Goal: Transaction & Acquisition: Purchase product/service

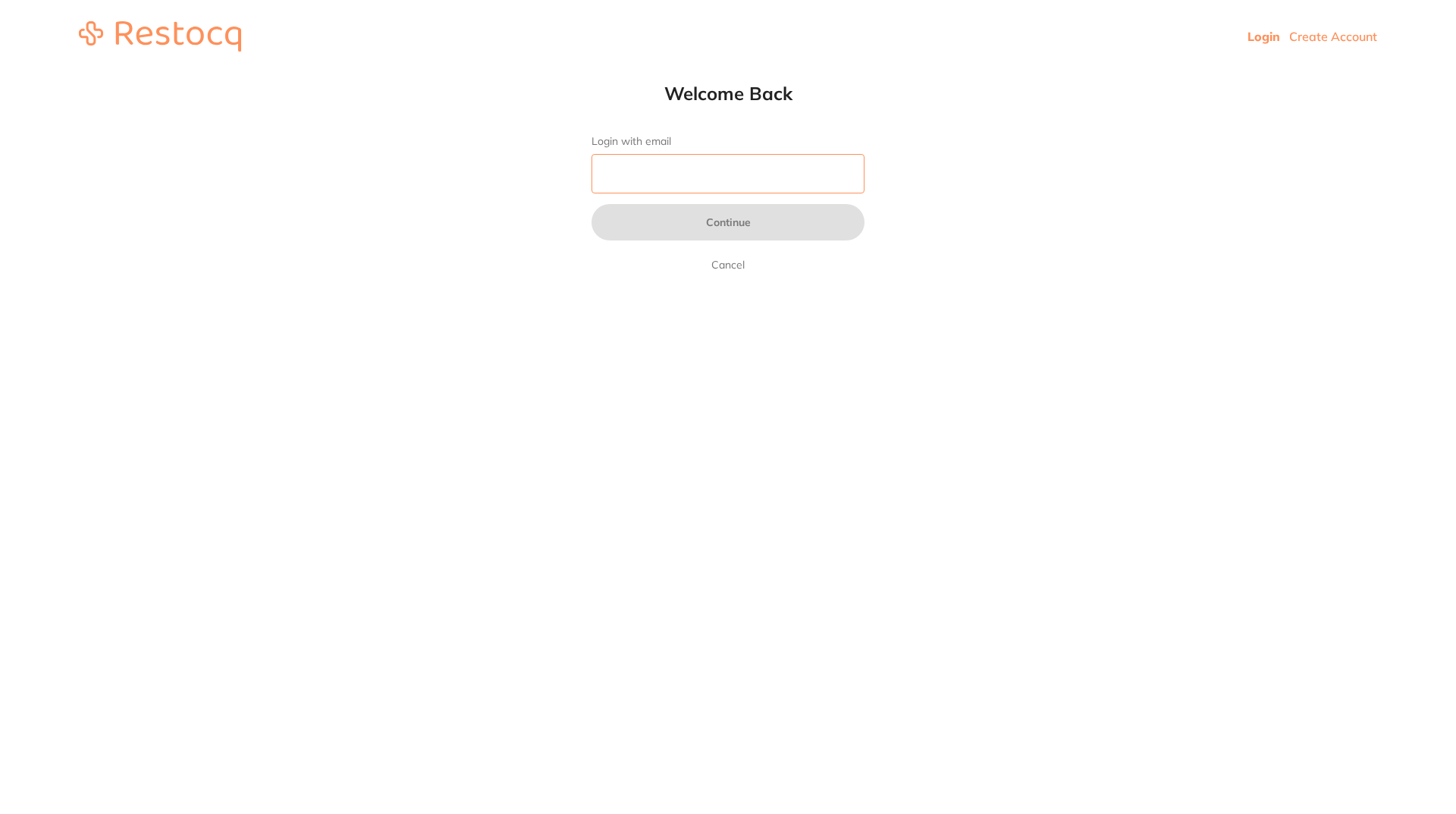
click at [741, 169] on input "Login with email" at bounding box center [728, 174] width 273 height 40
type input "[EMAIL_ADDRESS][DOMAIN_NAME]"
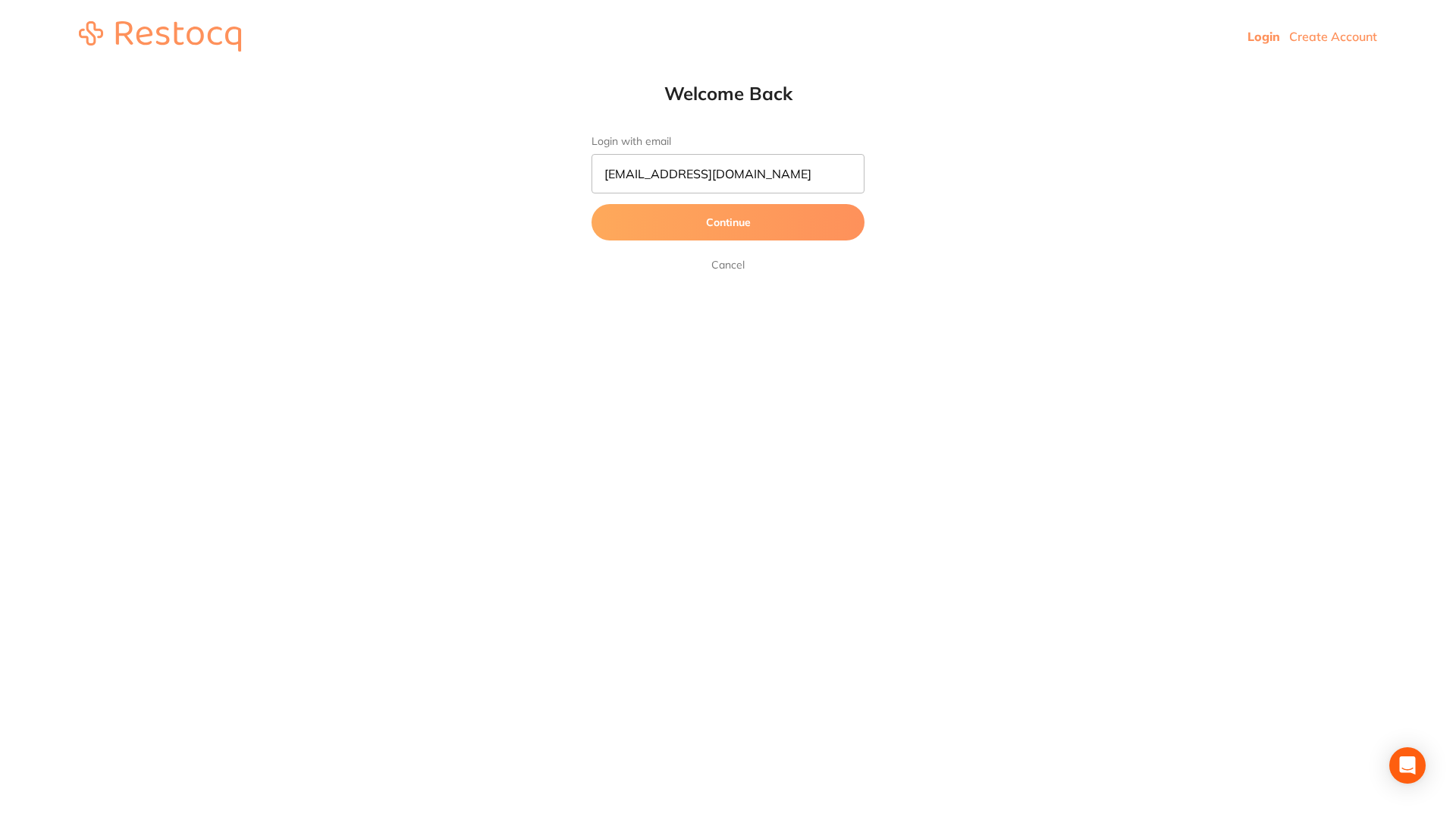
click at [727, 221] on button "Continue" at bounding box center [728, 222] width 273 height 36
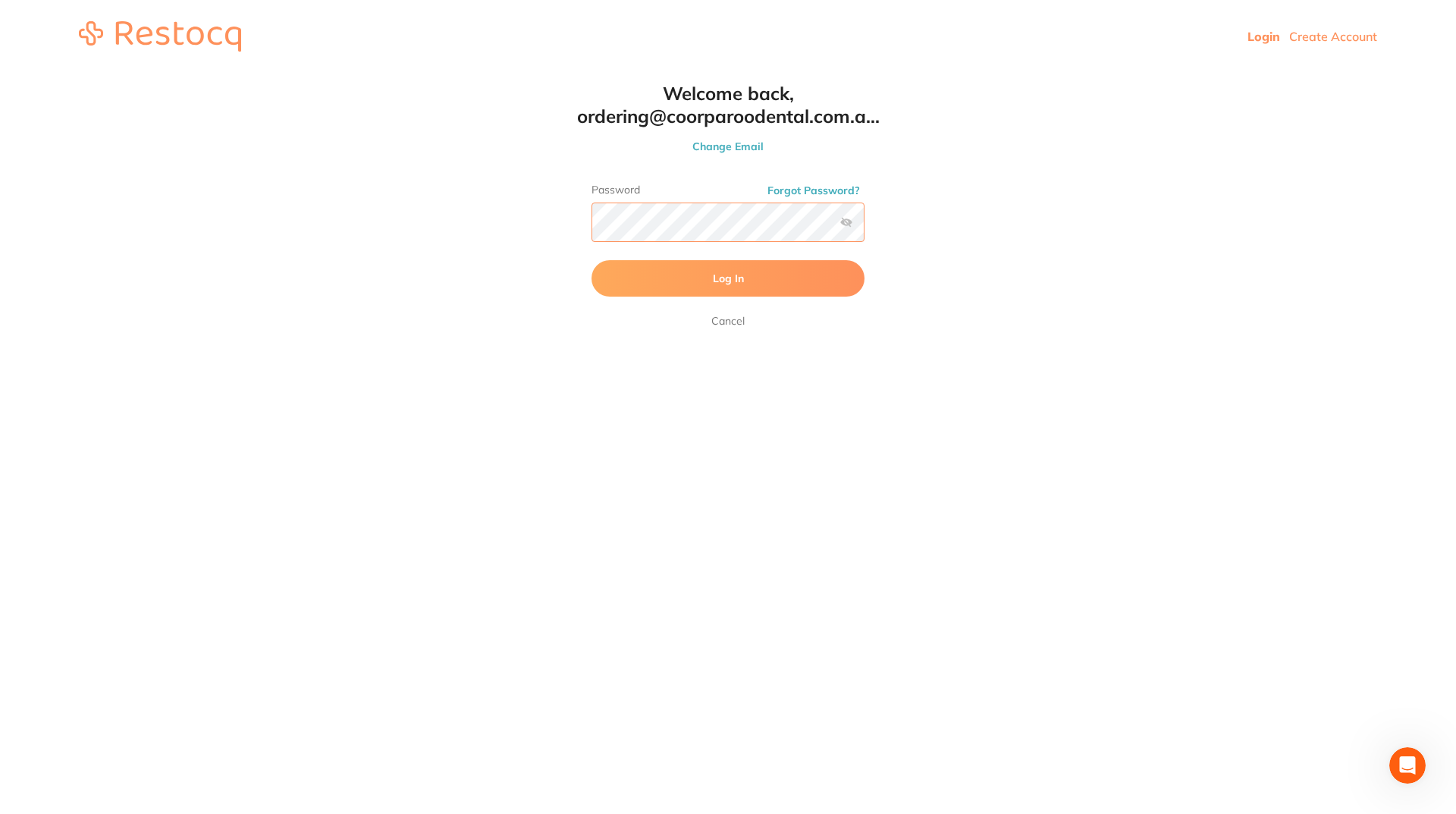
click at [591, 260] on button "Log In" at bounding box center [728, 278] width 273 height 36
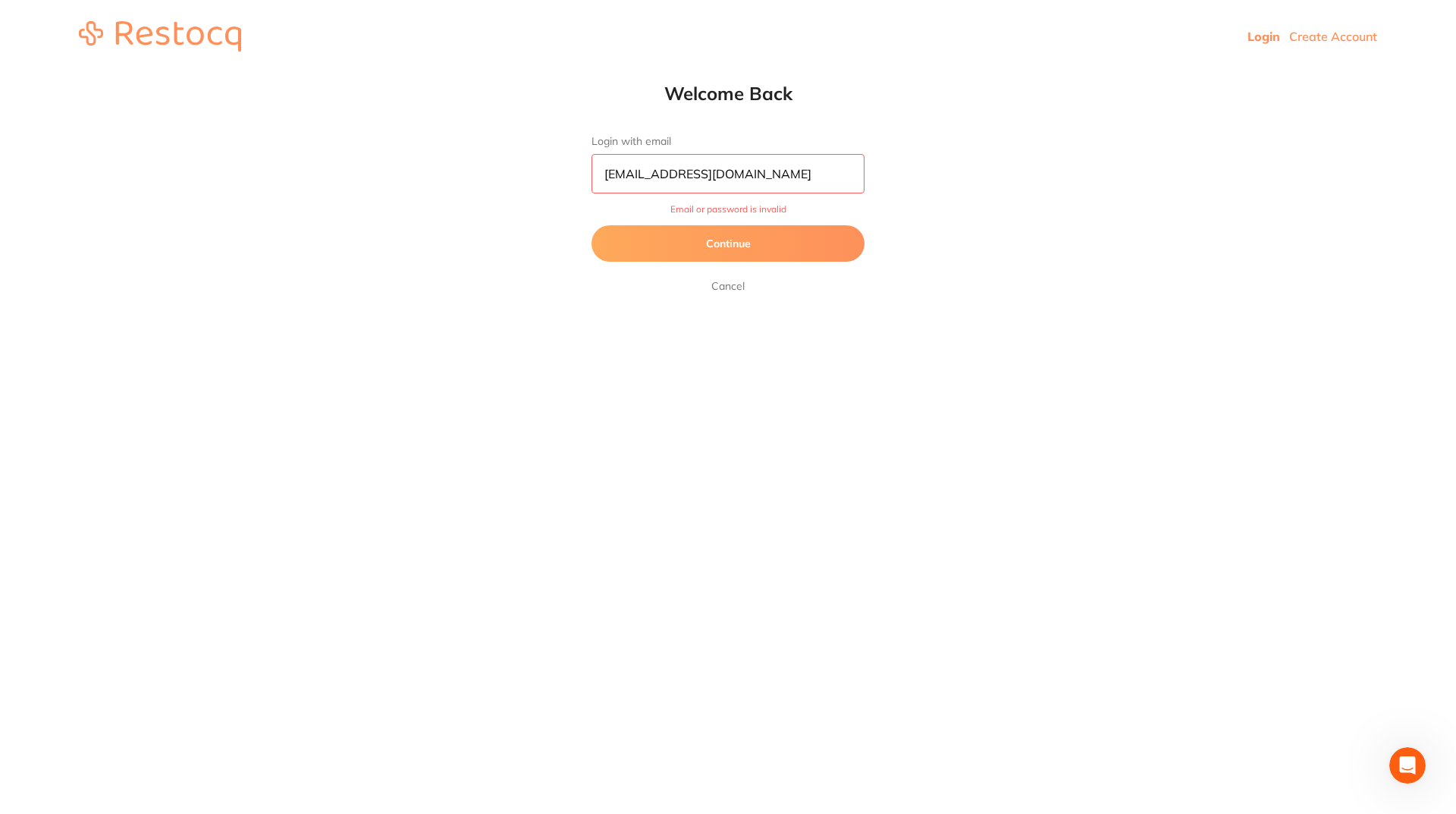
click at [801, 240] on button "Continue" at bounding box center [728, 243] width 273 height 36
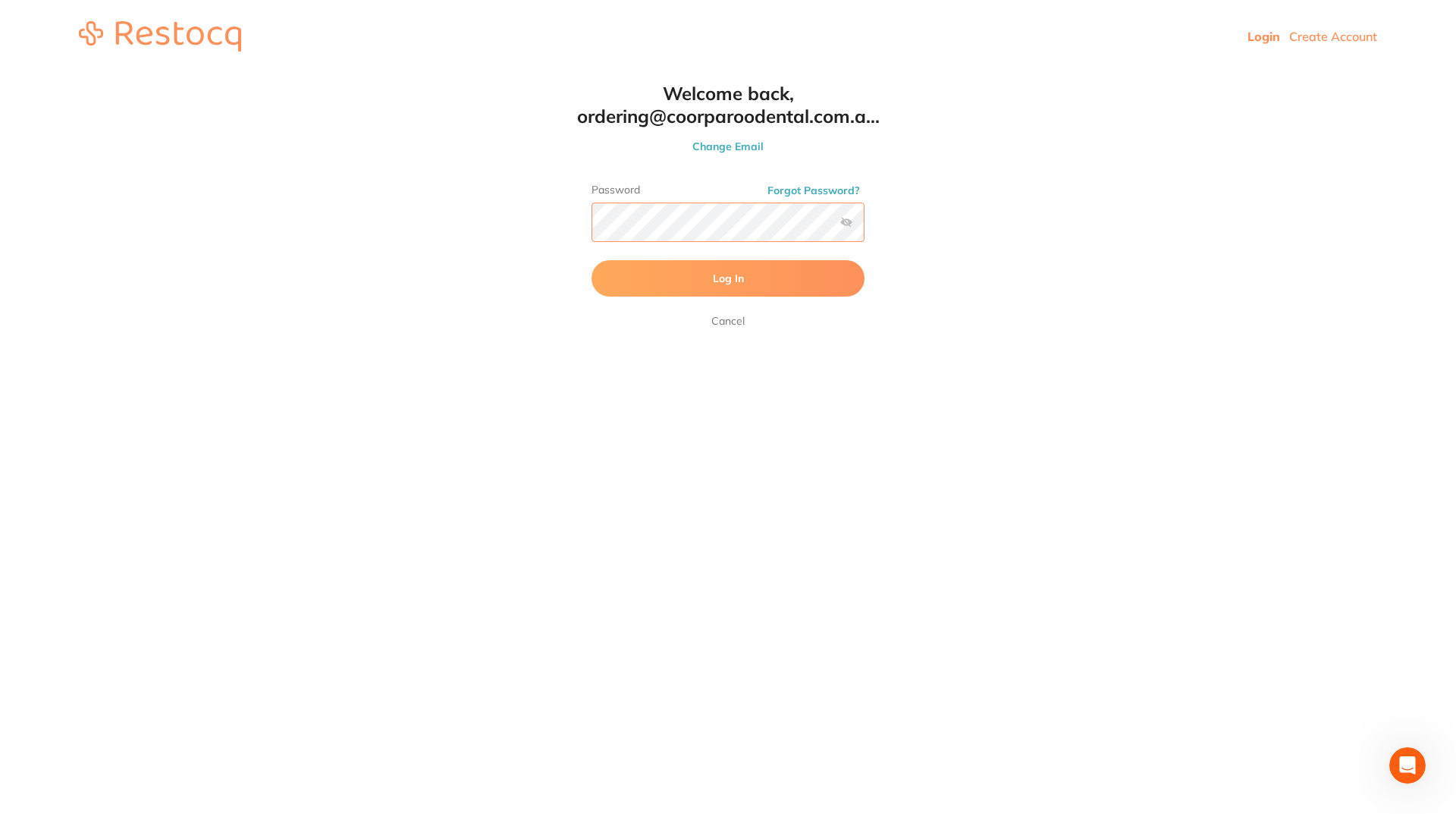
click at [368, 73] on html "Login Create Account Welcome Back Login with email [EMAIL_ADDRESS][DOMAIN_NAME]…" at bounding box center [728, 36] width 1456 height 73
click at [591, 260] on button "Log In" at bounding box center [728, 278] width 273 height 36
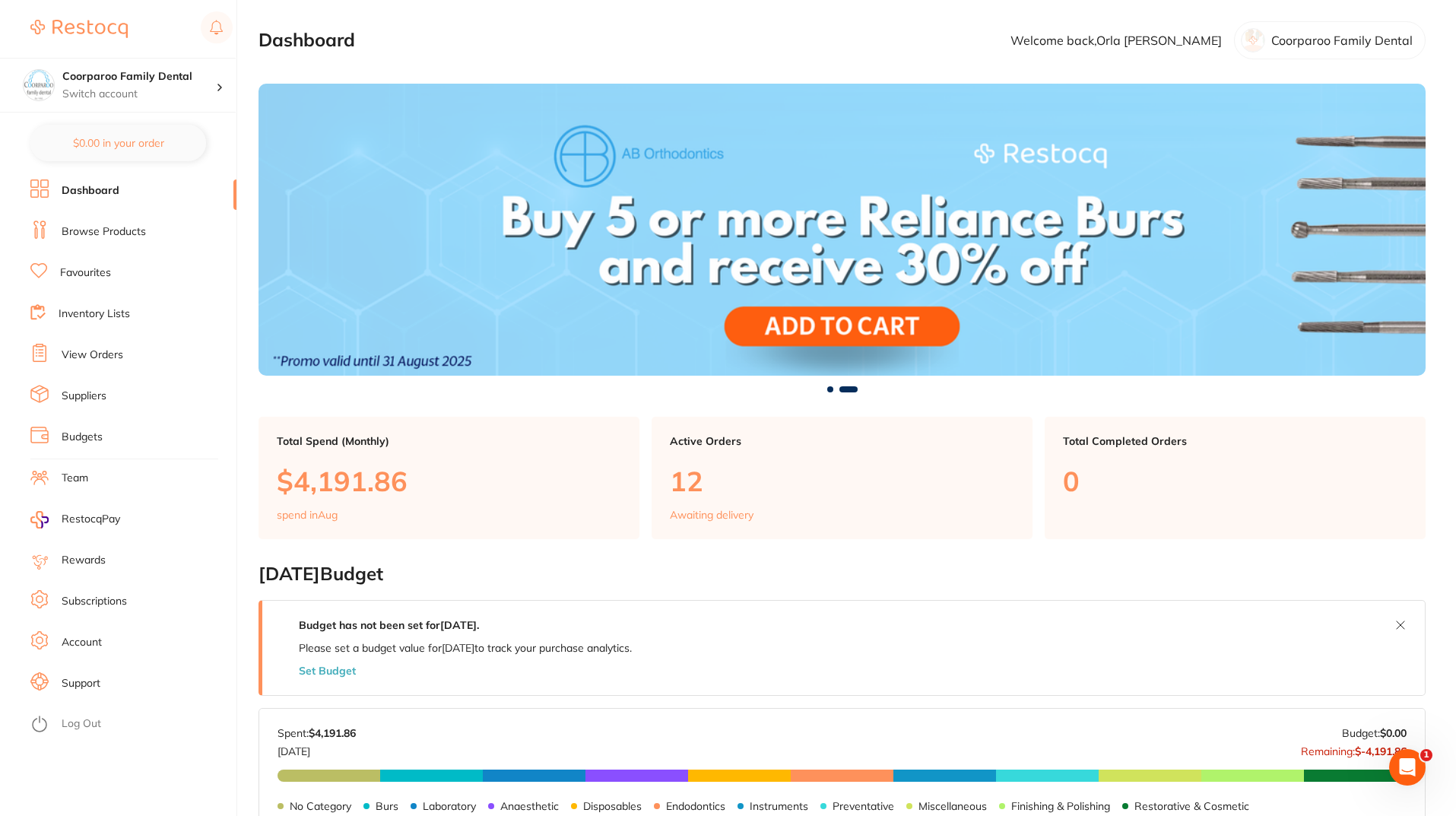
click at [139, 235] on link "Browse Products" at bounding box center [104, 232] width 85 height 16
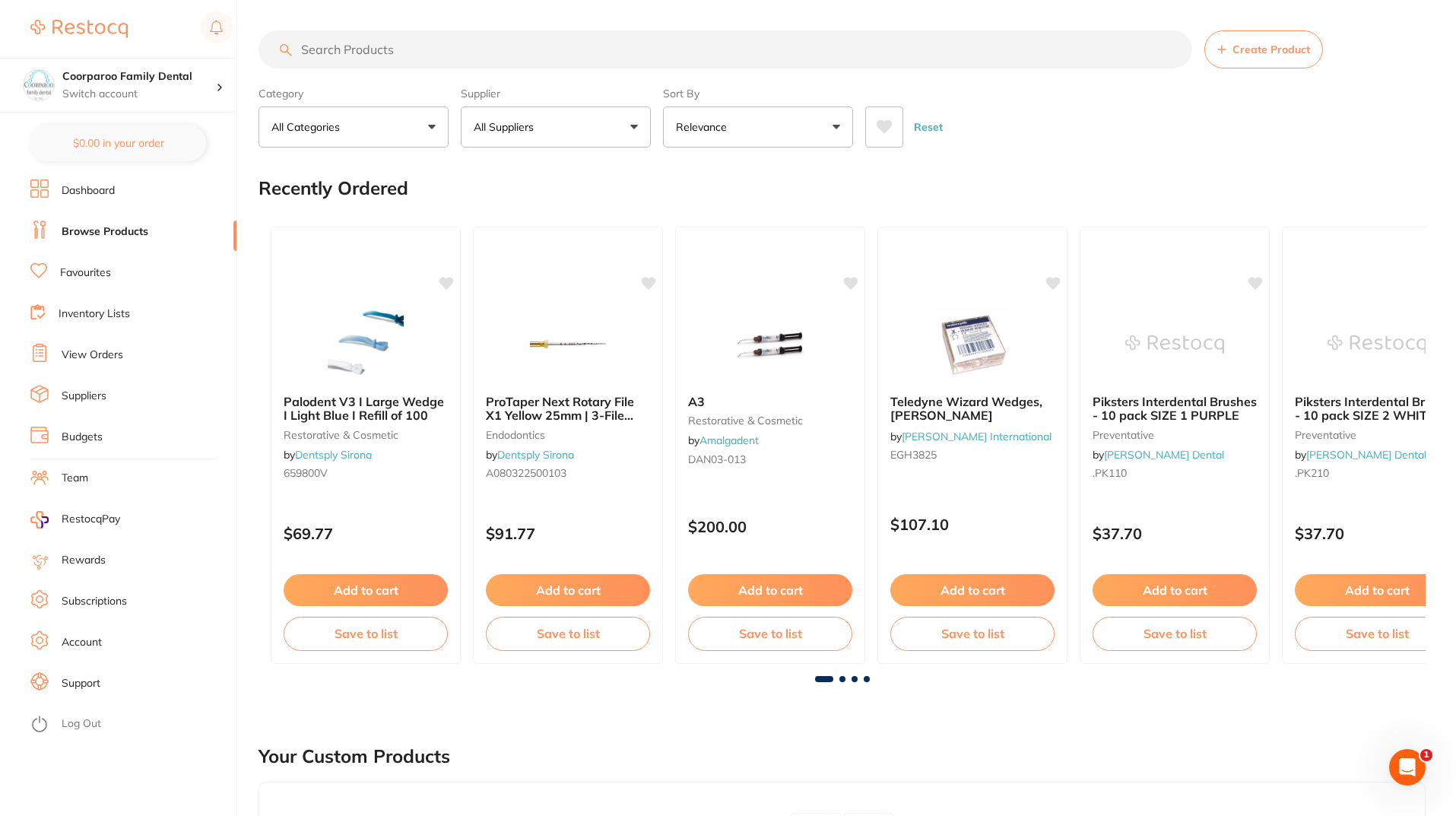
click at [391, 53] on input "search" at bounding box center [725, 49] width 934 height 38
type input "a3 integrity"
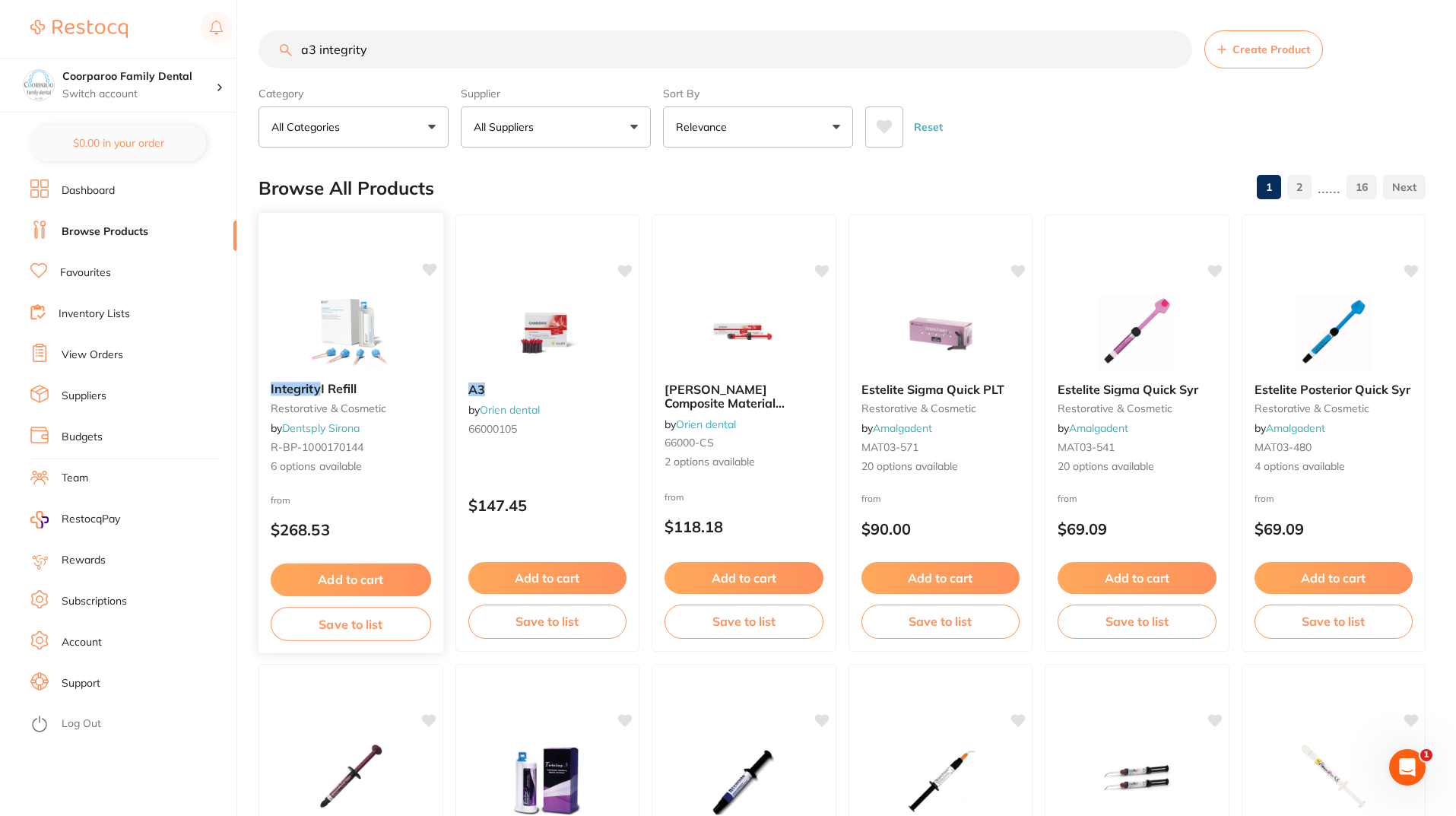
click at [331, 299] on img at bounding box center [351, 331] width 100 height 77
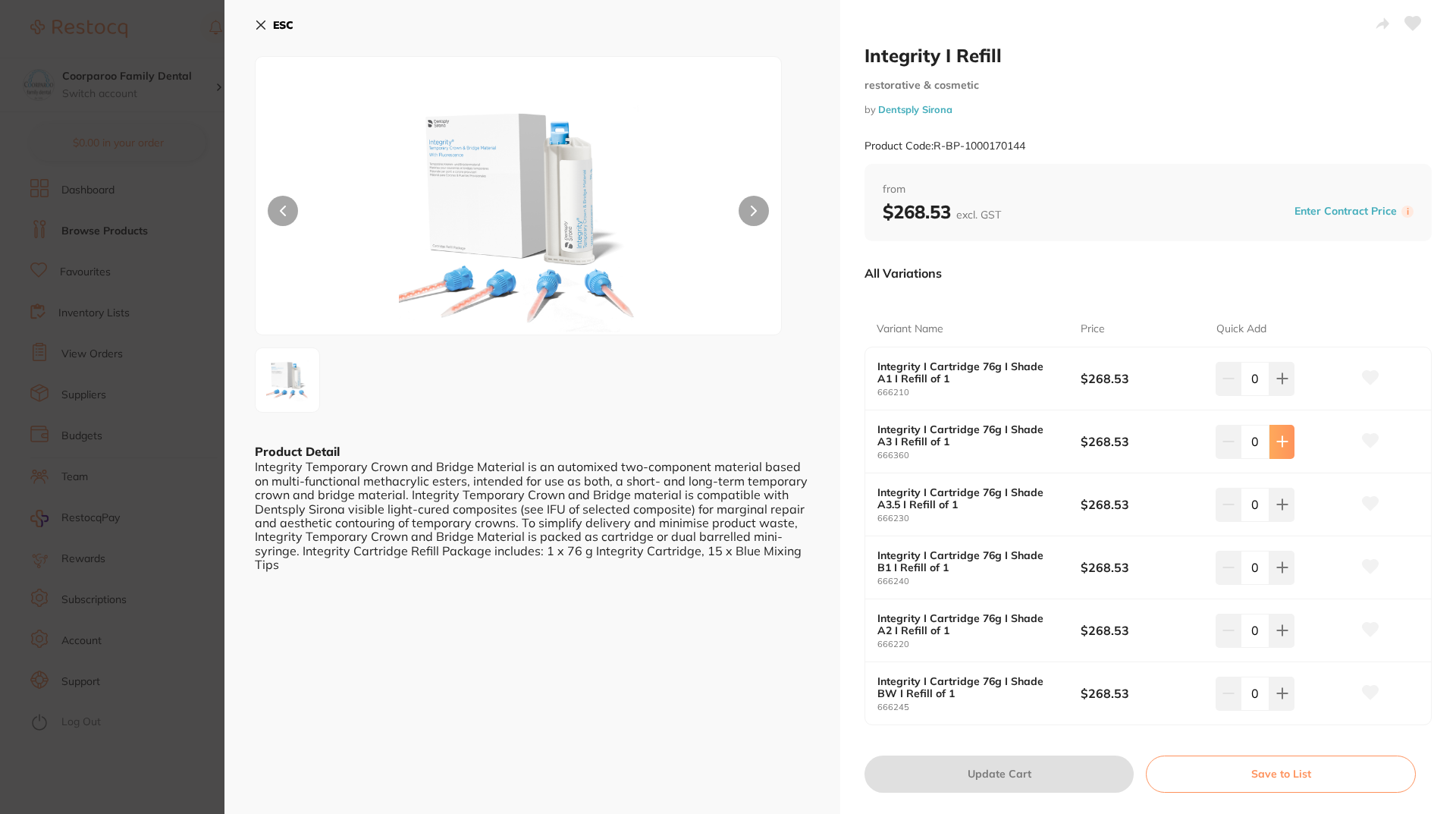
click at [1288, 443] on button at bounding box center [1282, 441] width 25 height 34
type input "1"
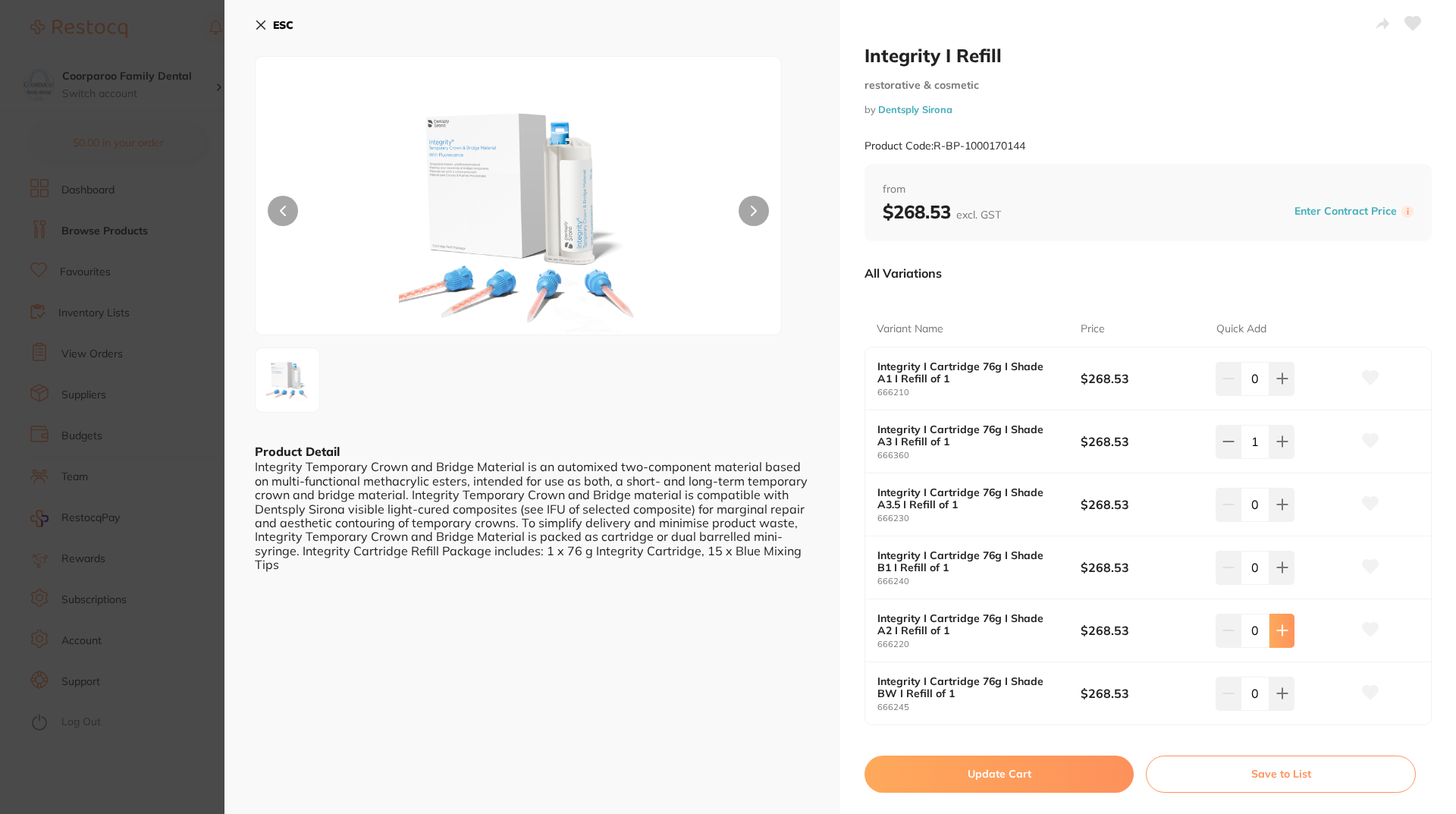
click at [1276, 634] on icon at bounding box center [1282, 630] width 12 height 12
type input "1"
click at [1084, 779] on button "Update Cart" at bounding box center [999, 773] width 269 height 36
checkbox input "false"
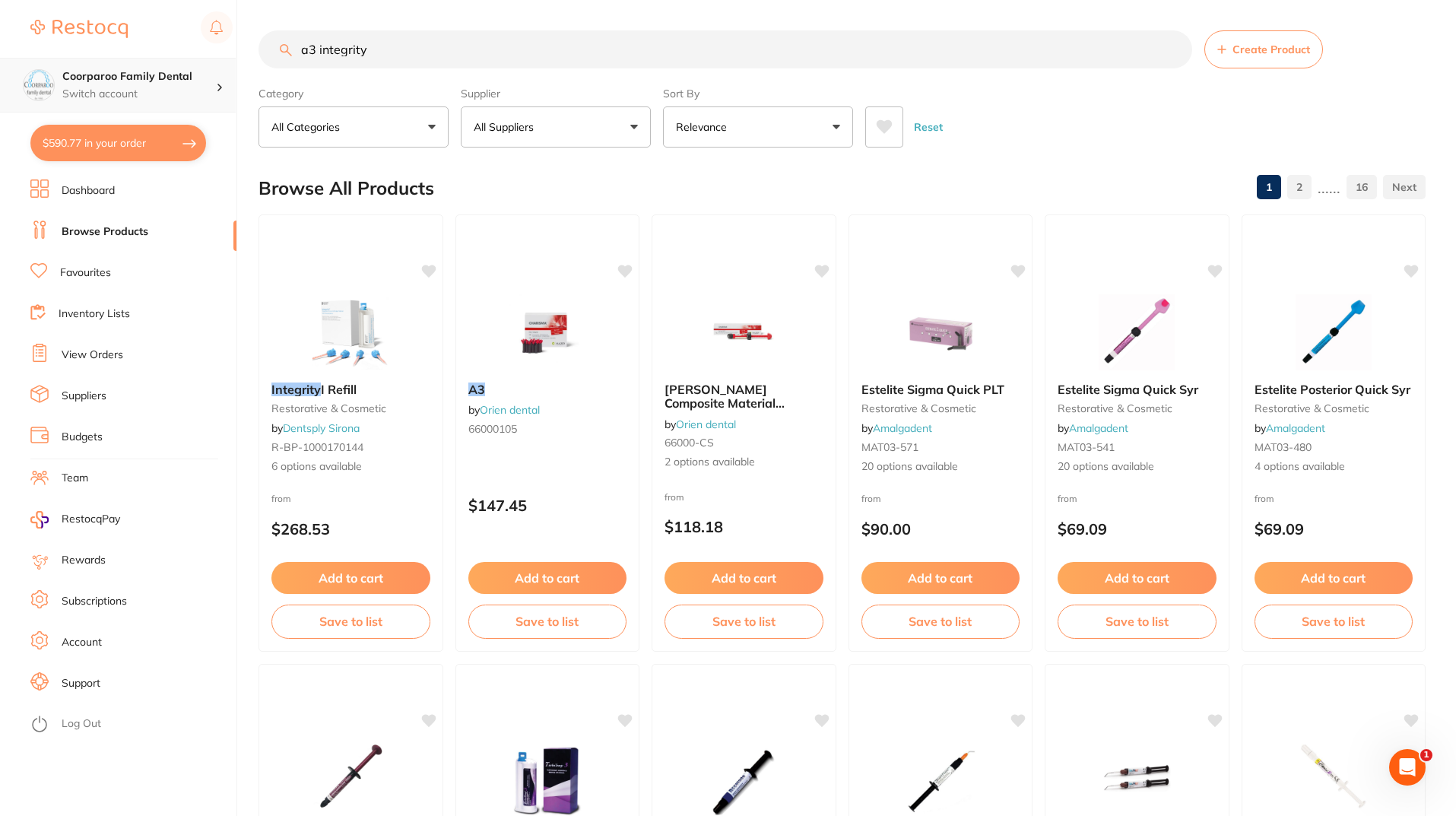
drag, startPoint x: 441, startPoint y: 52, endPoint x: 0, endPoint y: 67, distance: 441.3
click at [54, 62] on div "$590.77 Coorparoo Family Dental Switch account Coorparoo Family Dental $590.77 …" at bounding box center [728, 408] width 1456 height 816
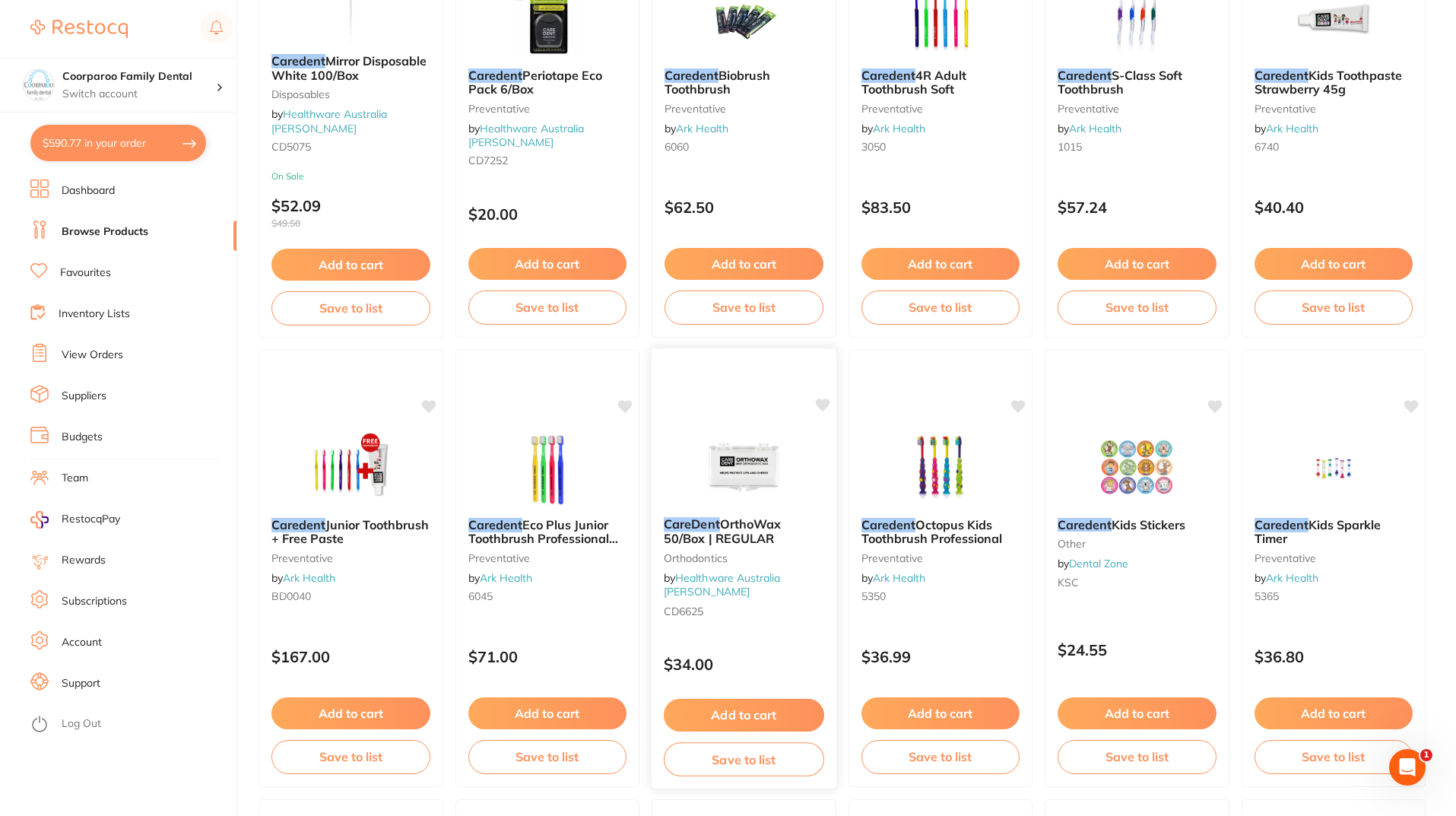
scroll to position [1217, 0]
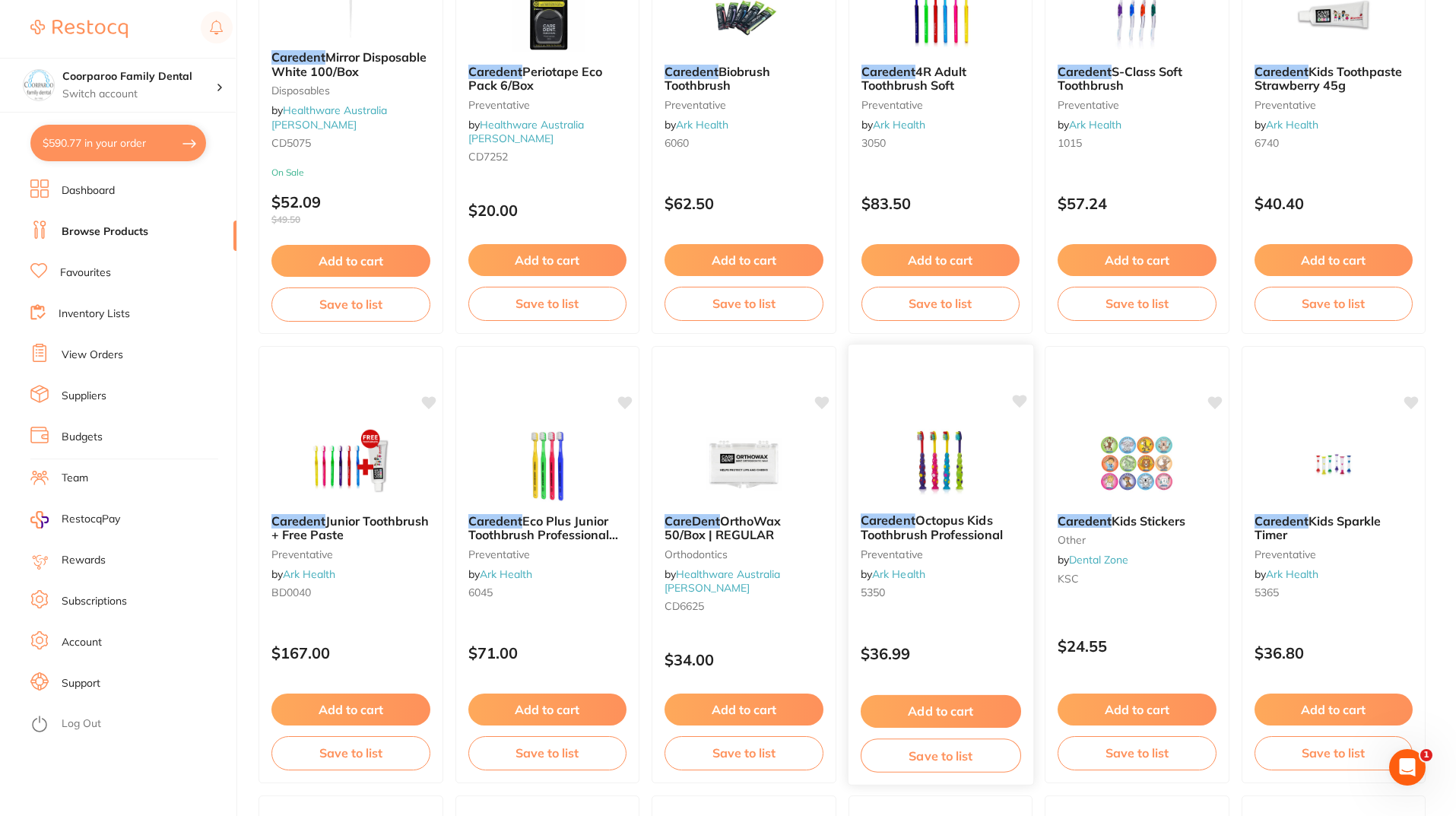
click at [935, 455] on img at bounding box center [940, 462] width 100 height 77
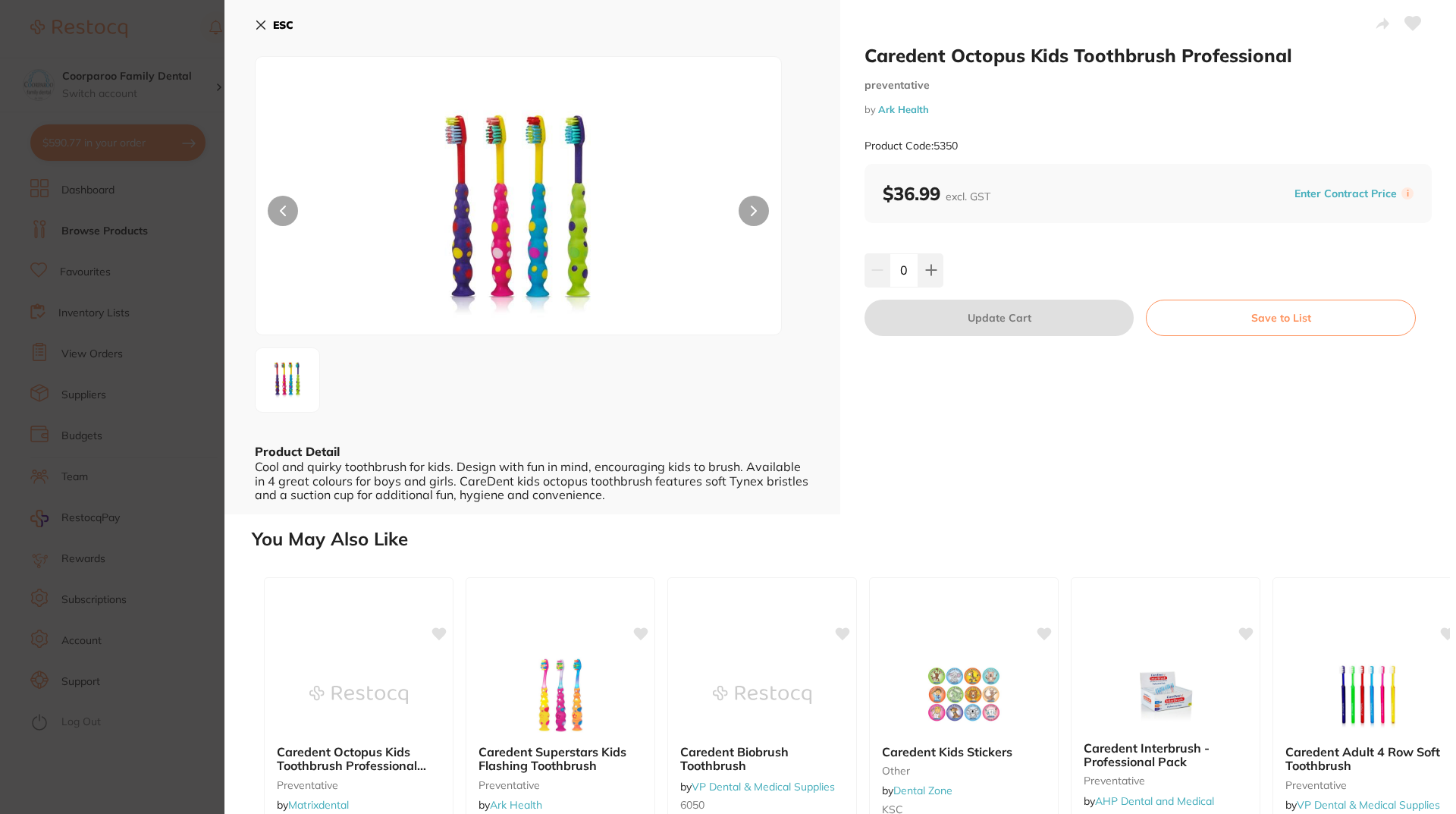
click at [256, 25] on icon at bounding box center [261, 25] width 12 height 12
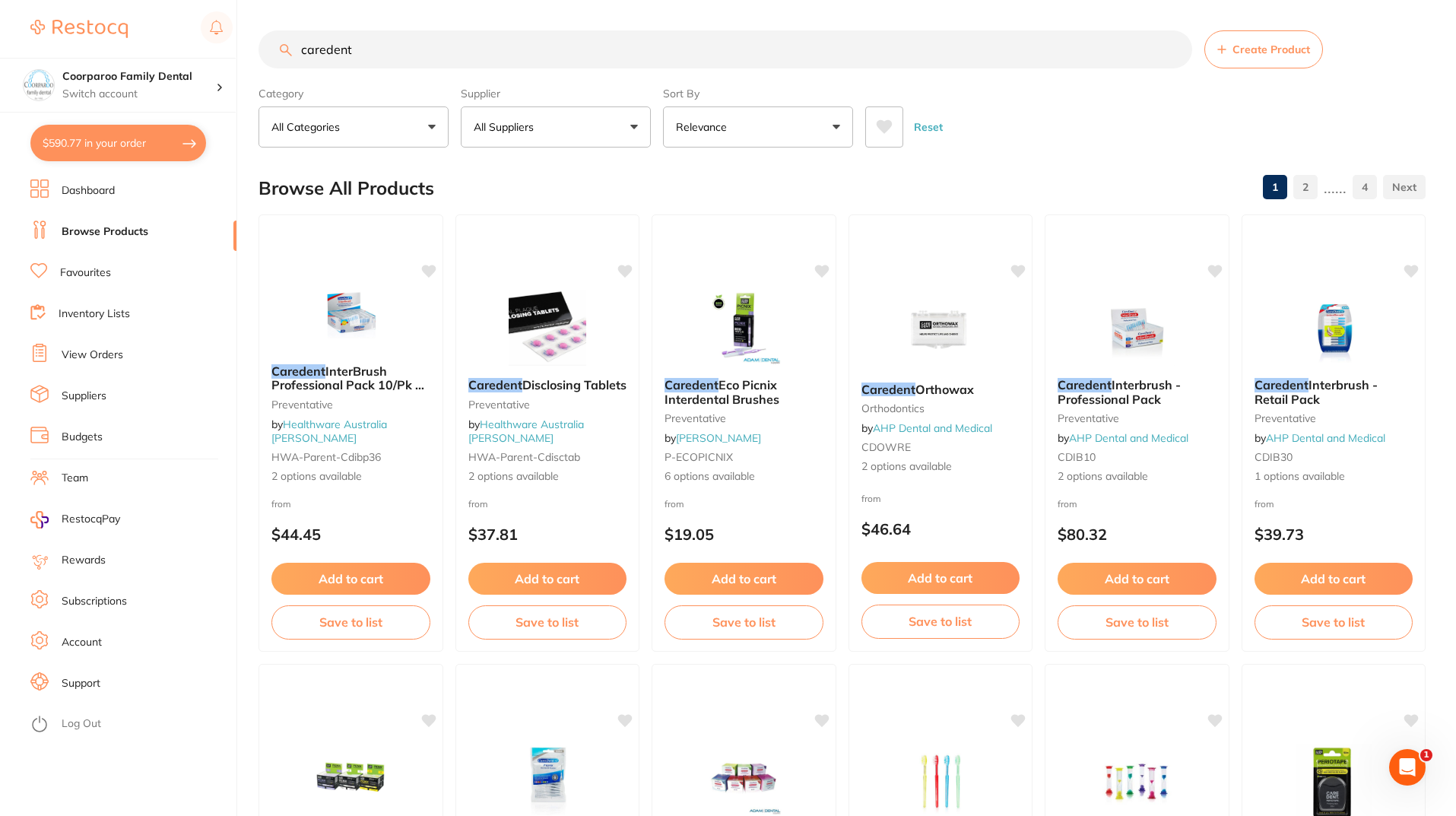
drag, startPoint x: 408, startPoint y: 41, endPoint x: 0, endPoint y: 19, distance: 408.6
click at [0, 19] on div "$590.77 Coorparoo Family Dental Switch account Coorparoo Family Dental $590.77 …" at bounding box center [728, 408] width 1456 height 816
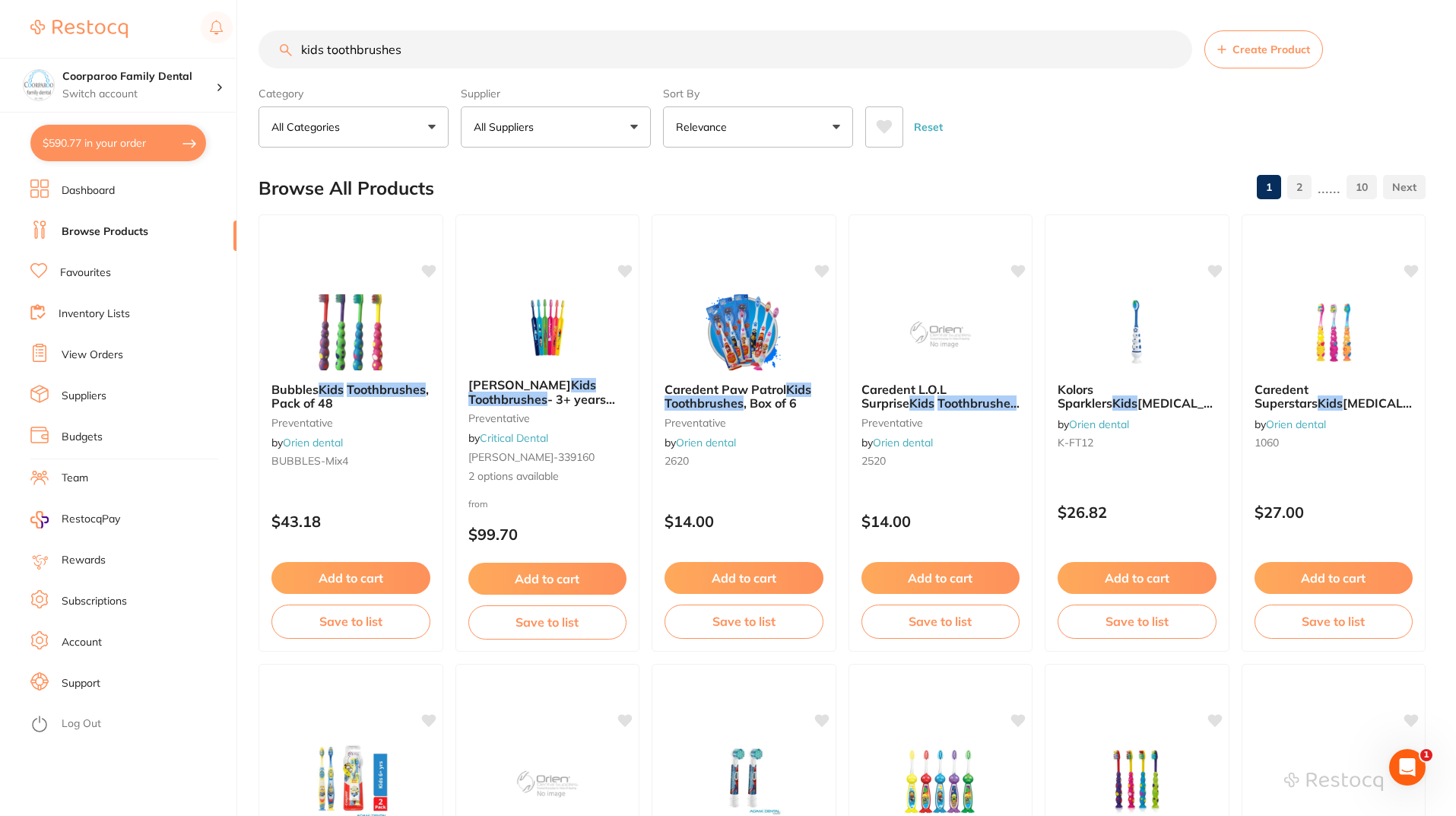
drag, startPoint x: 454, startPoint y: 59, endPoint x: 0, endPoint y: 40, distance: 454.4
click at [0, 40] on div "$590.77 Coorparoo Family Dental Switch account Coorparoo Family Dental $590.77 …" at bounding box center [728, 408] width 1456 height 816
type input "Caredent"
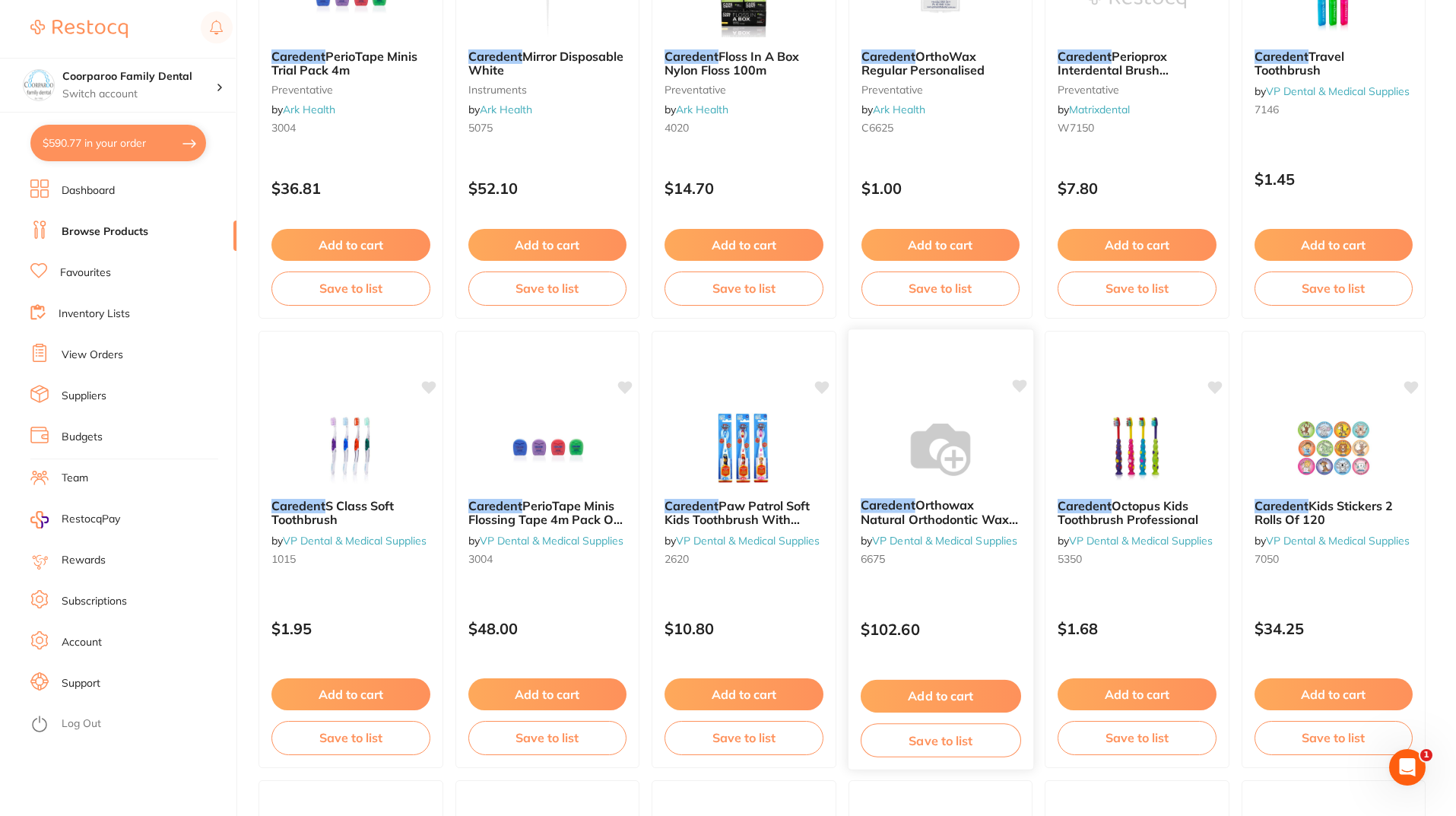
scroll to position [2204, 0]
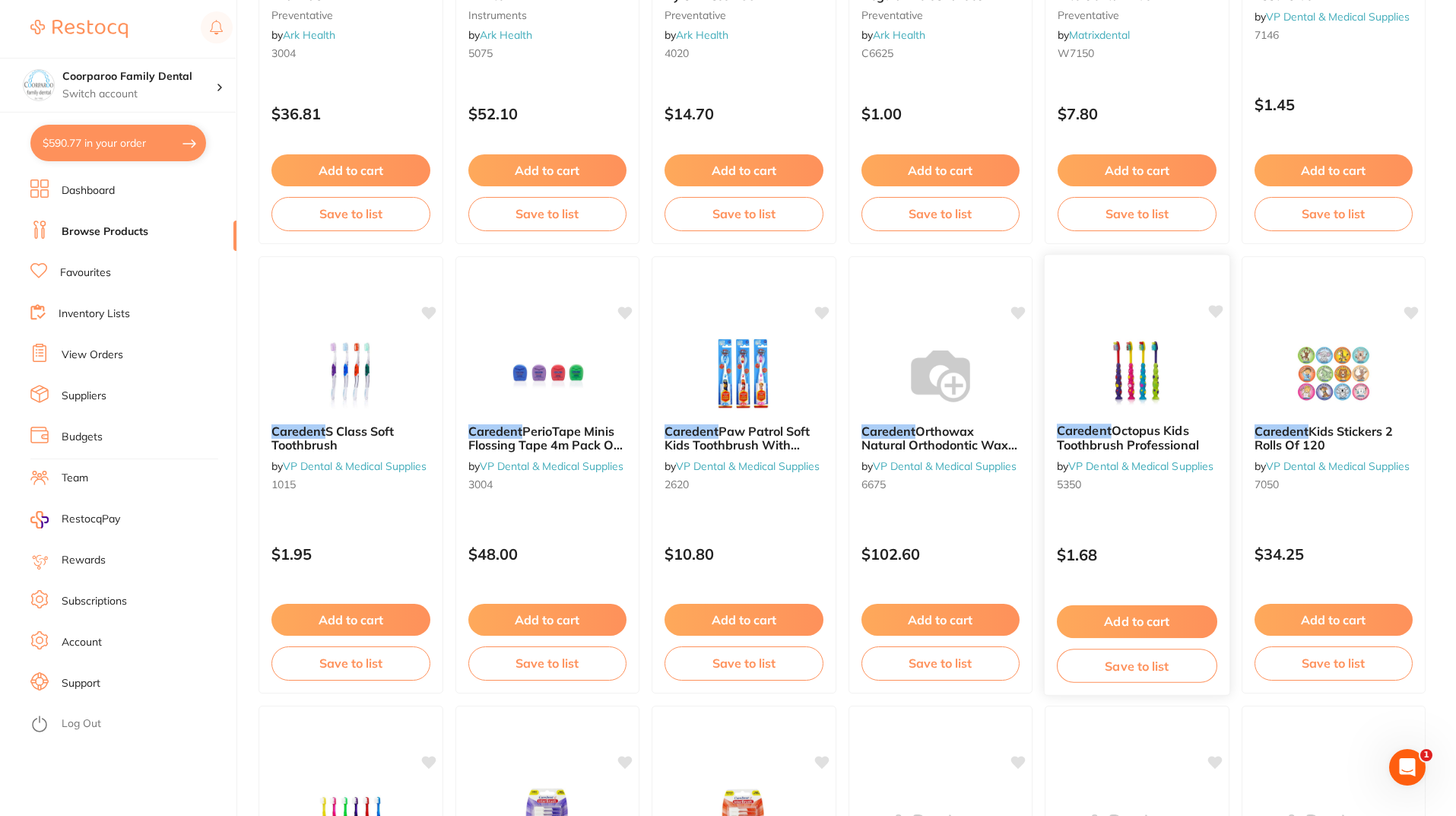
click at [1175, 379] on img at bounding box center [1137, 373] width 100 height 77
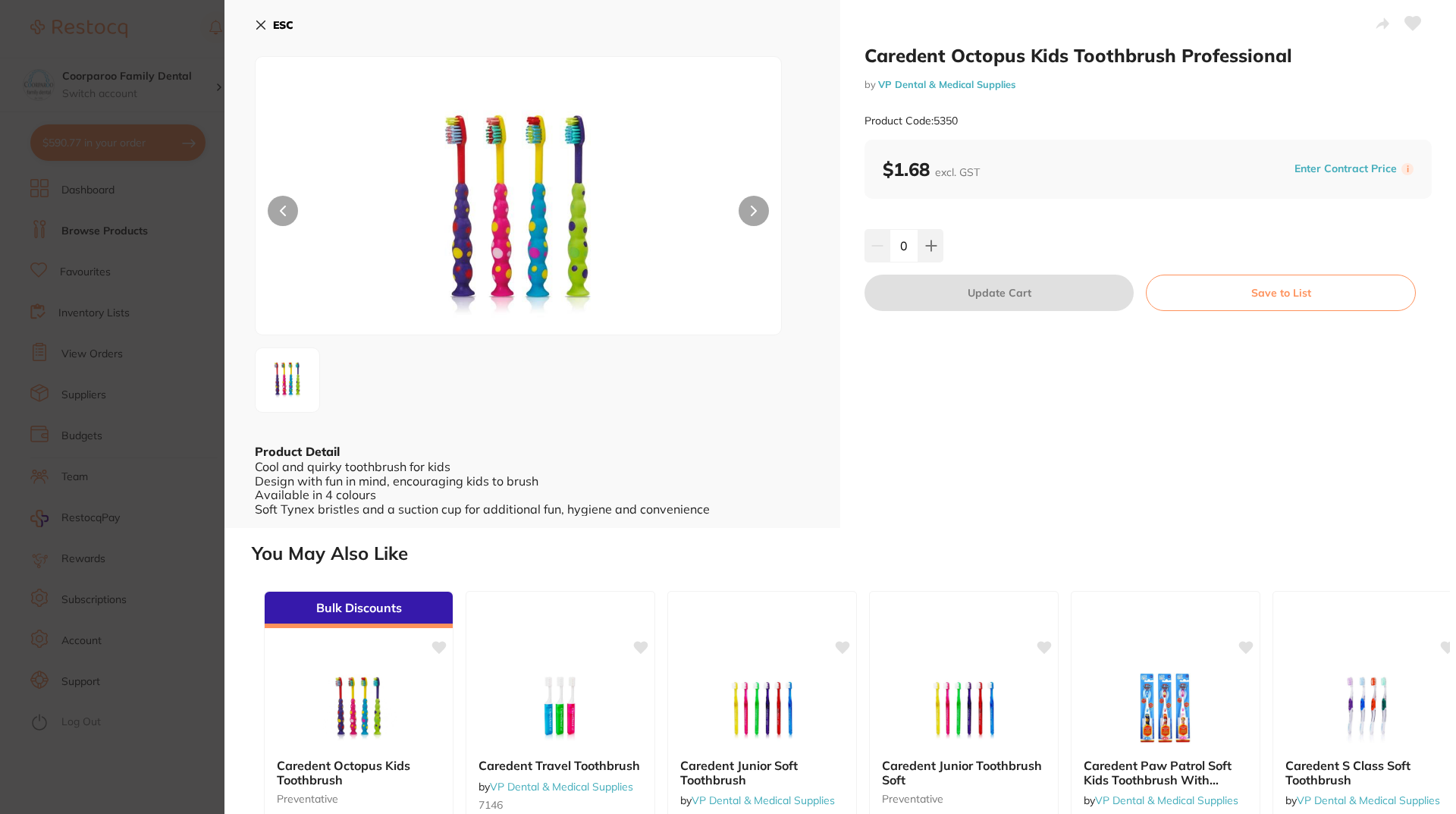
click at [259, 26] on icon at bounding box center [262, 26] width 9 height 9
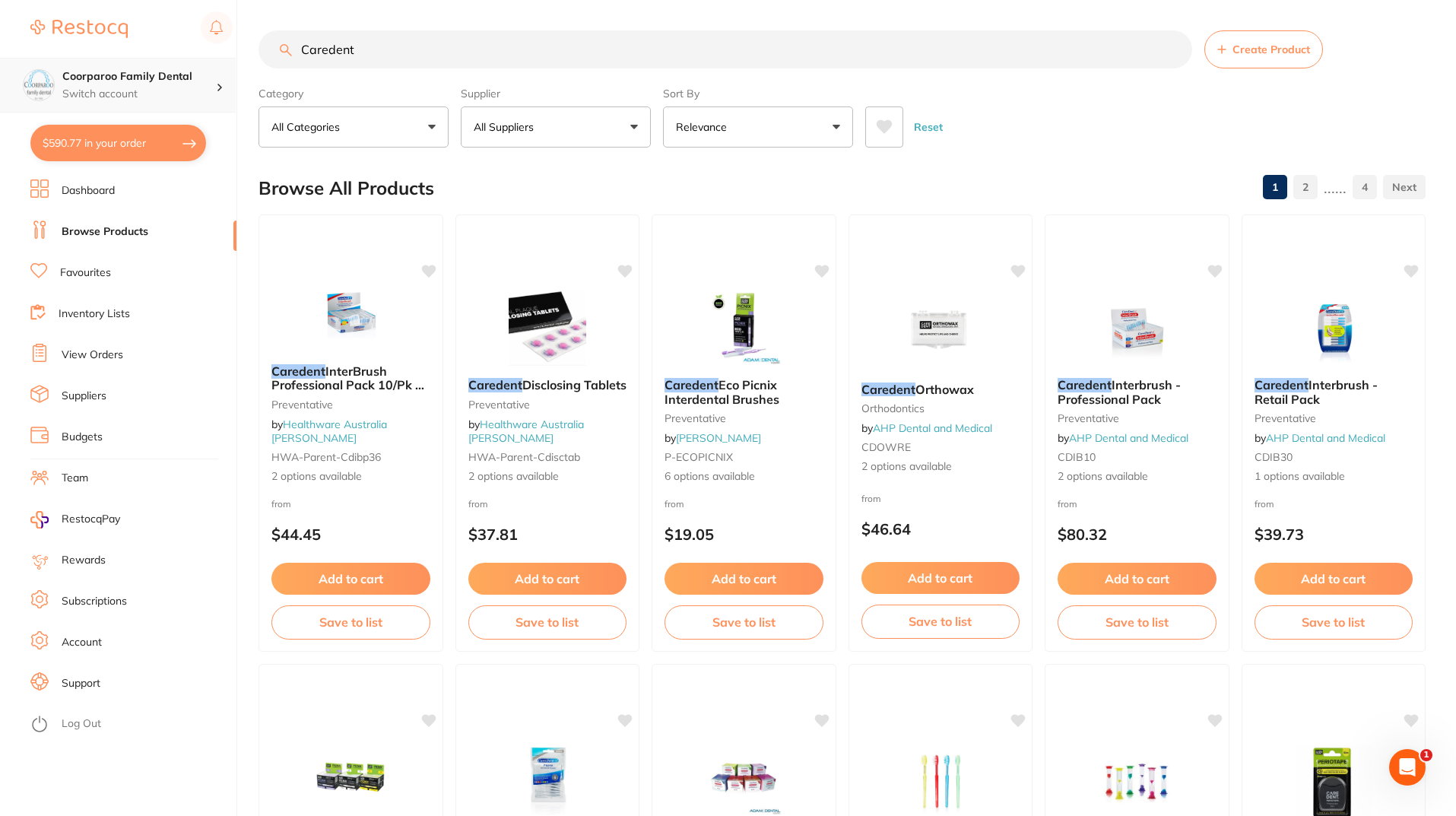
scroll to position [1, 0]
drag, startPoint x: 461, startPoint y: 42, endPoint x: 134, endPoint y: 60, distance: 327.5
click at [145, 61] on div "$590.77 Coorparoo Family Dental Switch account Coorparoo Family Dental $590.77 …" at bounding box center [728, 408] width 1456 height 816
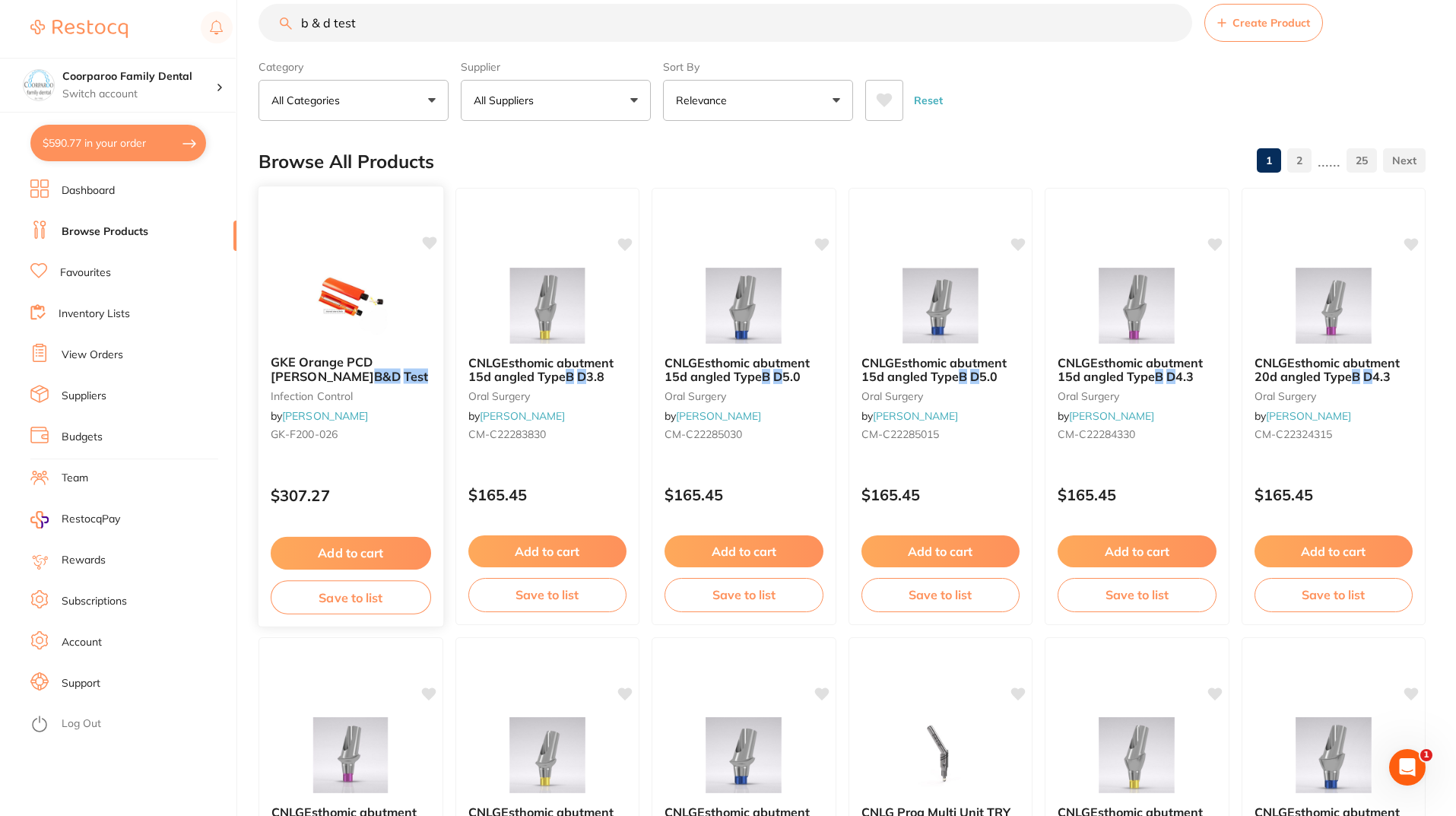
scroll to position [0, 0]
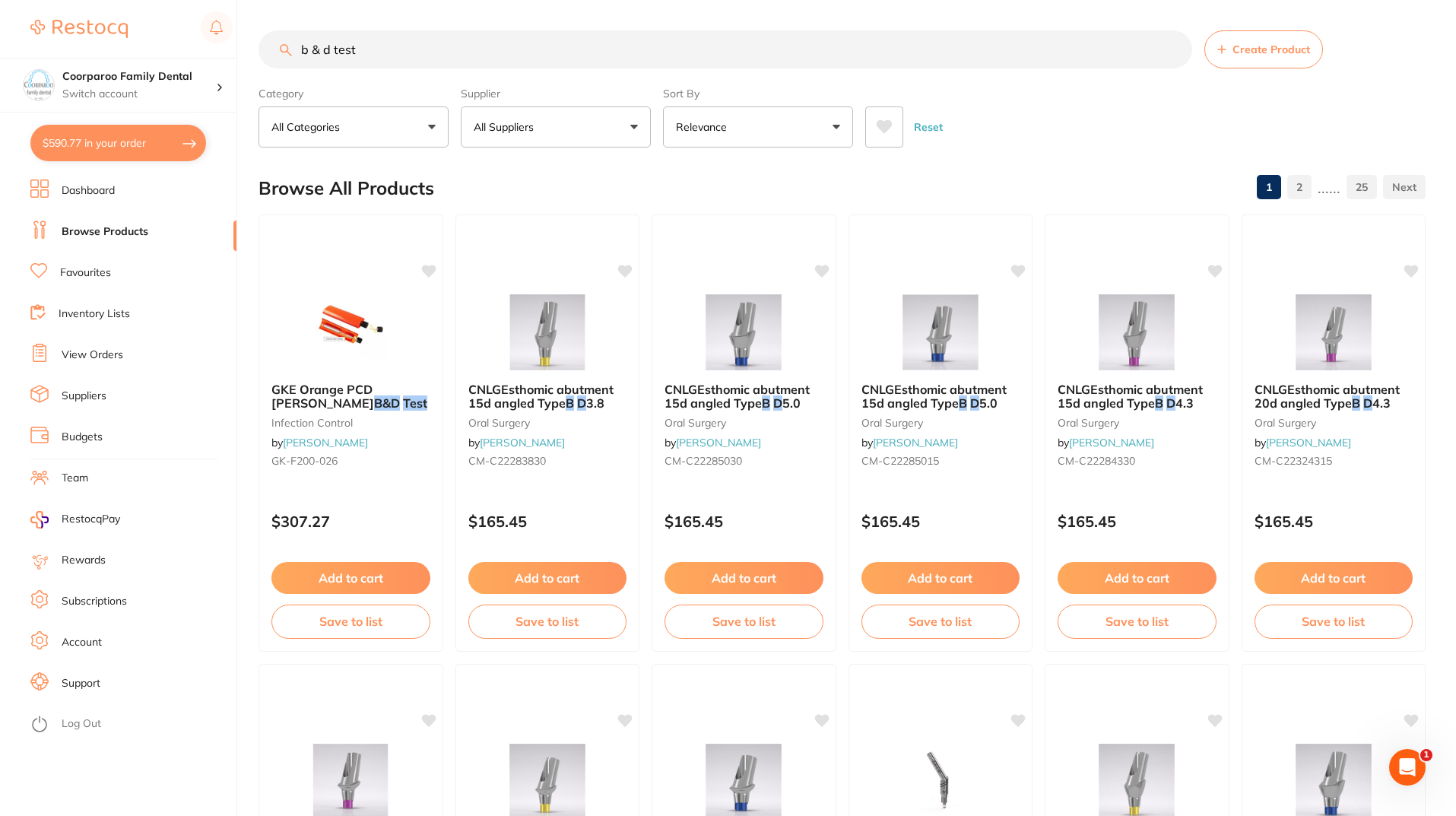
drag, startPoint x: 413, startPoint y: 51, endPoint x: 177, endPoint y: 35, distance: 236.5
click at [177, 35] on div "$590.77 Coorparoo Family Dental Switch account Coorparoo Family Dental $590.77 …" at bounding box center [728, 408] width 1456 height 816
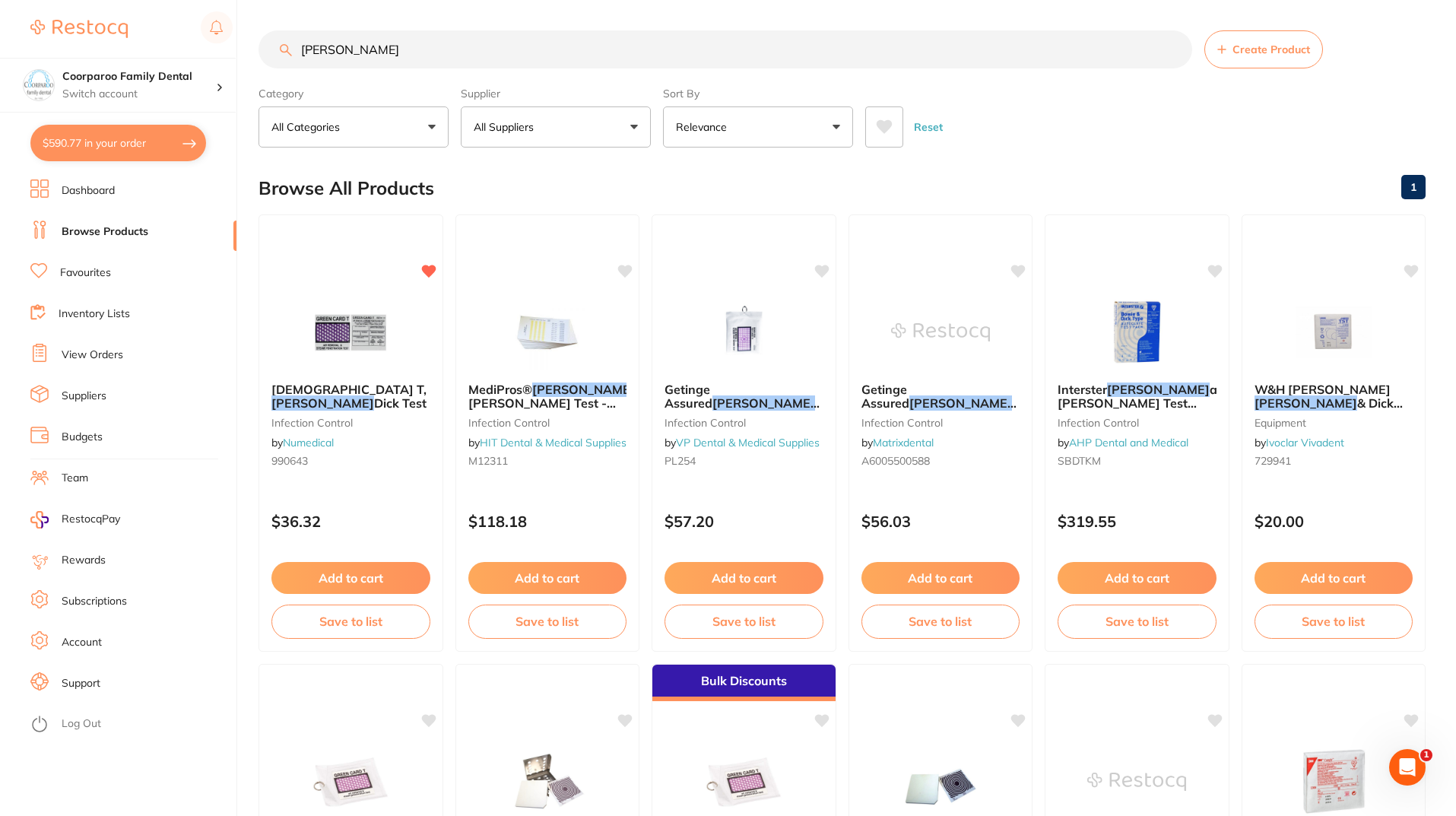
drag, startPoint x: 375, startPoint y: 53, endPoint x: 85, endPoint y: 9, distance: 293.3
click at [85, 9] on div "$590.77 Coorparoo Family Dental Switch account Coorparoo Family Dental $590.77 …" at bounding box center [728, 408] width 1456 height 816
type input "[DEMOGRAPHIC_DATA] t"
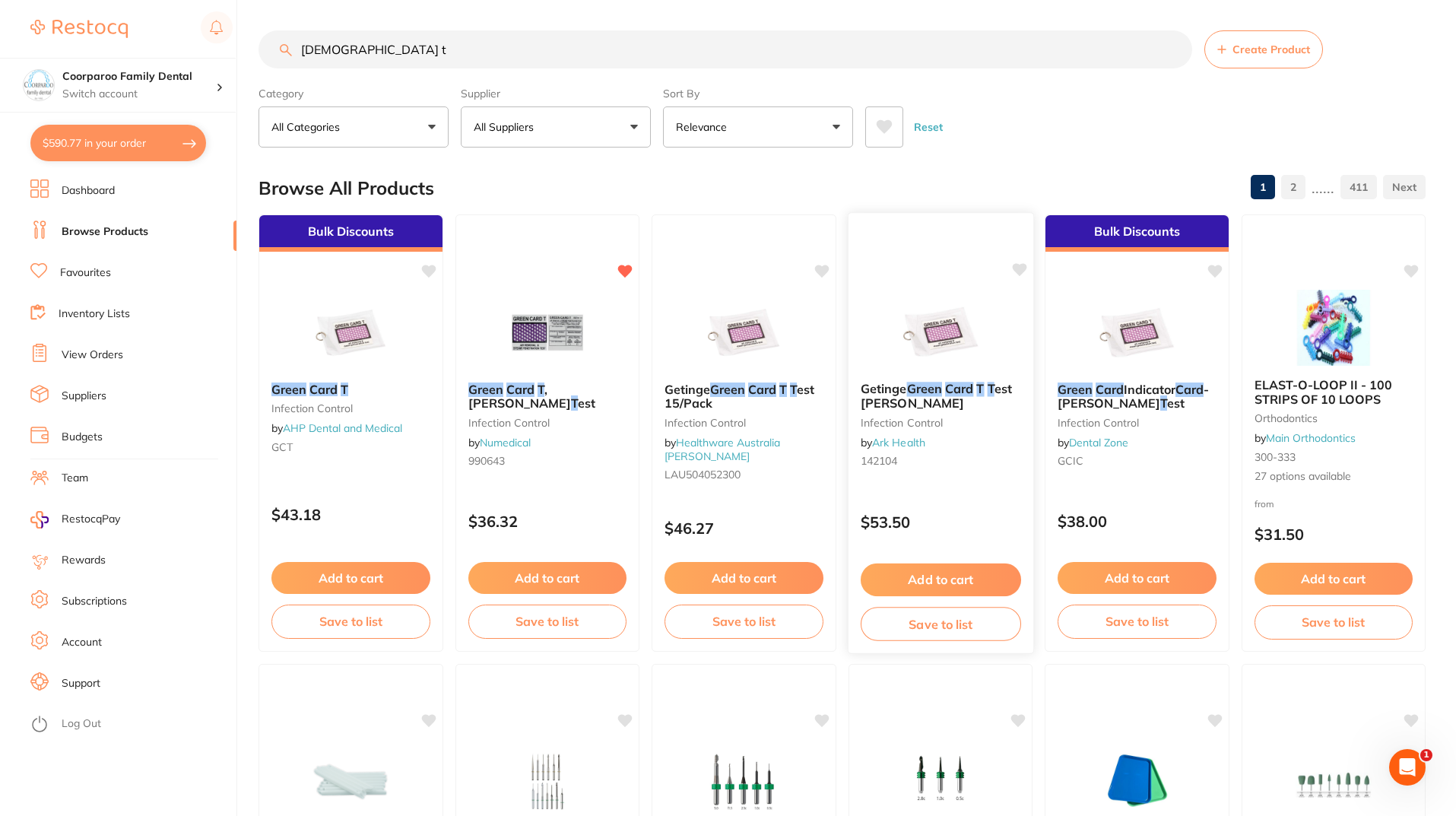
click at [954, 572] on button "Add to cart" at bounding box center [940, 580] width 160 height 33
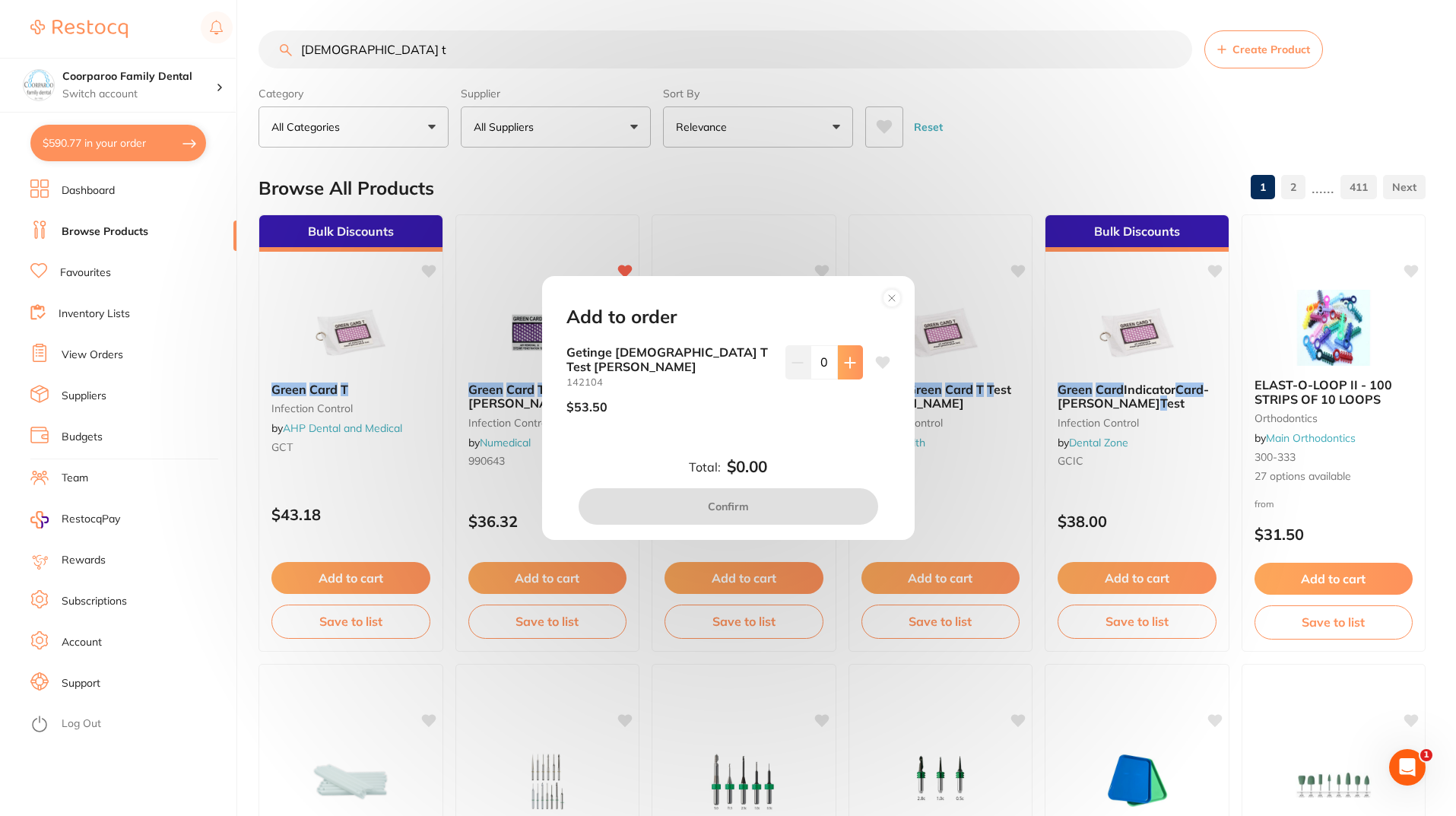
click at [853, 358] on button at bounding box center [850, 362] width 25 height 34
type input "4"
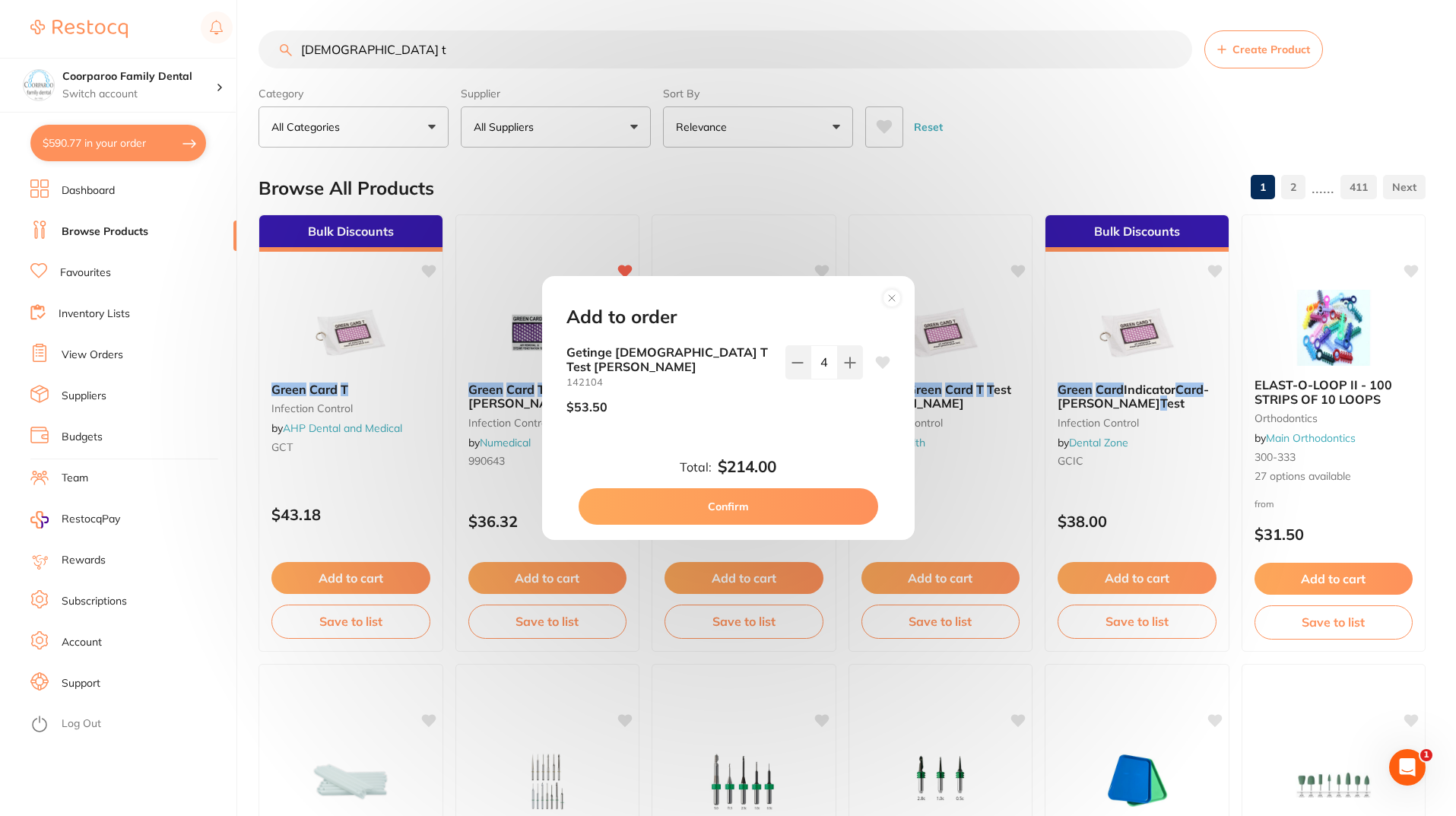
click at [753, 517] on button "Confirm" at bounding box center [728, 506] width 300 height 36
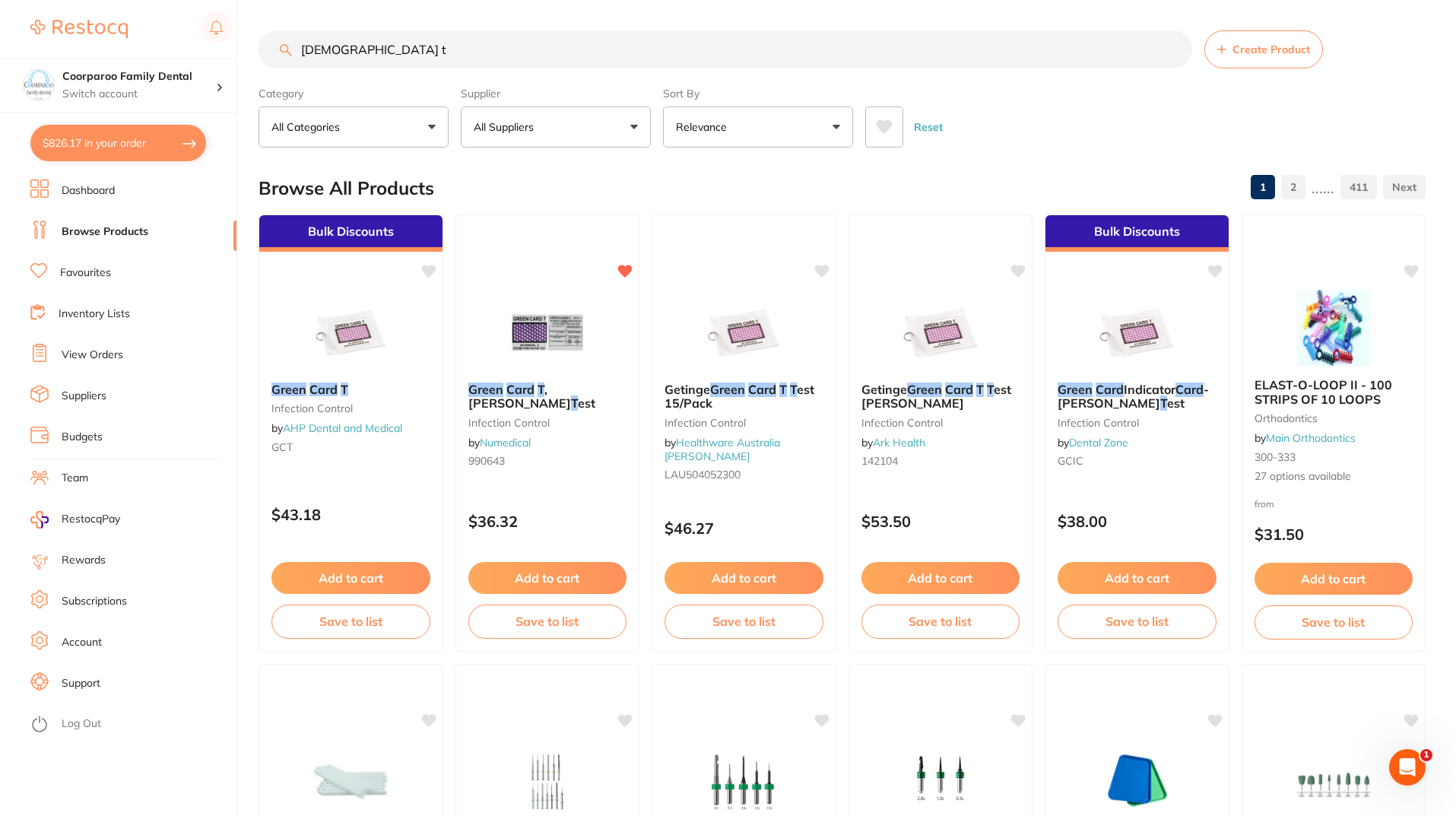
click at [112, 145] on button "$826.17 in your order" at bounding box center [118, 143] width 176 height 36
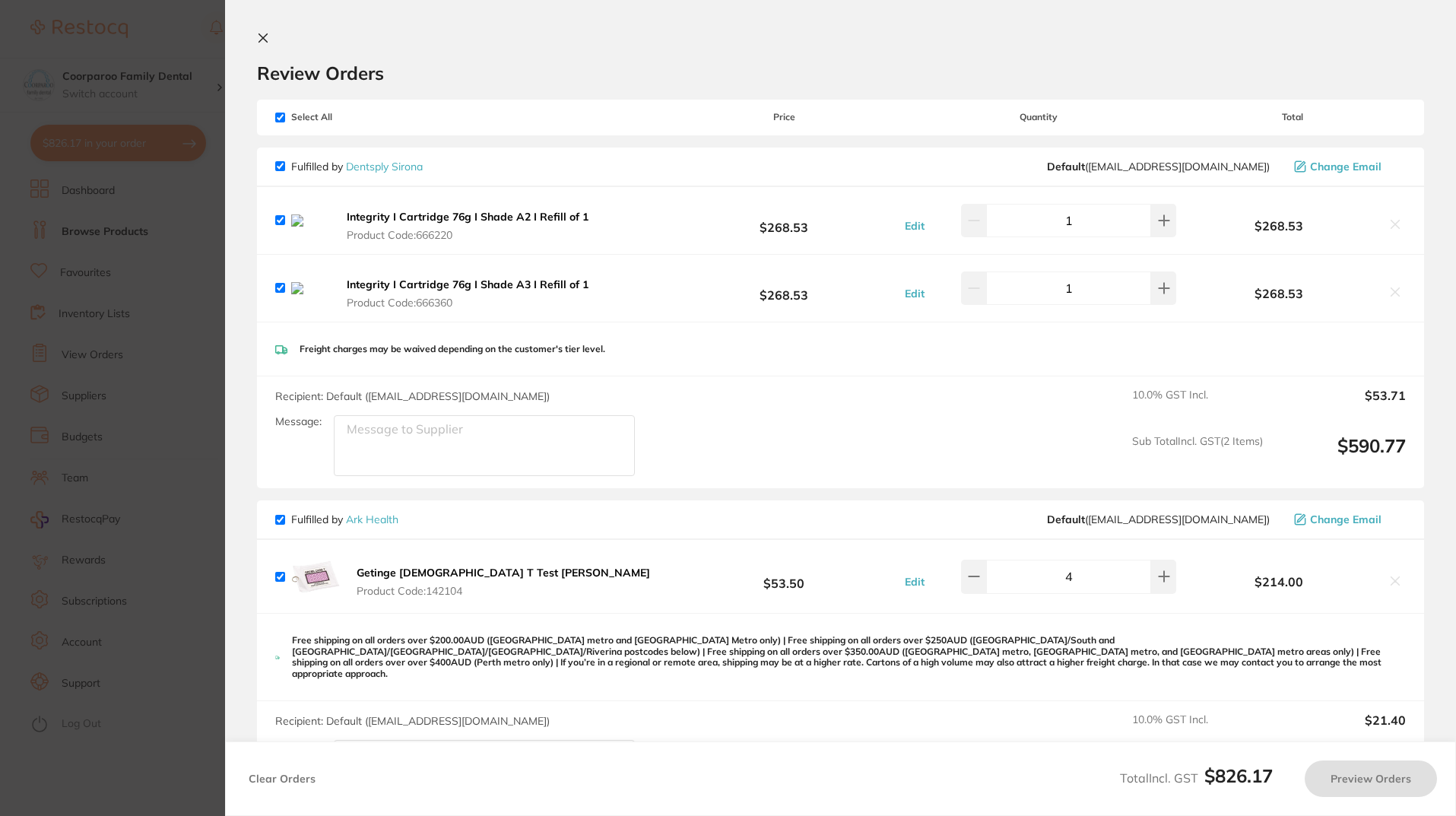
checkbox input "true"
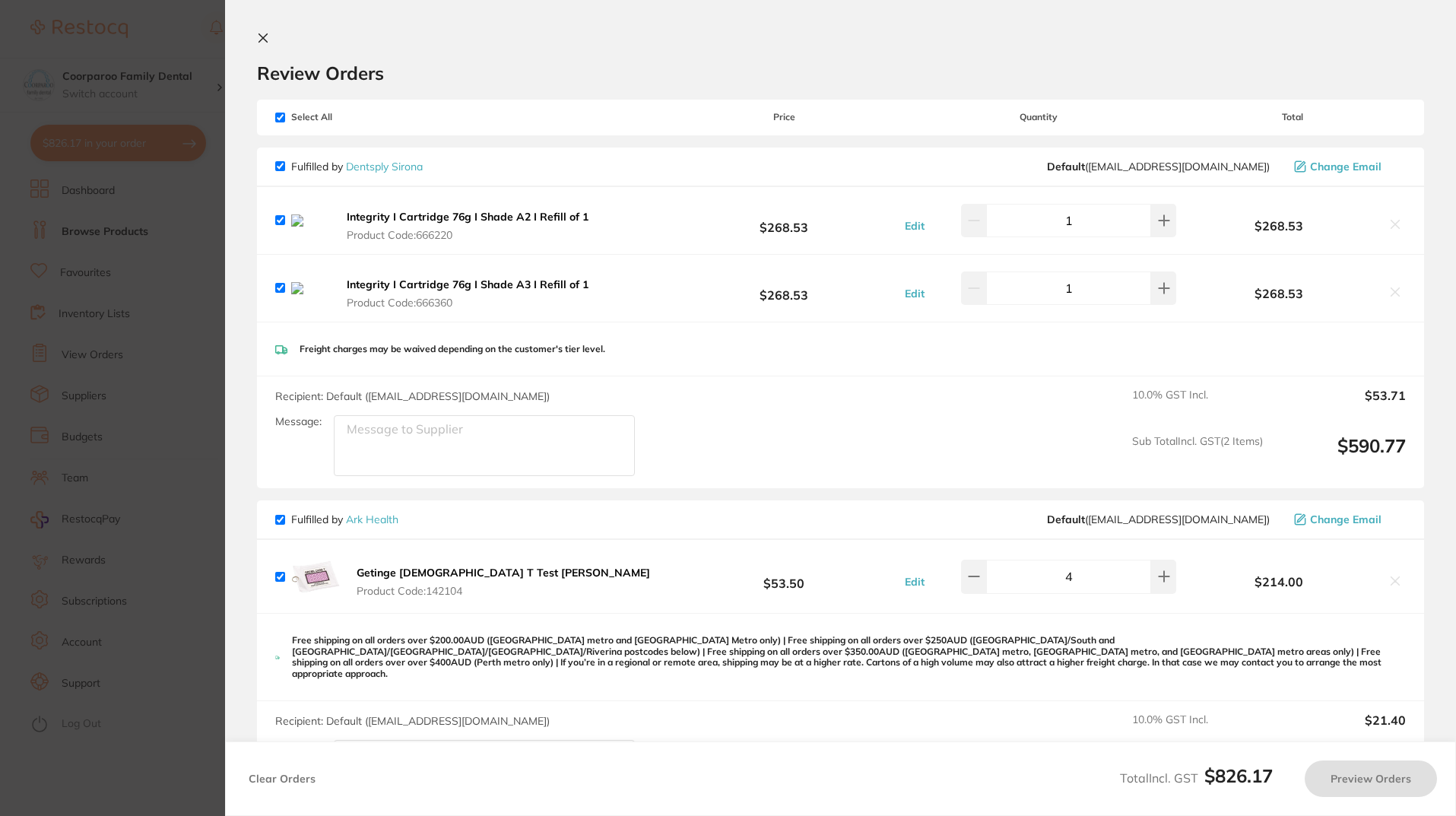
checkbox input "true"
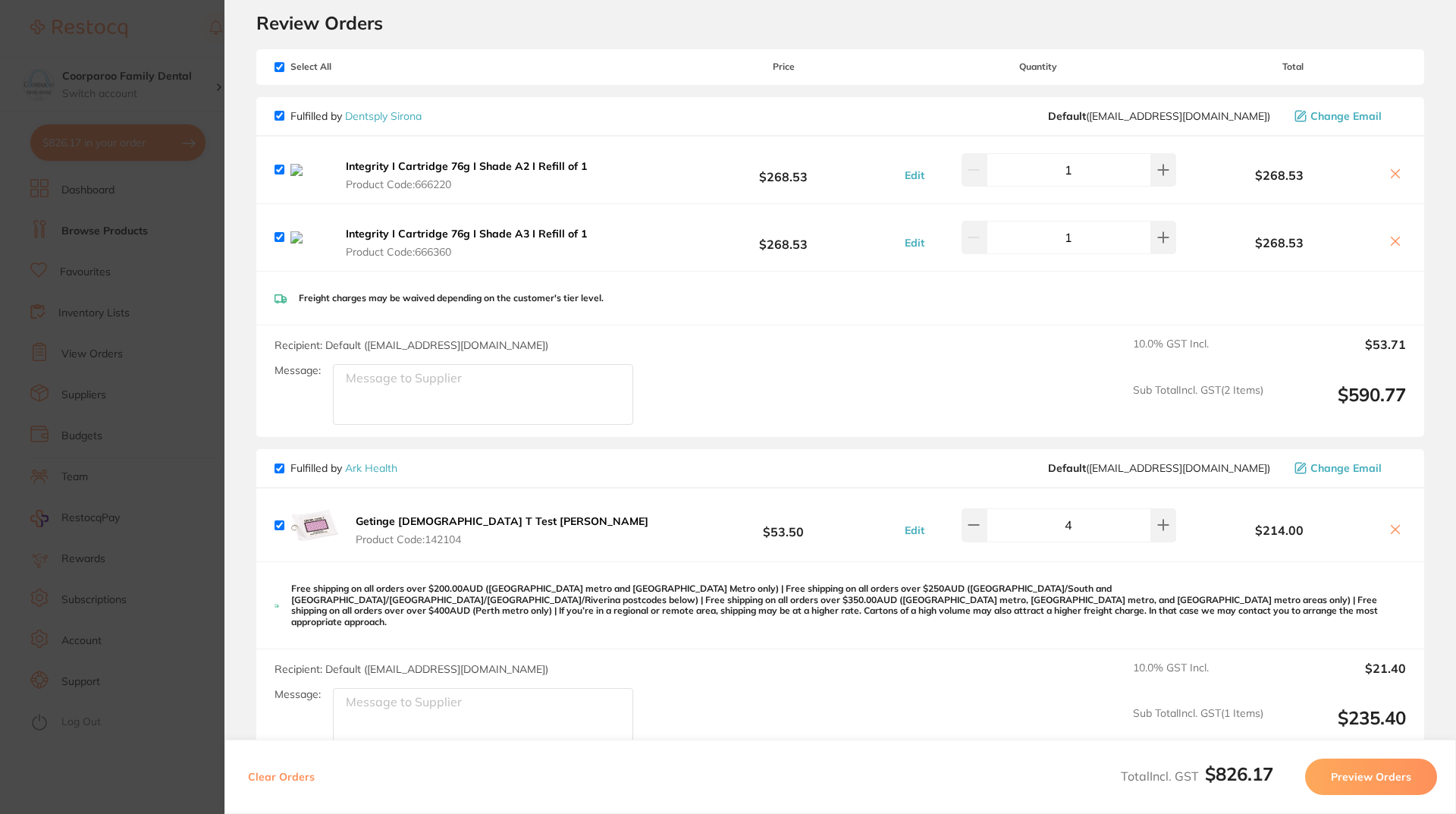
scroll to position [152, 0]
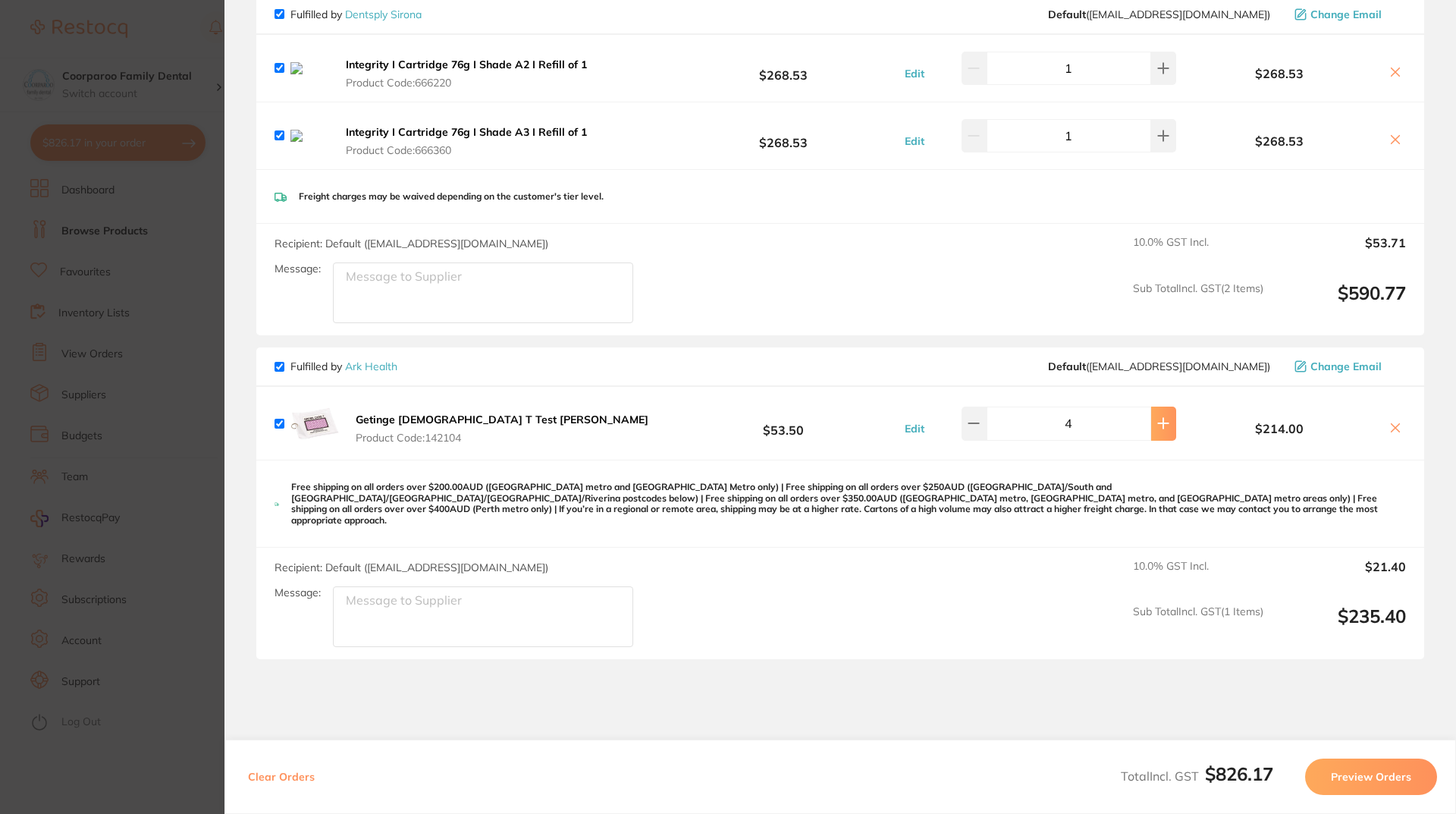
click at [1163, 439] on button at bounding box center [1163, 423] width 25 height 34
type input "5"
click at [210, 636] on section "Update RRP Set your pre negotiated price for this item. Item Agreed RRP (excl. …" at bounding box center [728, 407] width 1456 height 814
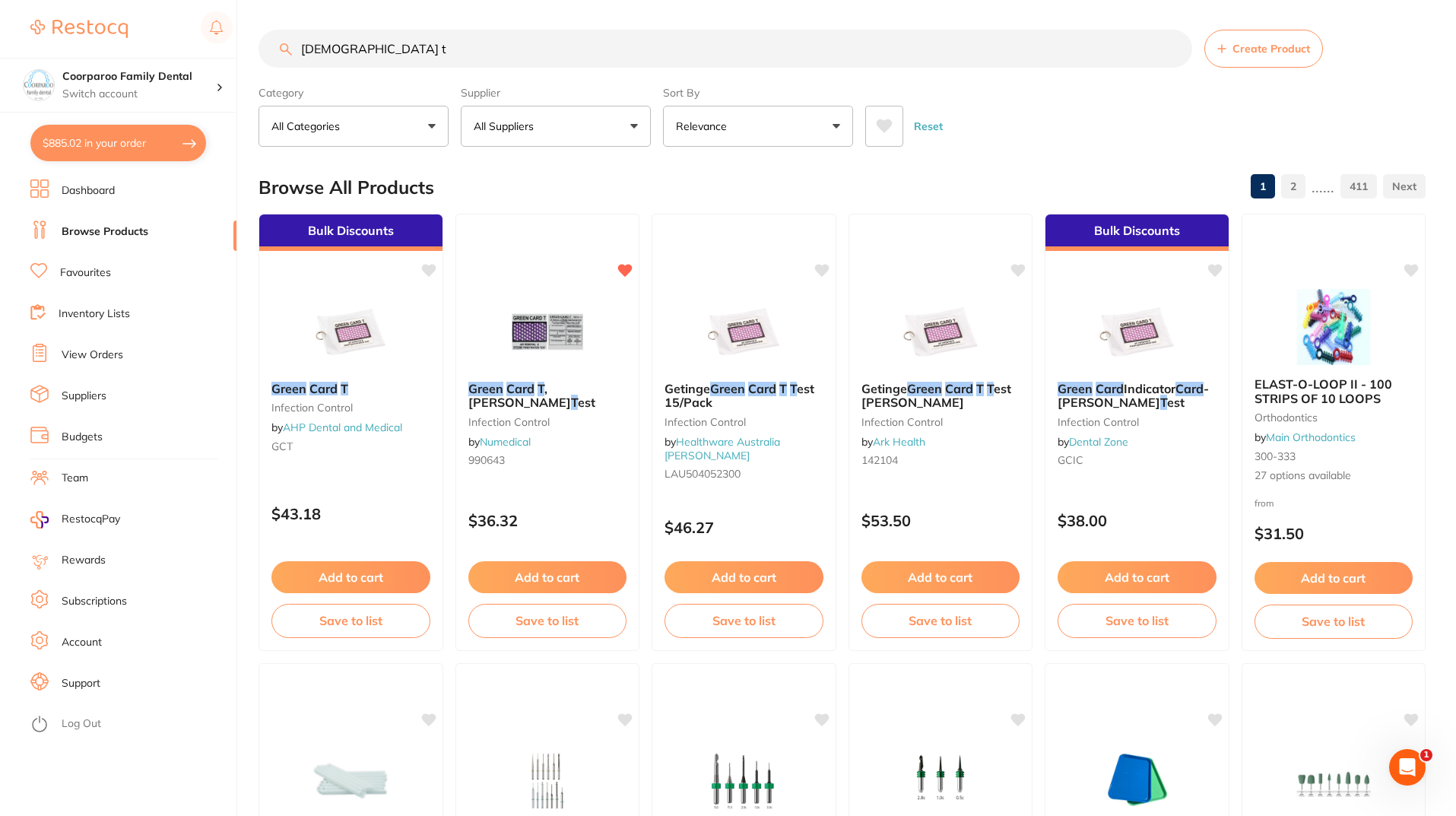
scroll to position [0, 0]
drag, startPoint x: 451, startPoint y: 55, endPoint x: 0, endPoint y: 43, distance: 451.2
click at [0, 43] on div "$885.02 Coorparoo Family Dental Switch account Coorparoo Family Dental $885.02 …" at bounding box center [728, 408] width 1456 height 816
type input "alcohol wipes"
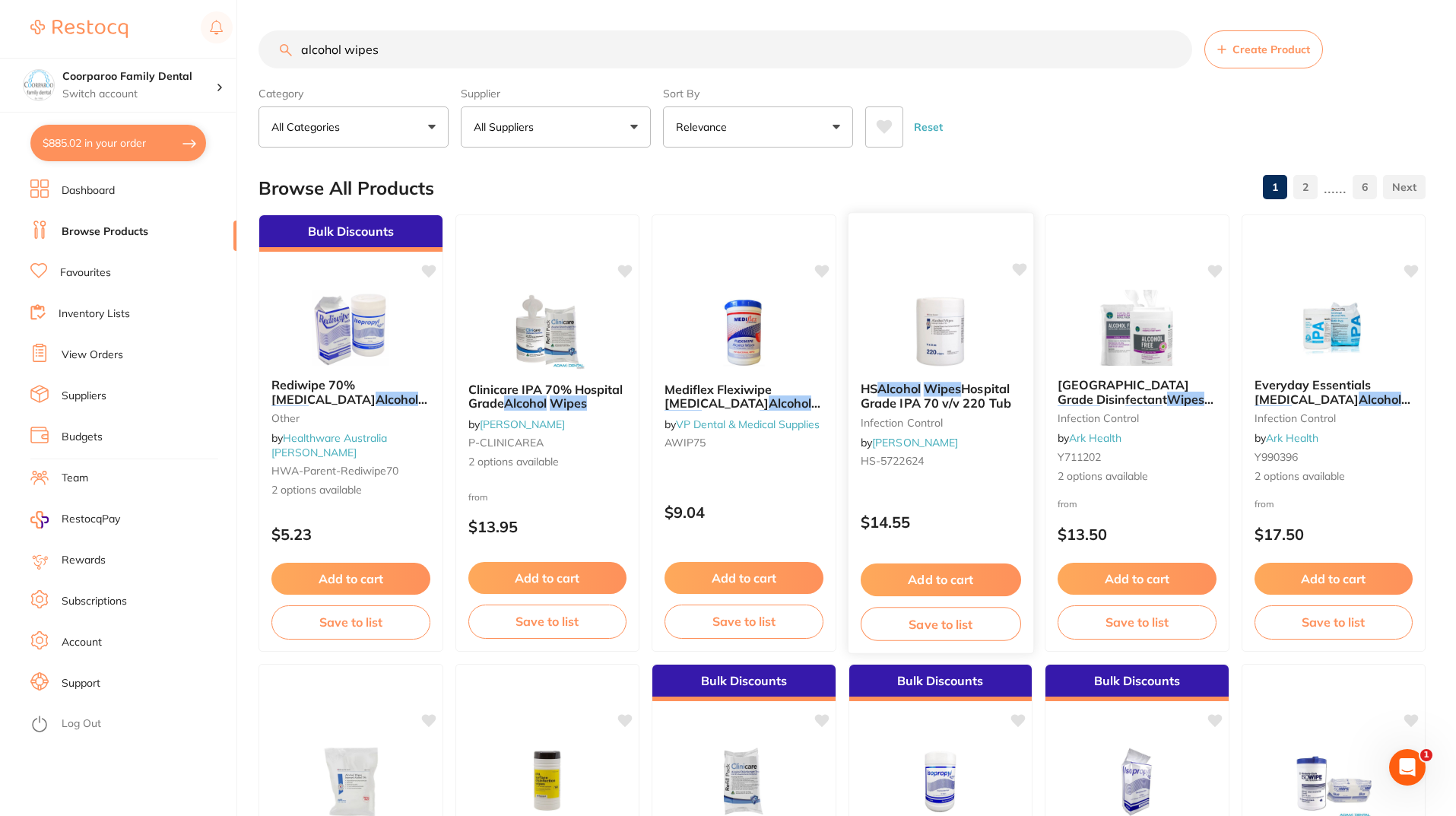
click at [986, 574] on button "Add to cart" at bounding box center [940, 580] width 160 height 33
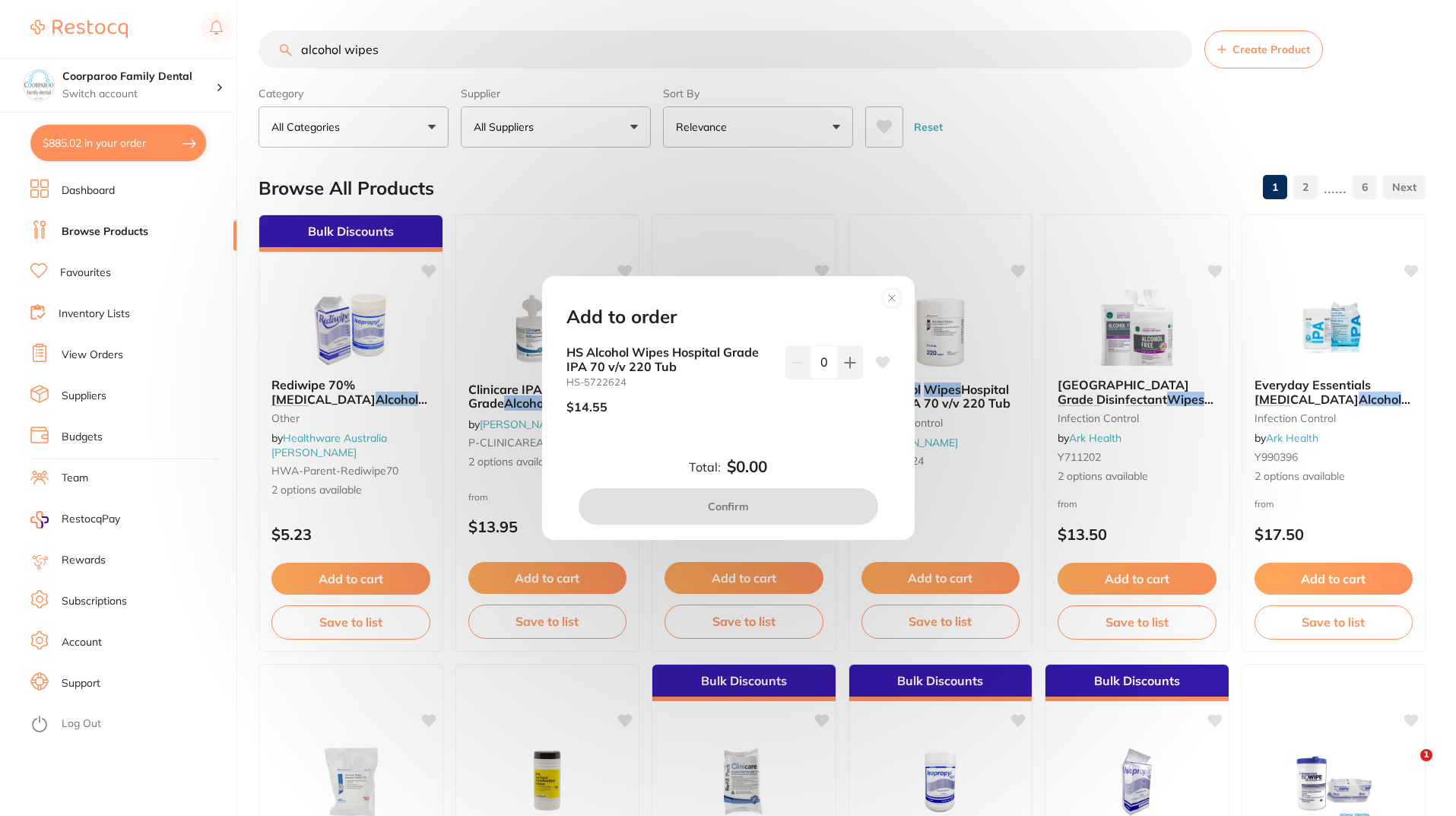
click at [889, 301] on circle at bounding box center [892, 298] width 17 height 17
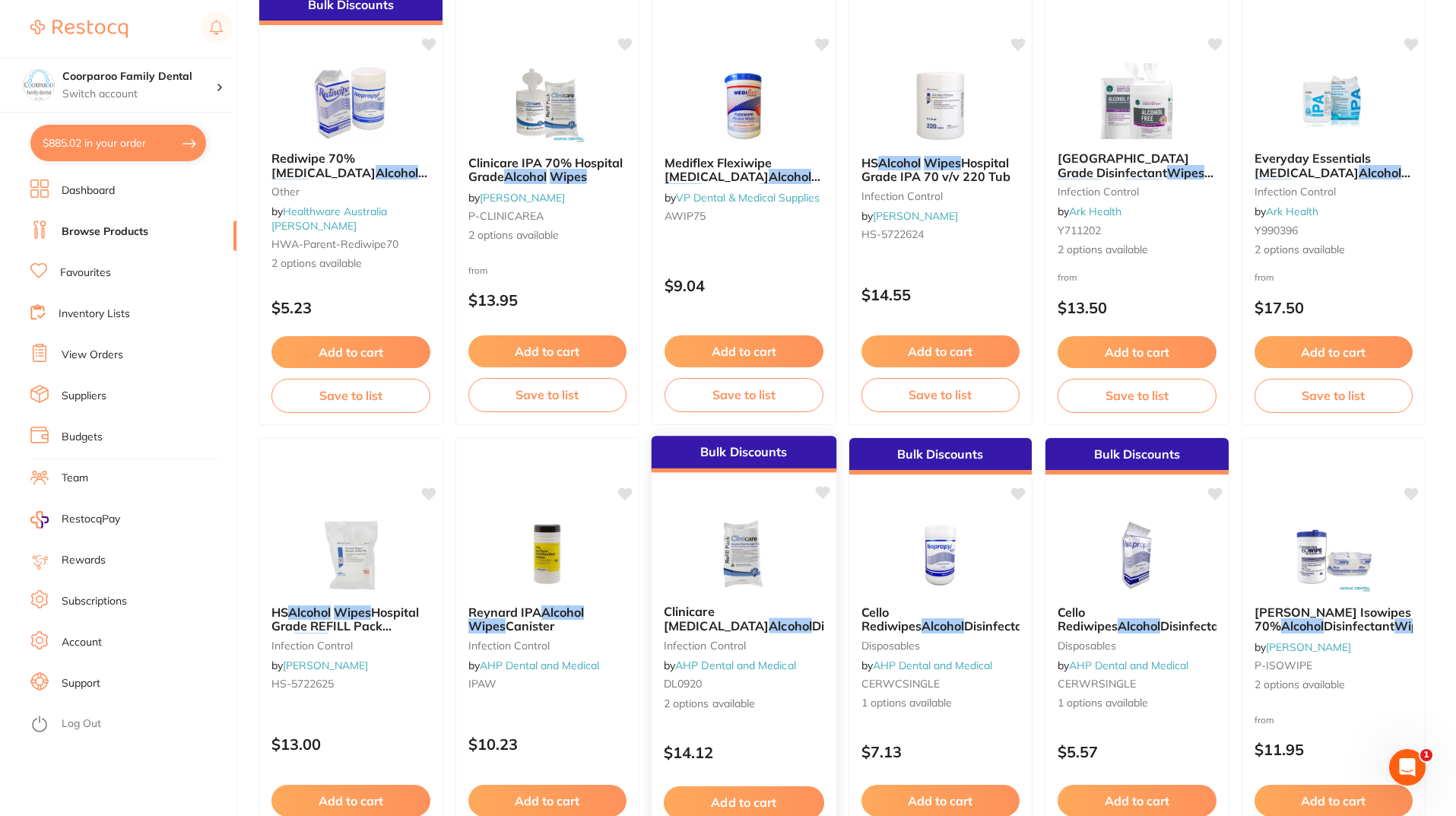
scroll to position [228, 0]
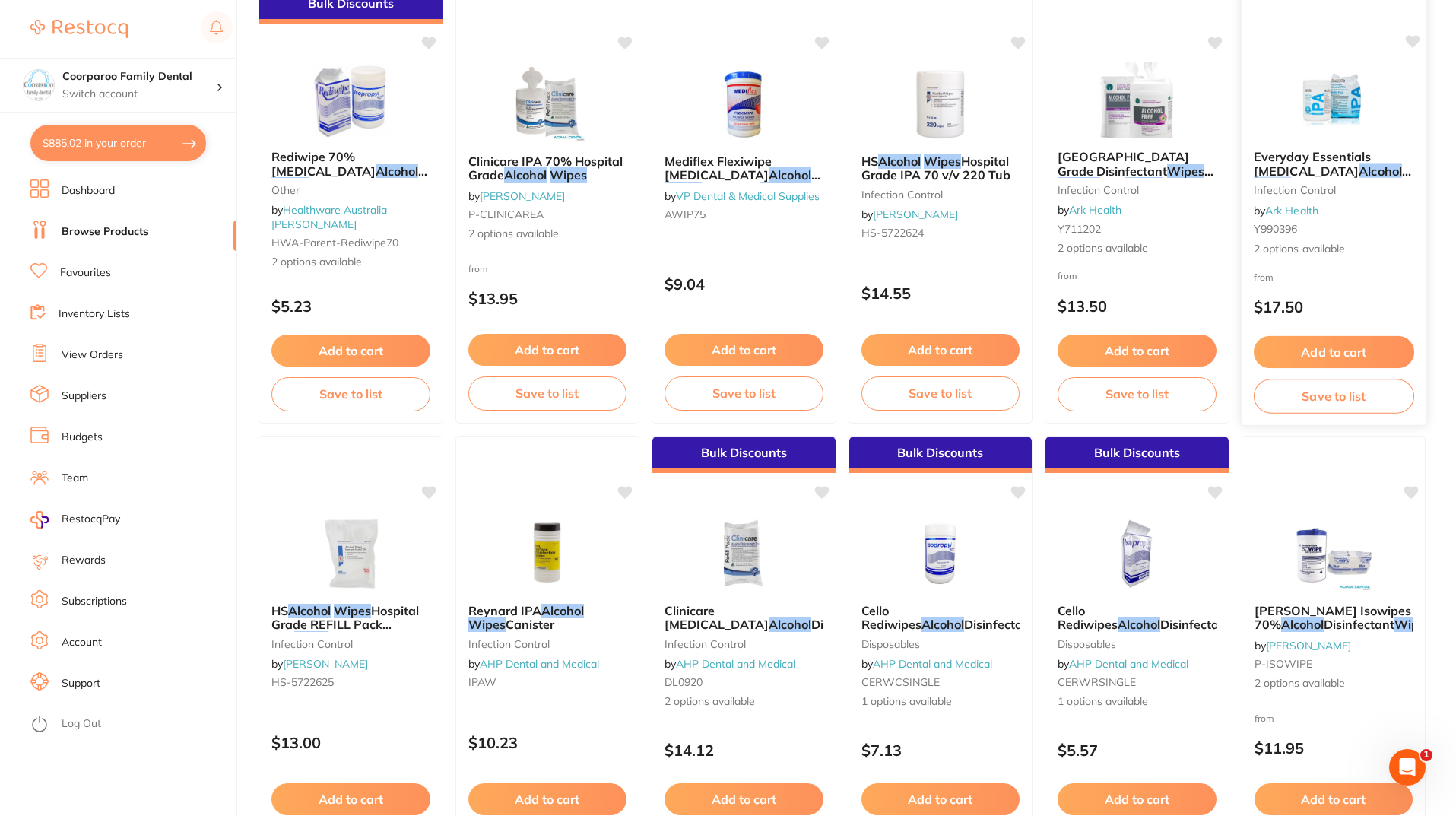
click at [1372, 350] on button "Add to cart" at bounding box center [1333, 352] width 160 height 33
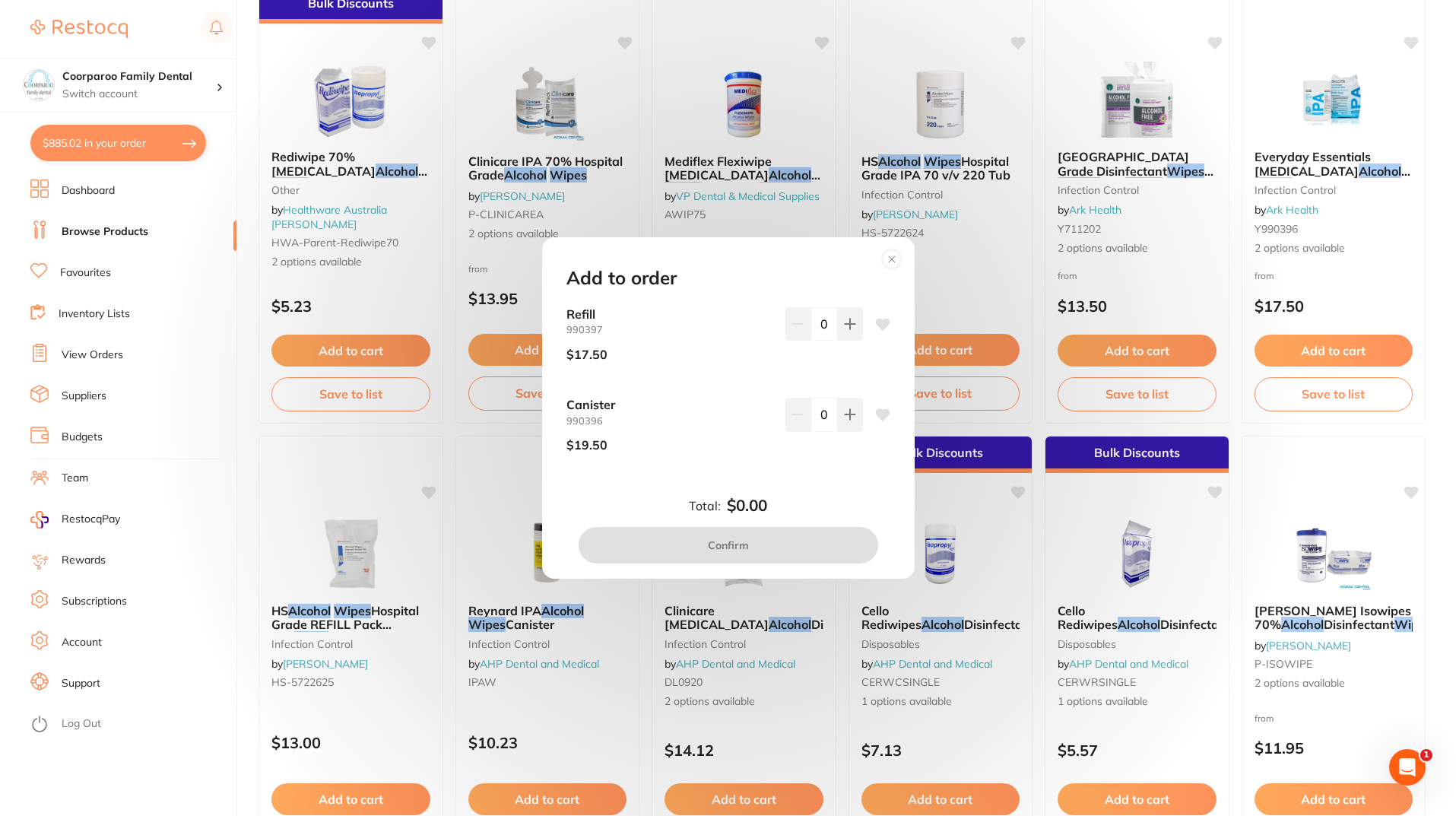
scroll to position [0, 0]
click at [851, 419] on icon at bounding box center [850, 414] width 12 height 12
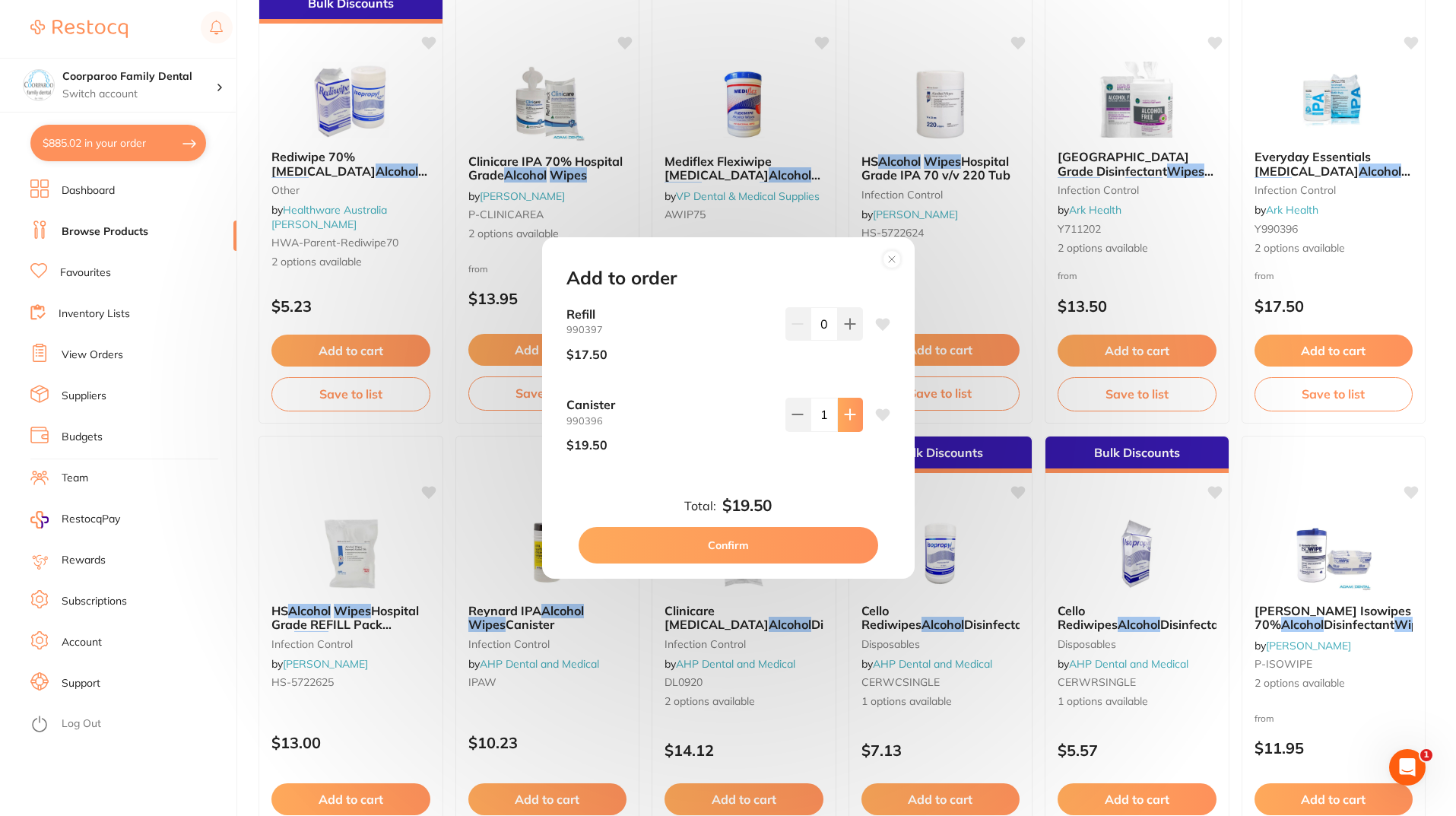
click at [851, 419] on icon at bounding box center [850, 414] width 12 height 12
click at [788, 416] on button at bounding box center [797, 414] width 25 height 34
type input "1"
click at [849, 324] on icon at bounding box center [849, 323] width 10 height 10
type input "1"
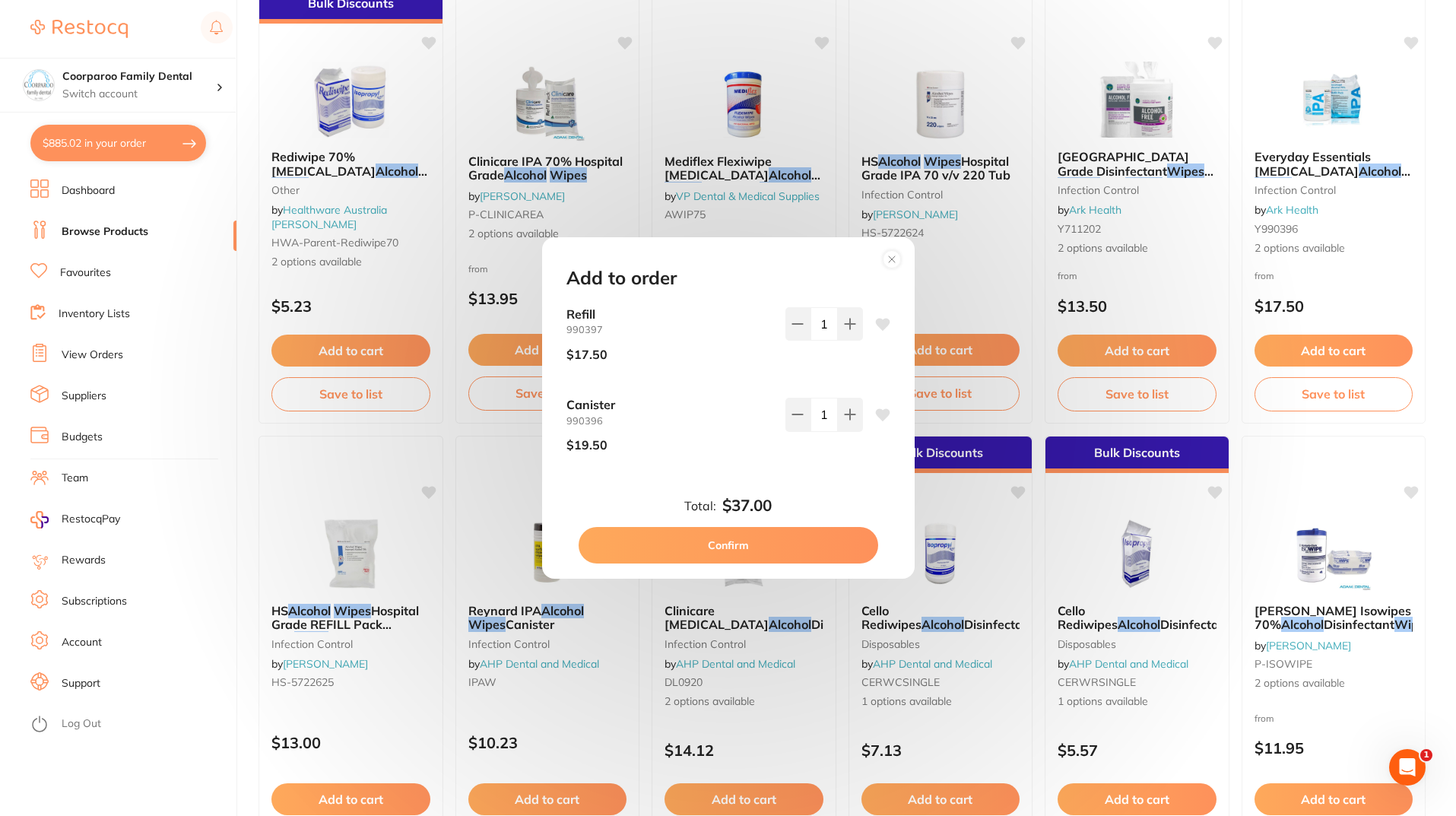
click at [793, 550] on button "Confirm" at bounding box center [728, 545] width 300 height 36
checkbox input "false"
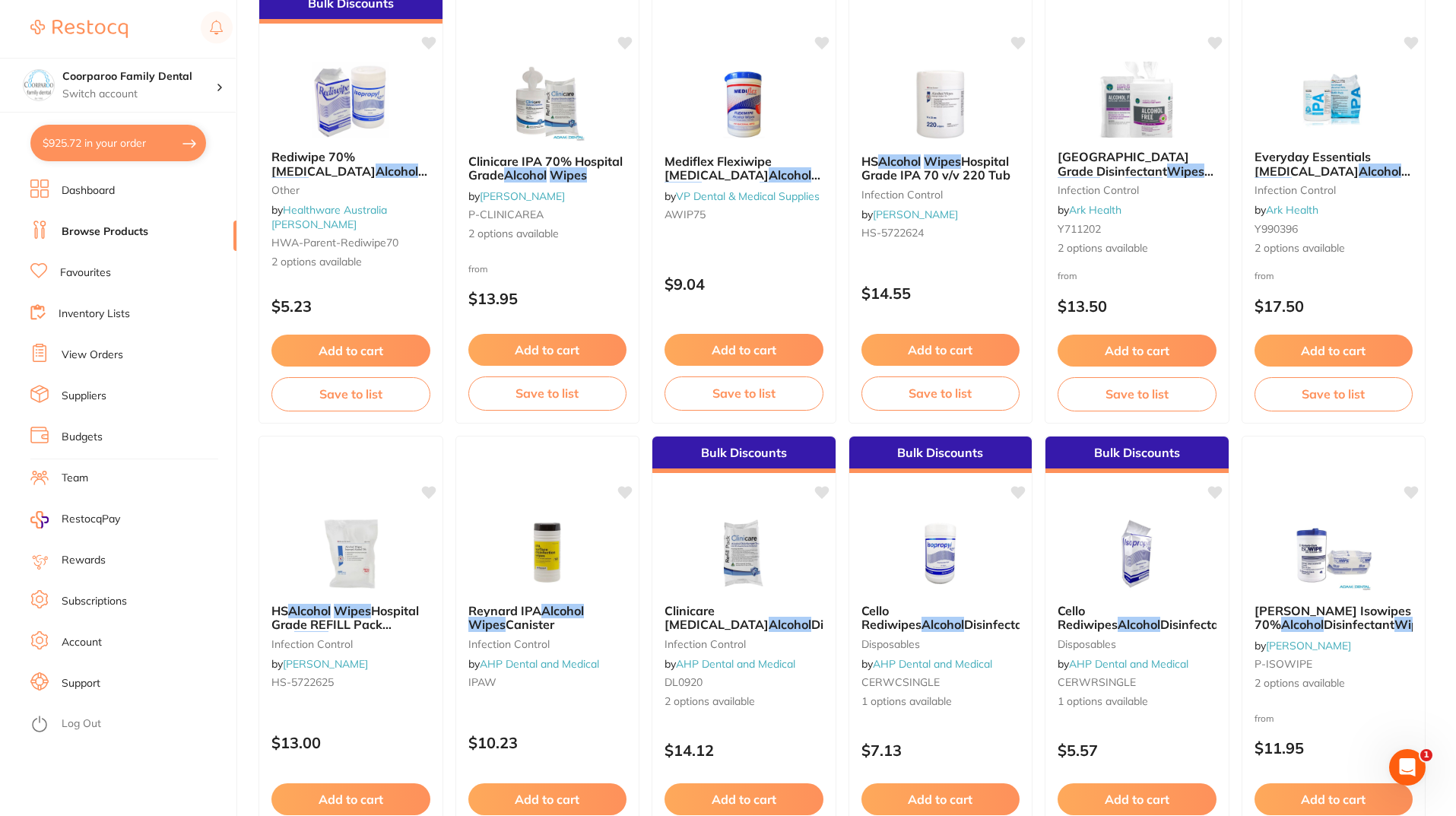
click at [151, 138] on button "$925.72 in your order" at bounding box center [118, 143] width 176 height 36
checkbox input "true"
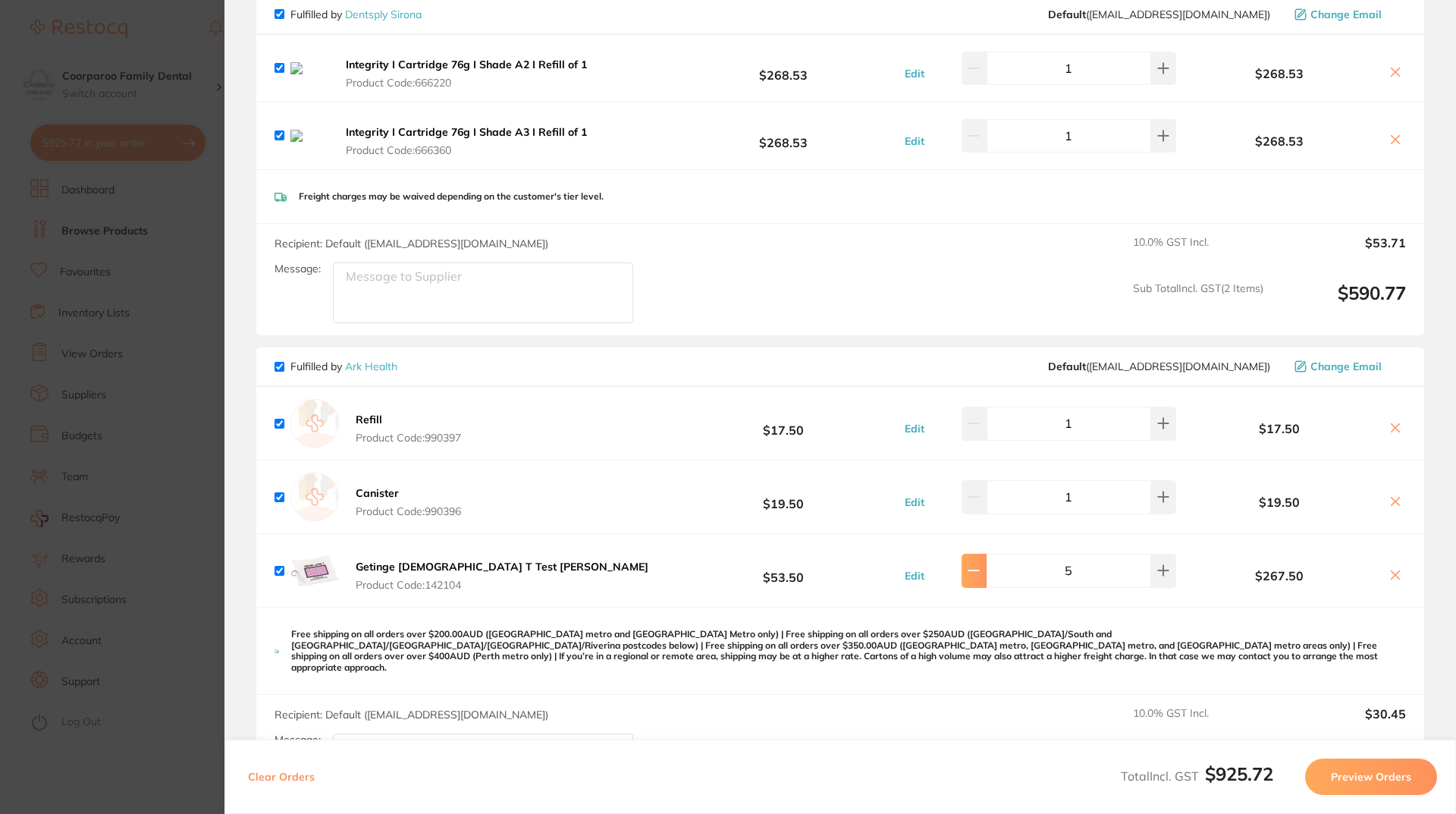
click at [977, 571] on icon at bounding box center [974, 571] width 9 height 0
type input "4"
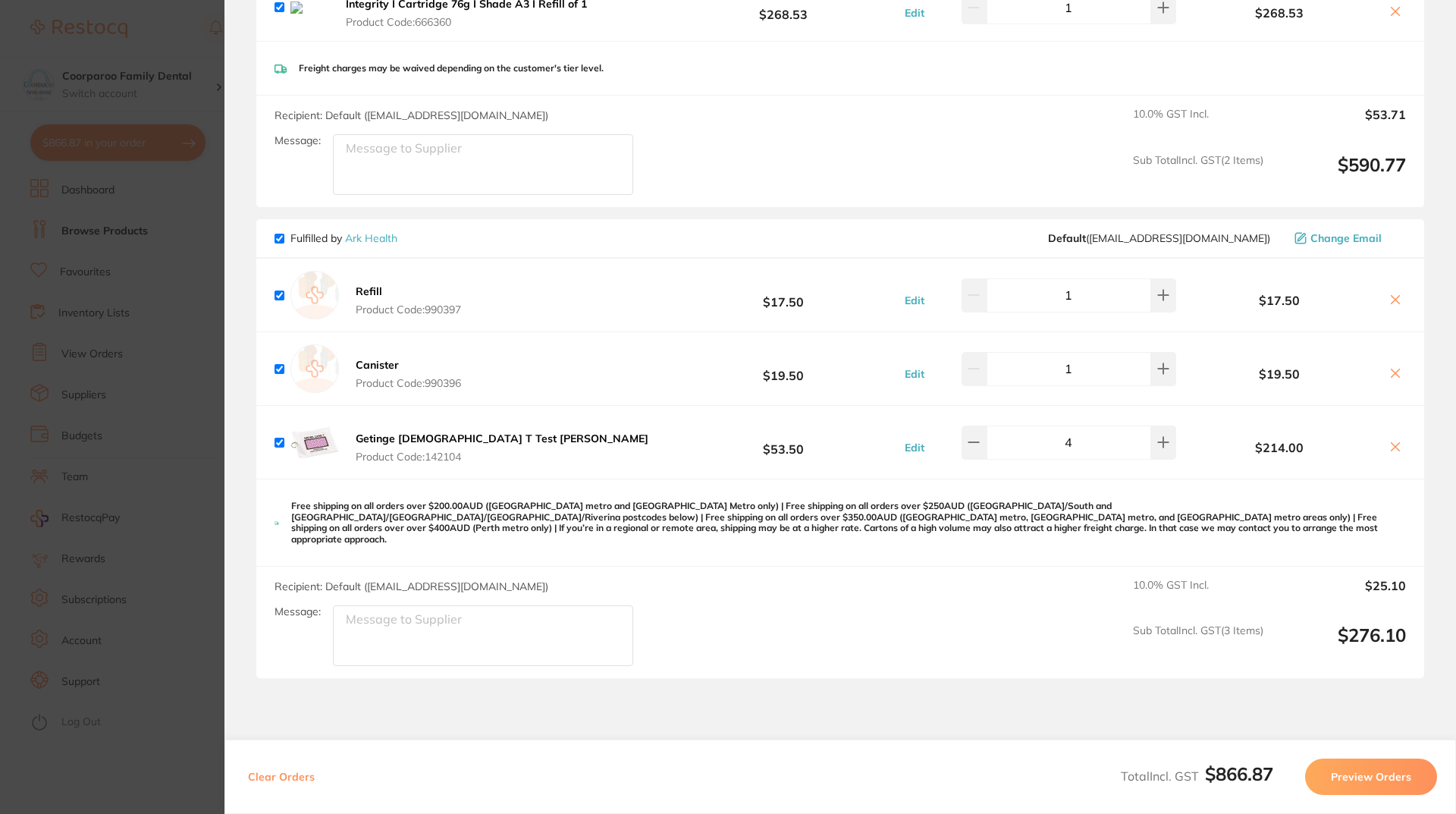
scroll to position [421, 0]
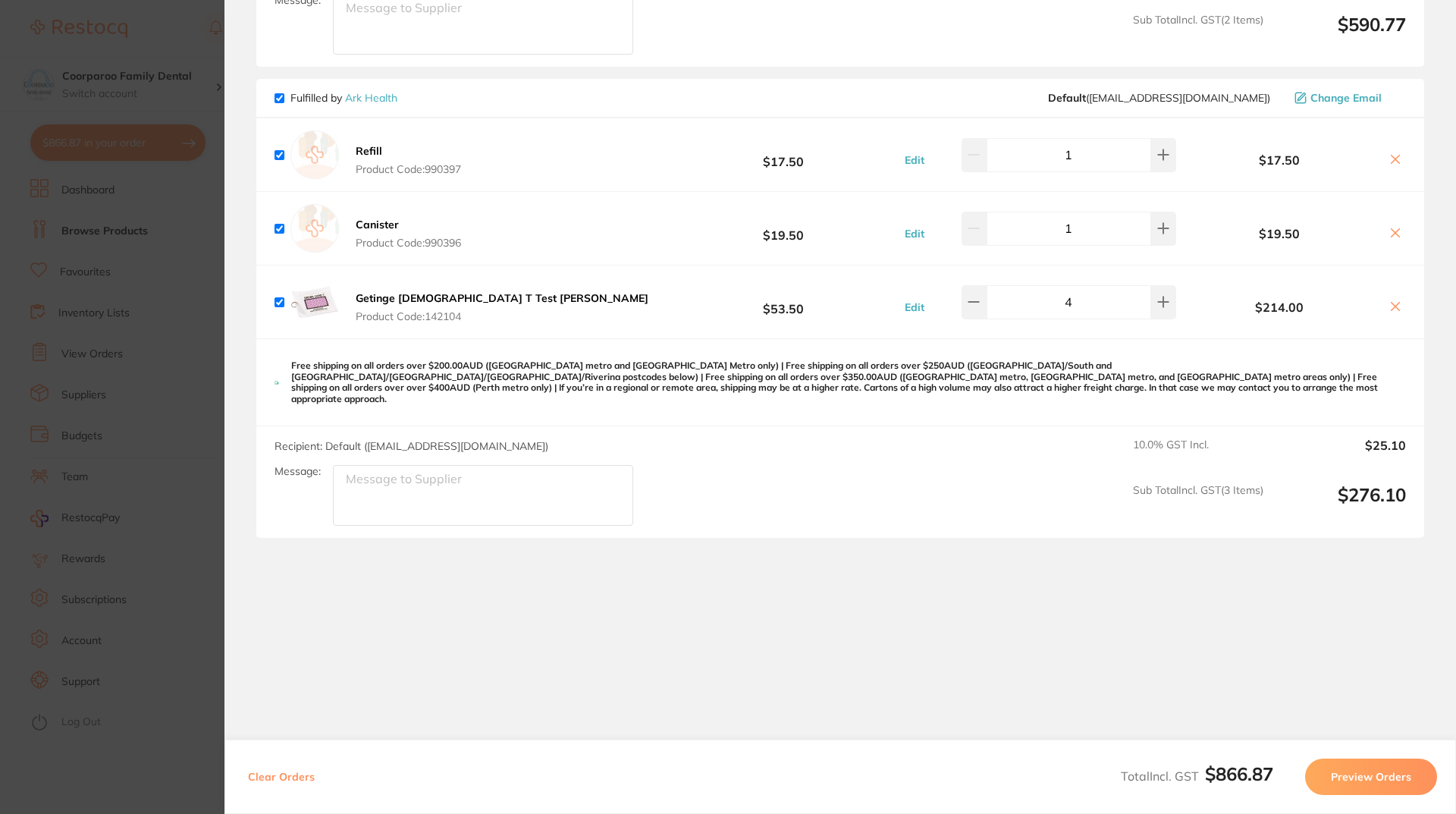
click at [1092, 615] on section "Review Orders Your orders are being processed and we will notify you once we ha…" at bounding box center [840, 407] width 1232 height 814
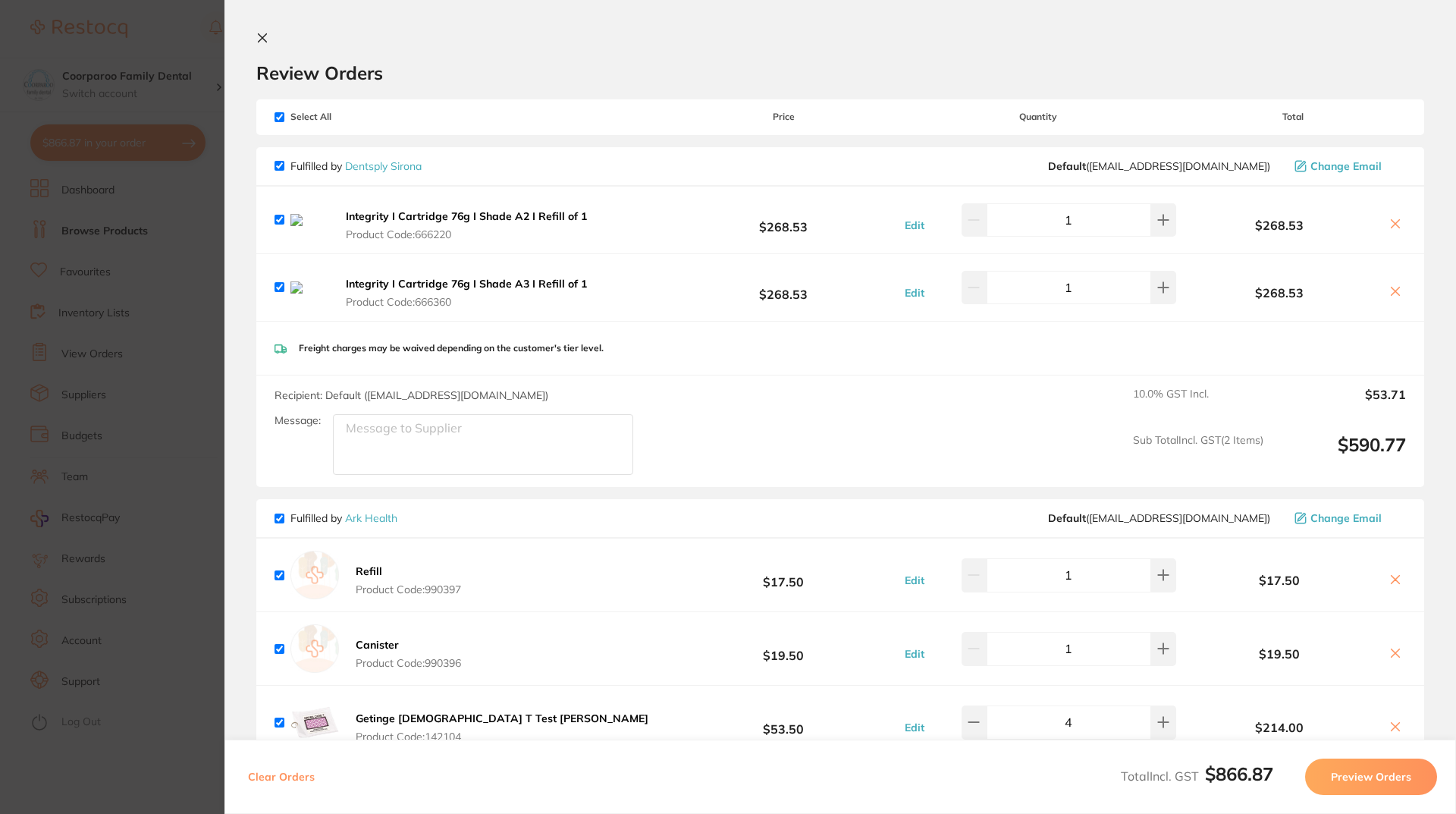
click at [262, 35] on icon at bounding box center [262, 38] width 12 height 12
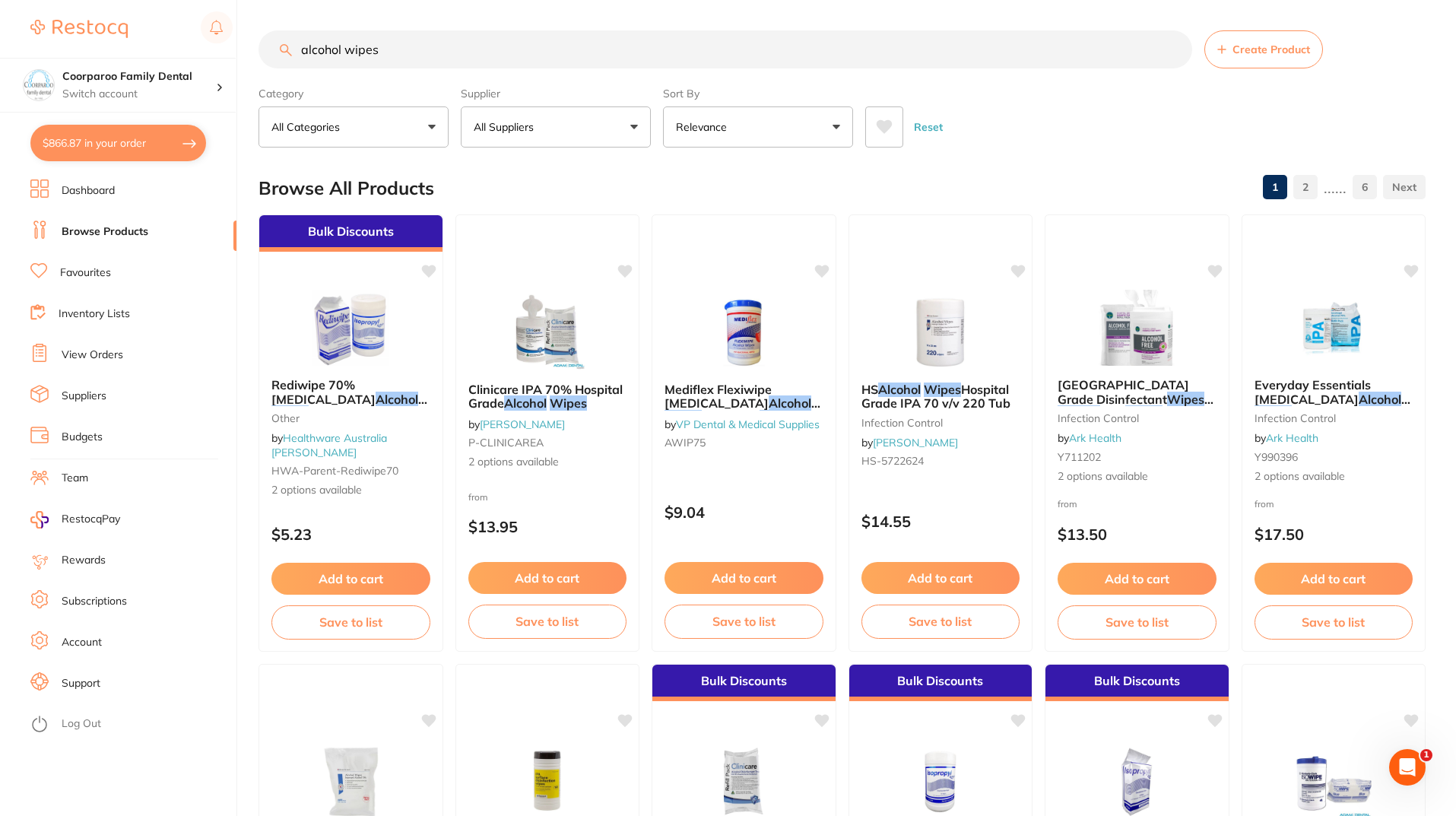
drag, startPoint x: 384, startPoint y: 44, endPoint x: 0, endPoint y: 43, distance: 384.0
click at [0, 44] on div "$866.87 Coorparoo Family Dental Switch account Coorparoo Family Dental $866.87 …" at bounding box center [728, 408] width 1456 height 816
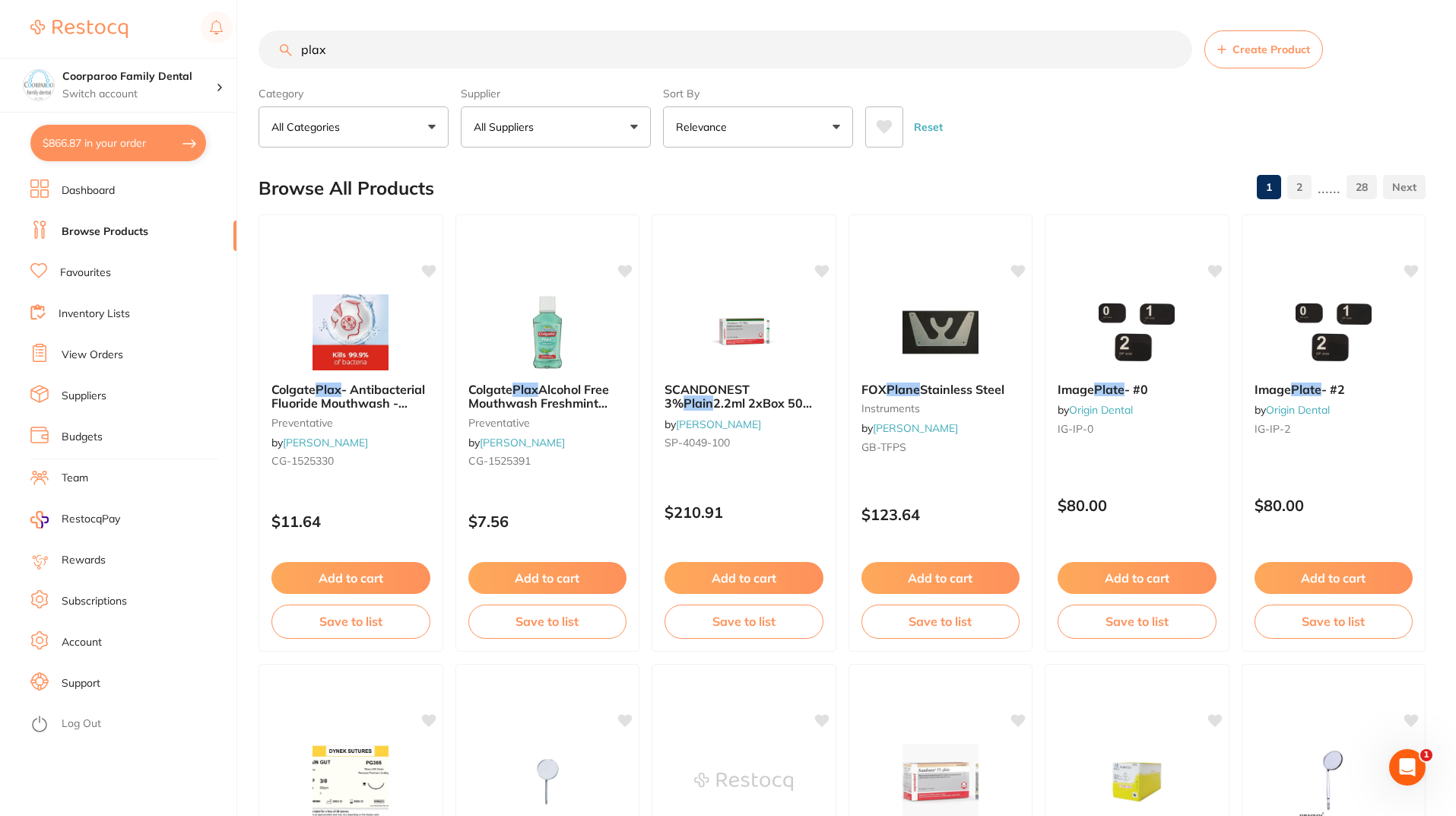
drag, startPoint x: 362, startPoint y: 48, endPoint x: 0, endPoint y: -7, distance: 366.2
click at [0, 0] on html "$866.87 Coorparoo Family Dental Switch account Coorparoo Family Dental $866.87 …" at bounding box center [728, 408] width 1456 height 816
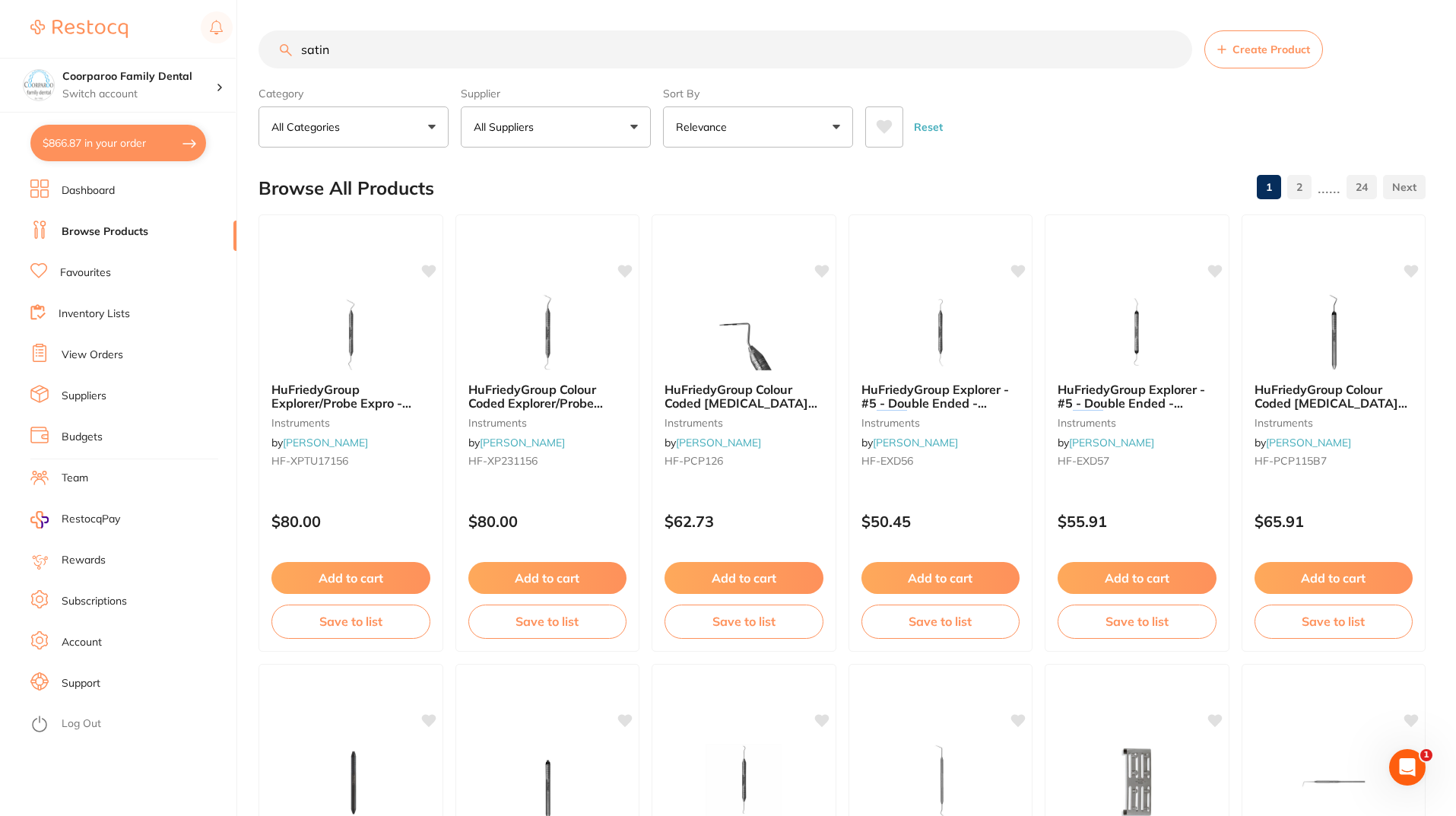
drag, startPoint x: 387, startPoint y: 51, endPoint x: 82, endPoint y: 51, distance: 305.0
click at [84, 51] on div "$866.87 Coorparoo Family Dental Switch account Coorparoo Family Dental $866.87 …" at bounding box center [728, 408] width 1456 height 816
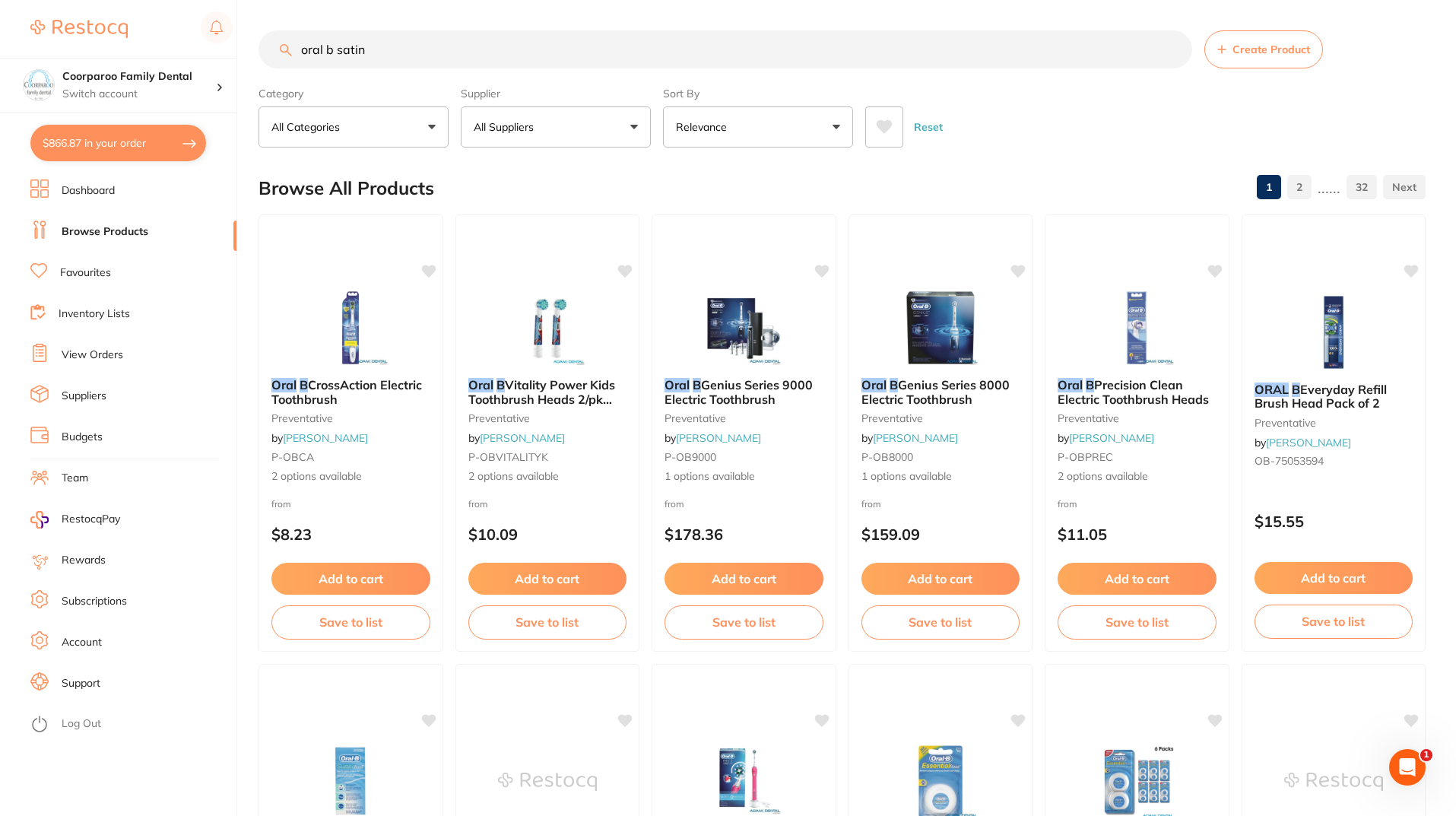
drag, startPoint x: 373, startPoint y: 47, endPoint x: 0, endPoint y: 34, distance: 373.2
click at [0, 34] on div "$866.87 Coorparoo Family Dental Switch account Coorparoo Family Dental $866.87 …" at bounding box center [728, 408] width 1456 height 816
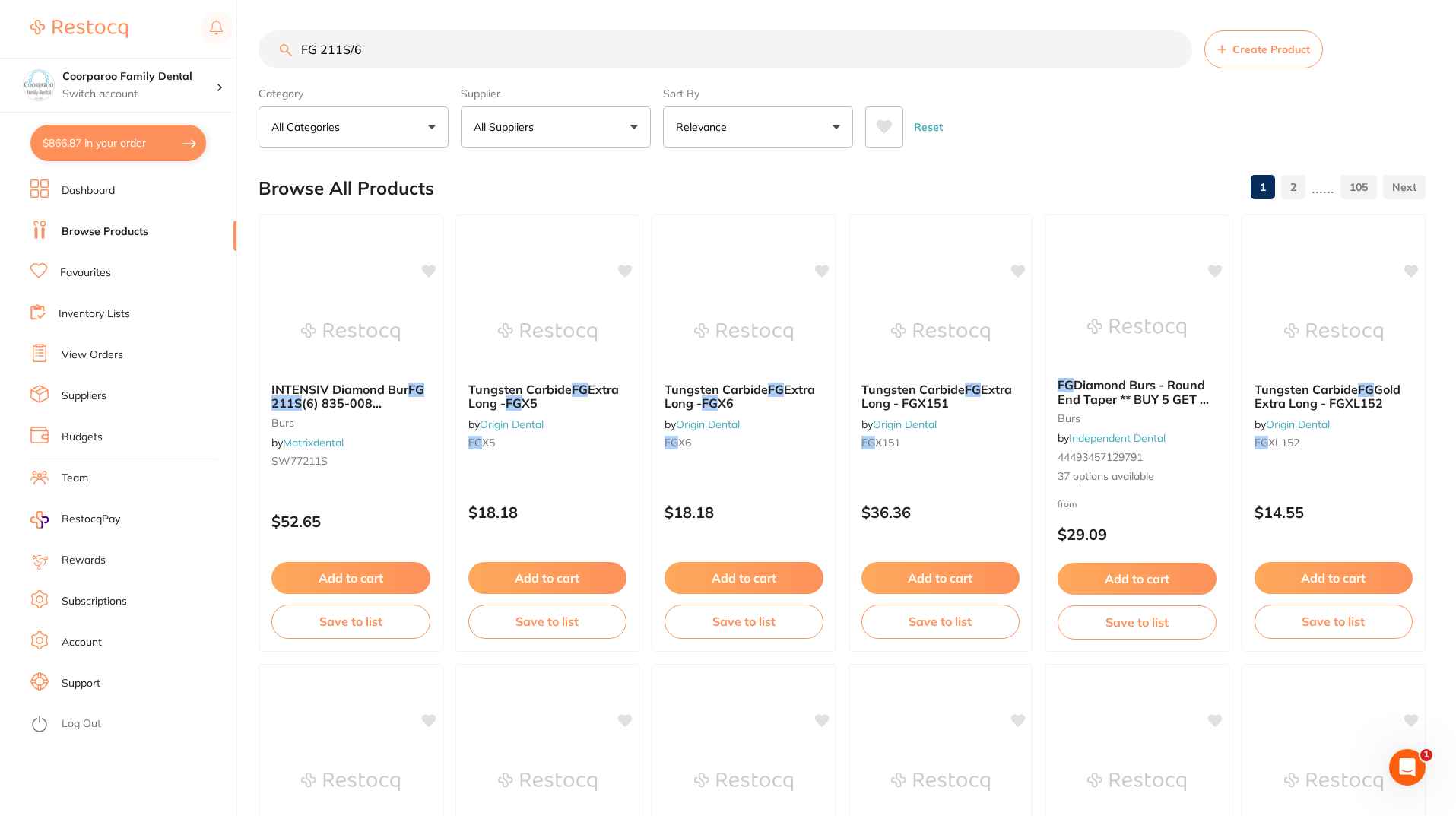
type input "FG 211S/6"
click at [145, 142] on button "$866.87 in your order" at bounding box center [118, 143] width 176 height 36
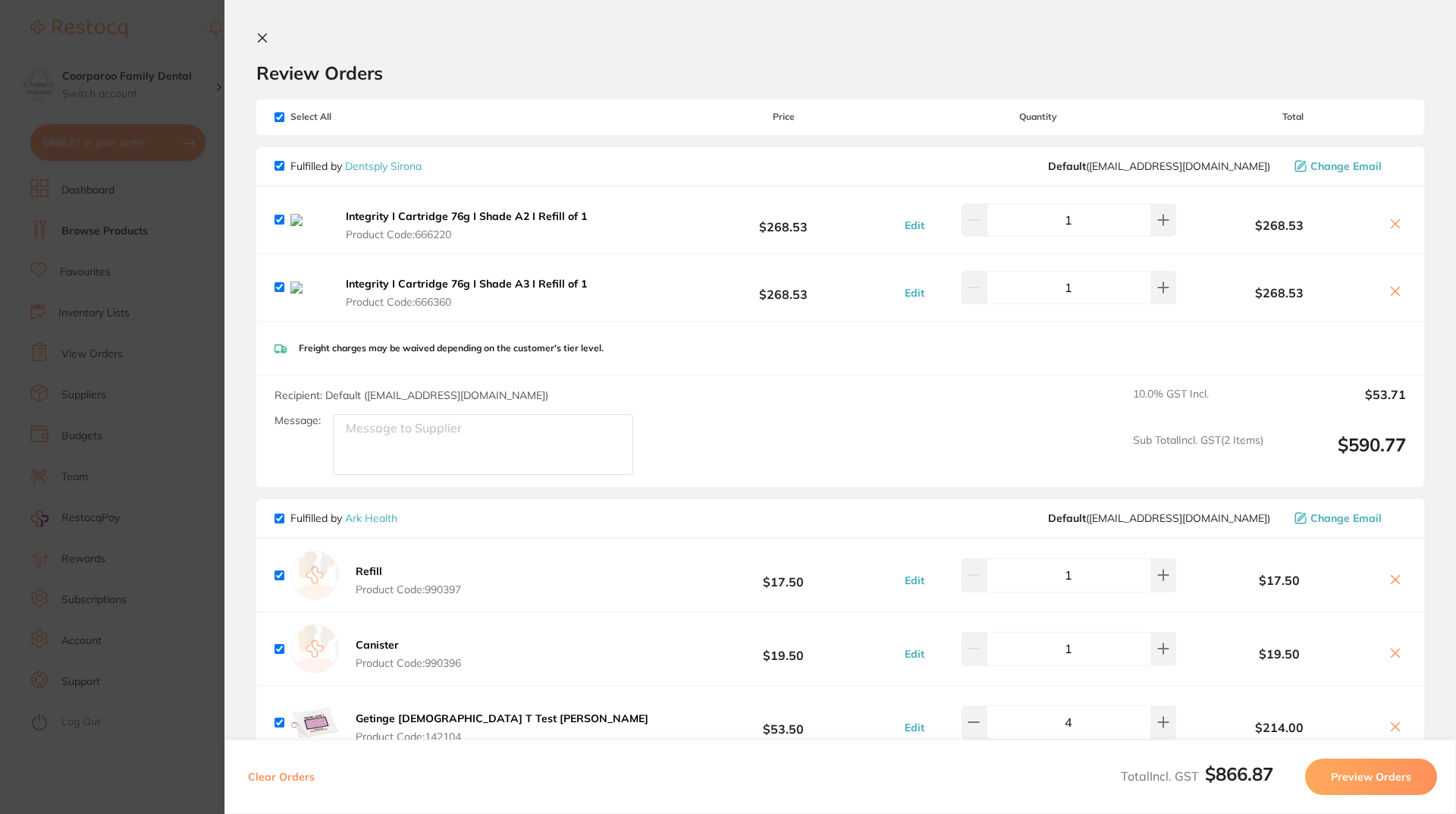
click at [1390, 227] on icon at bounding box center [1395, 224] width 12 height 12
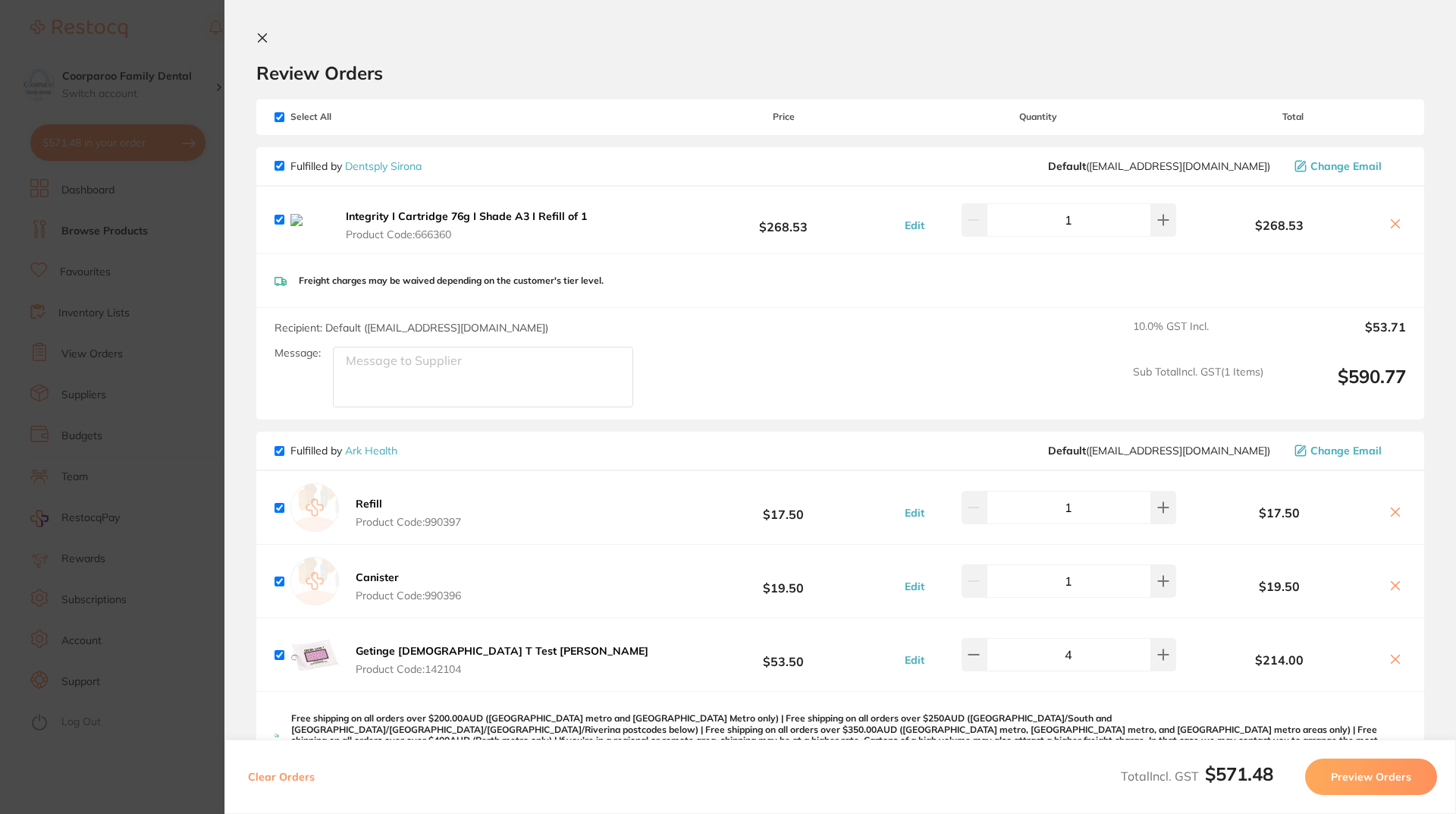
click at [1391, 226] on icon at bounding box center [1396, 224] width 9 height 9
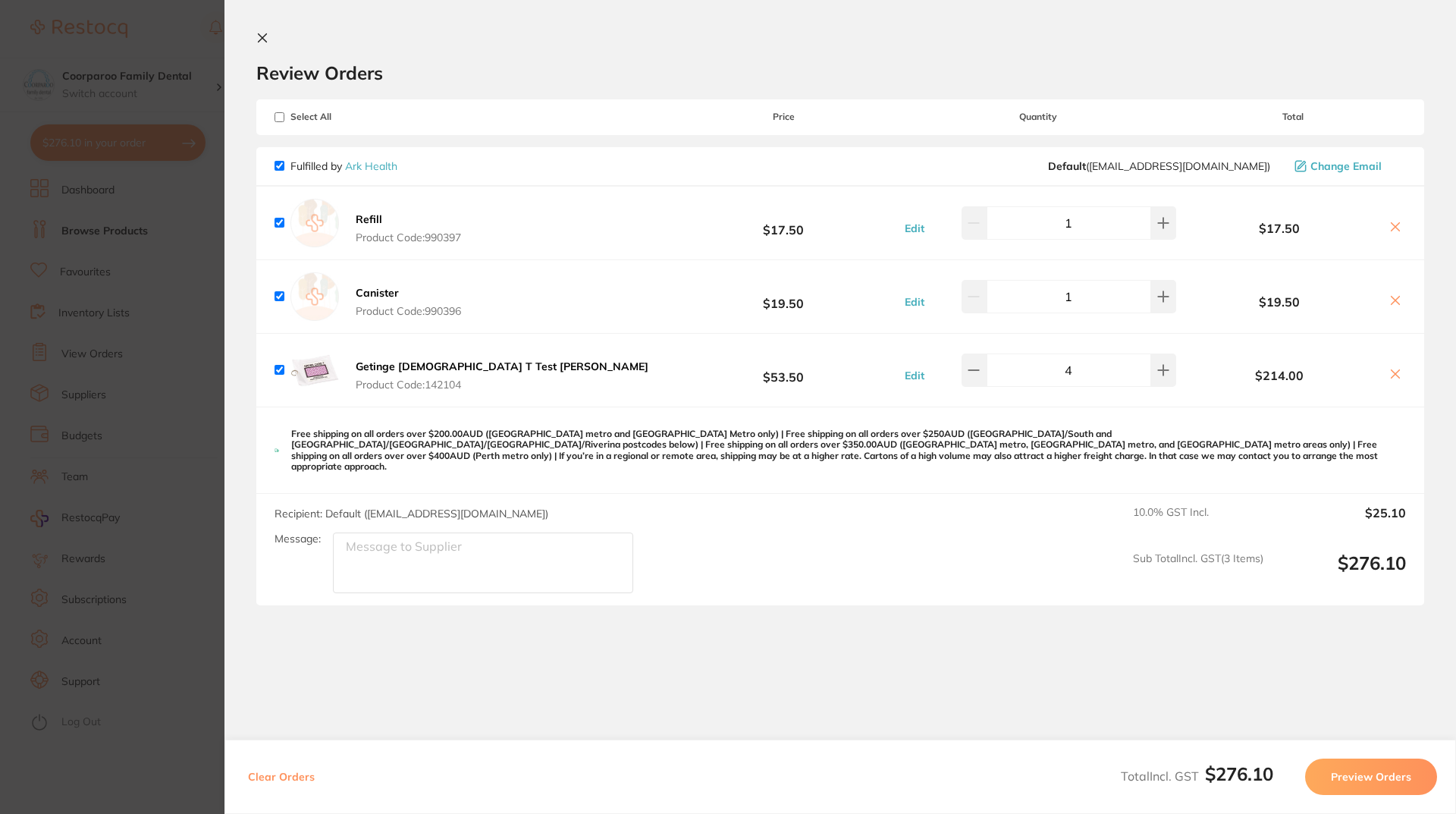
checkbox input "true"
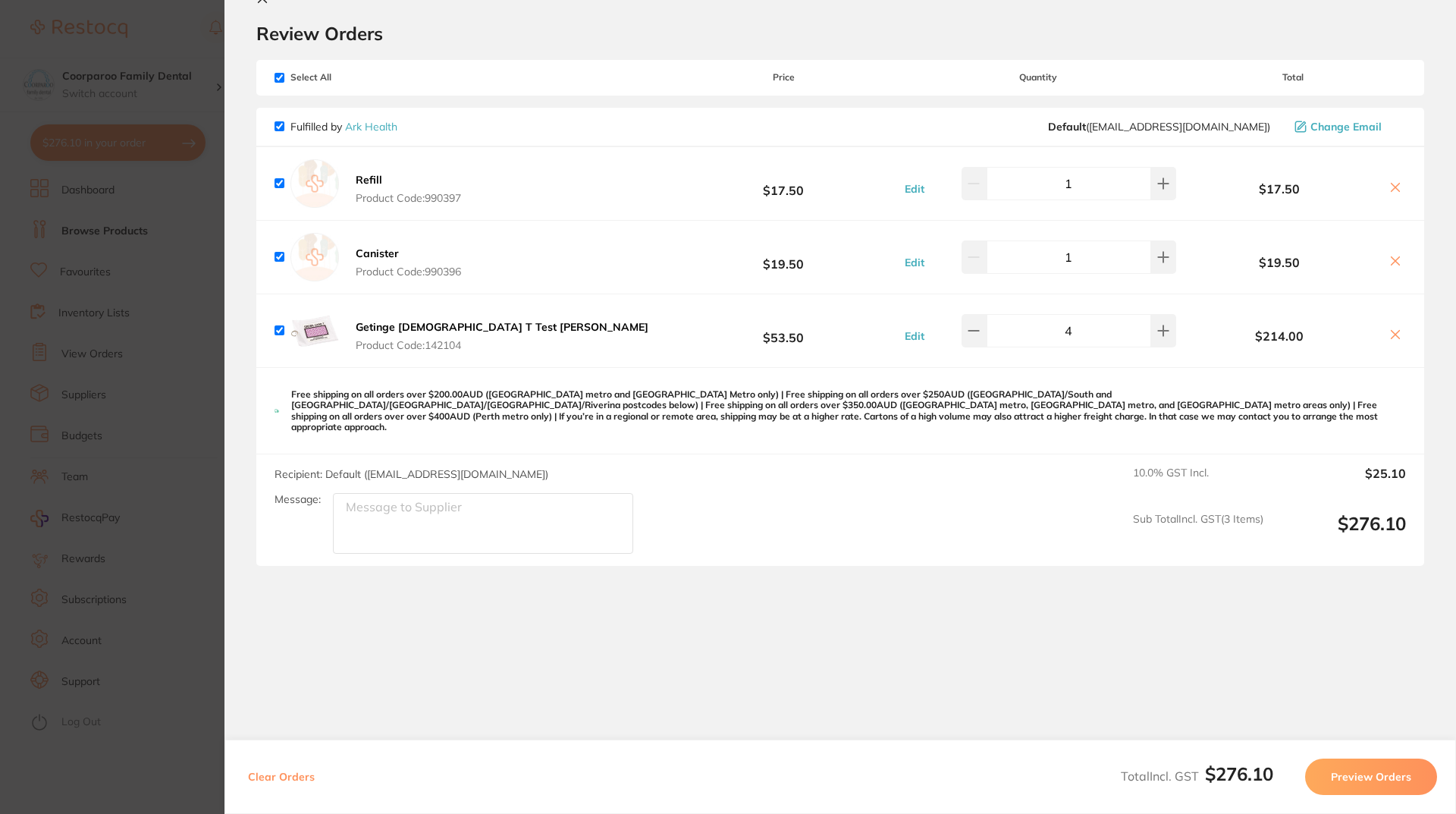
scroll to position [57, 0]
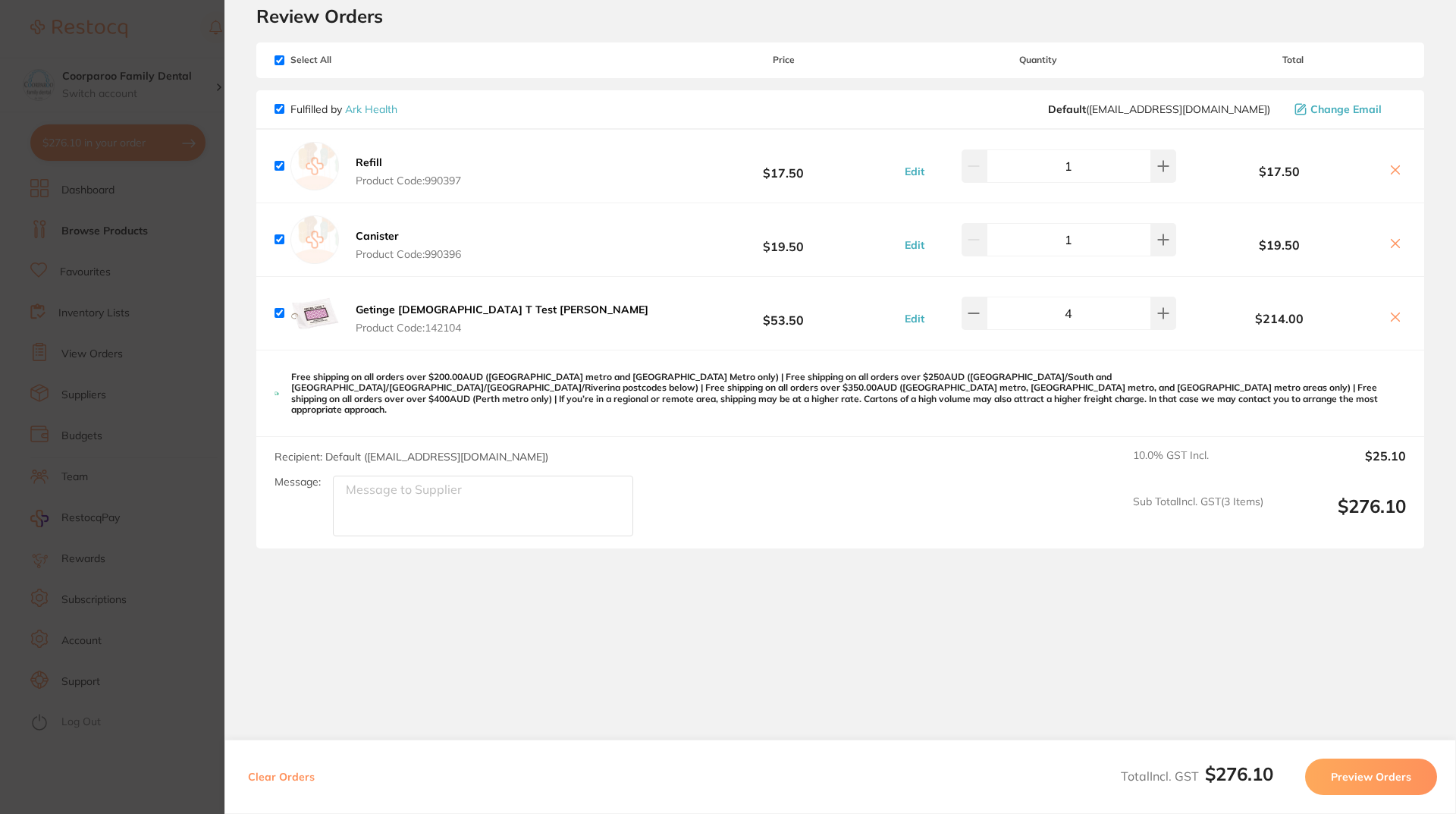
click at [1351, 772] on button "Preview Orders" at bounding box center [1371, 776] width 132 height 36
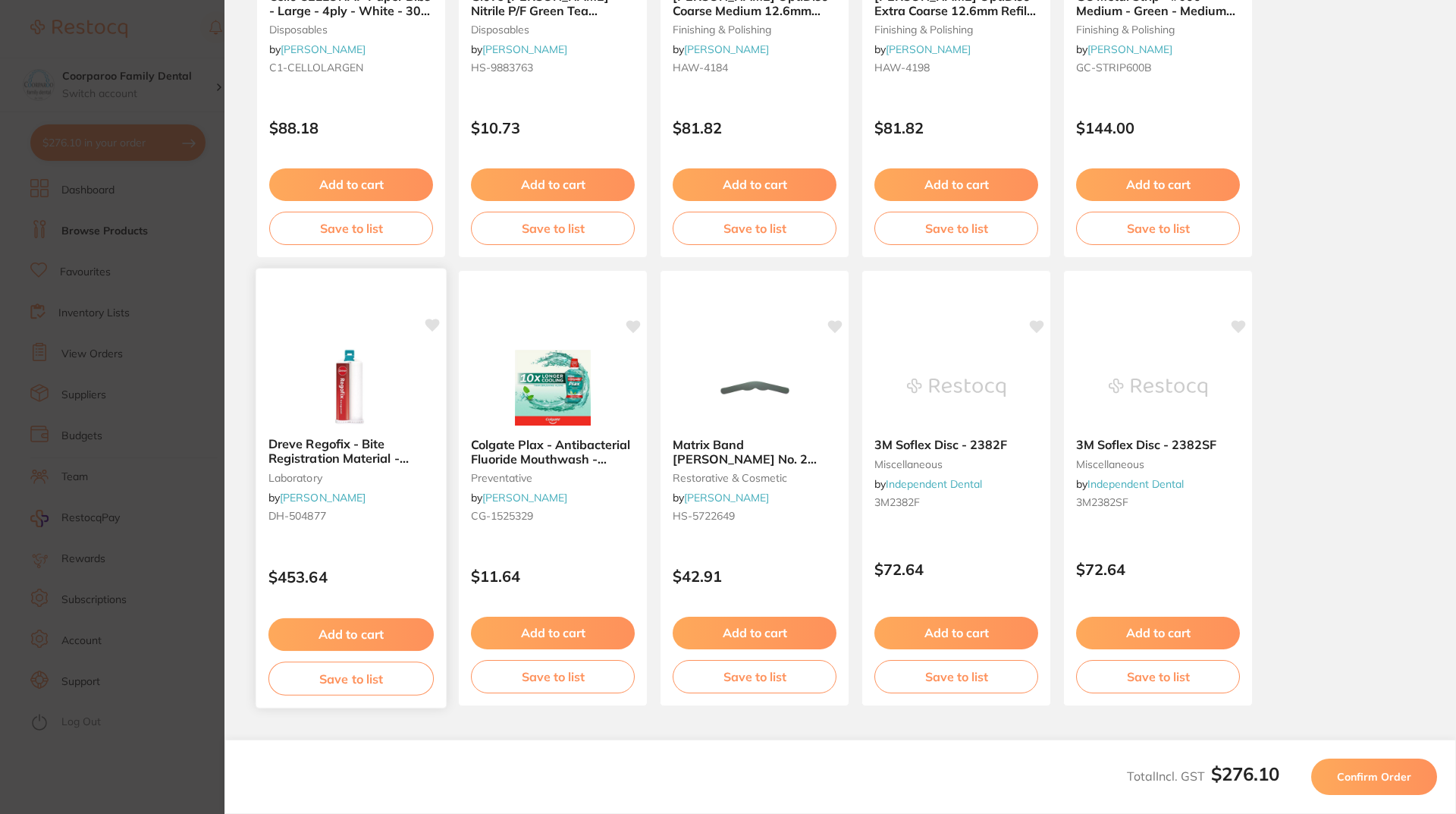
scroll to position [0, 0]
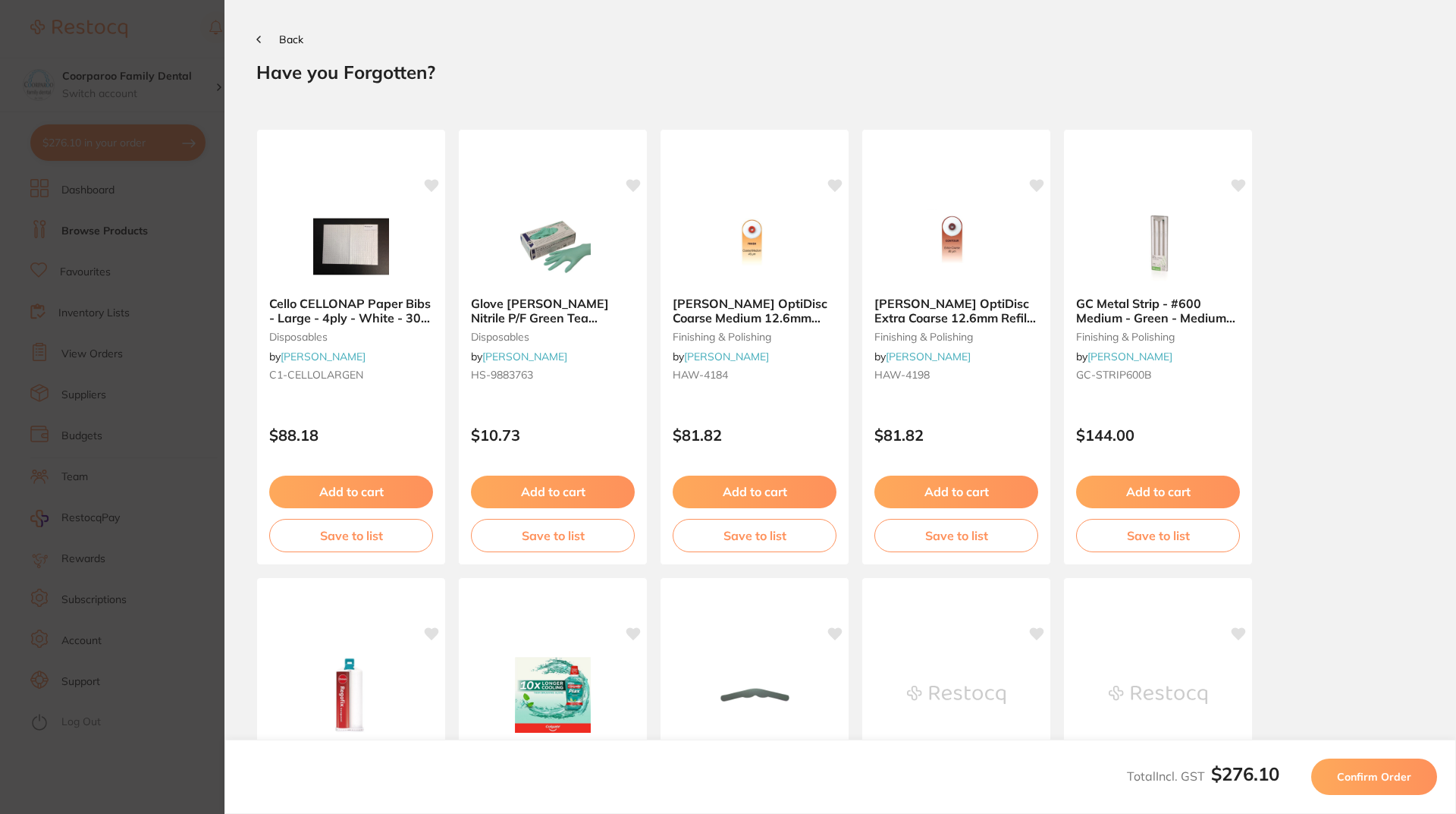
click at [299, 42] on span "Back" at bounding box center [291, 40] width 24 height 14
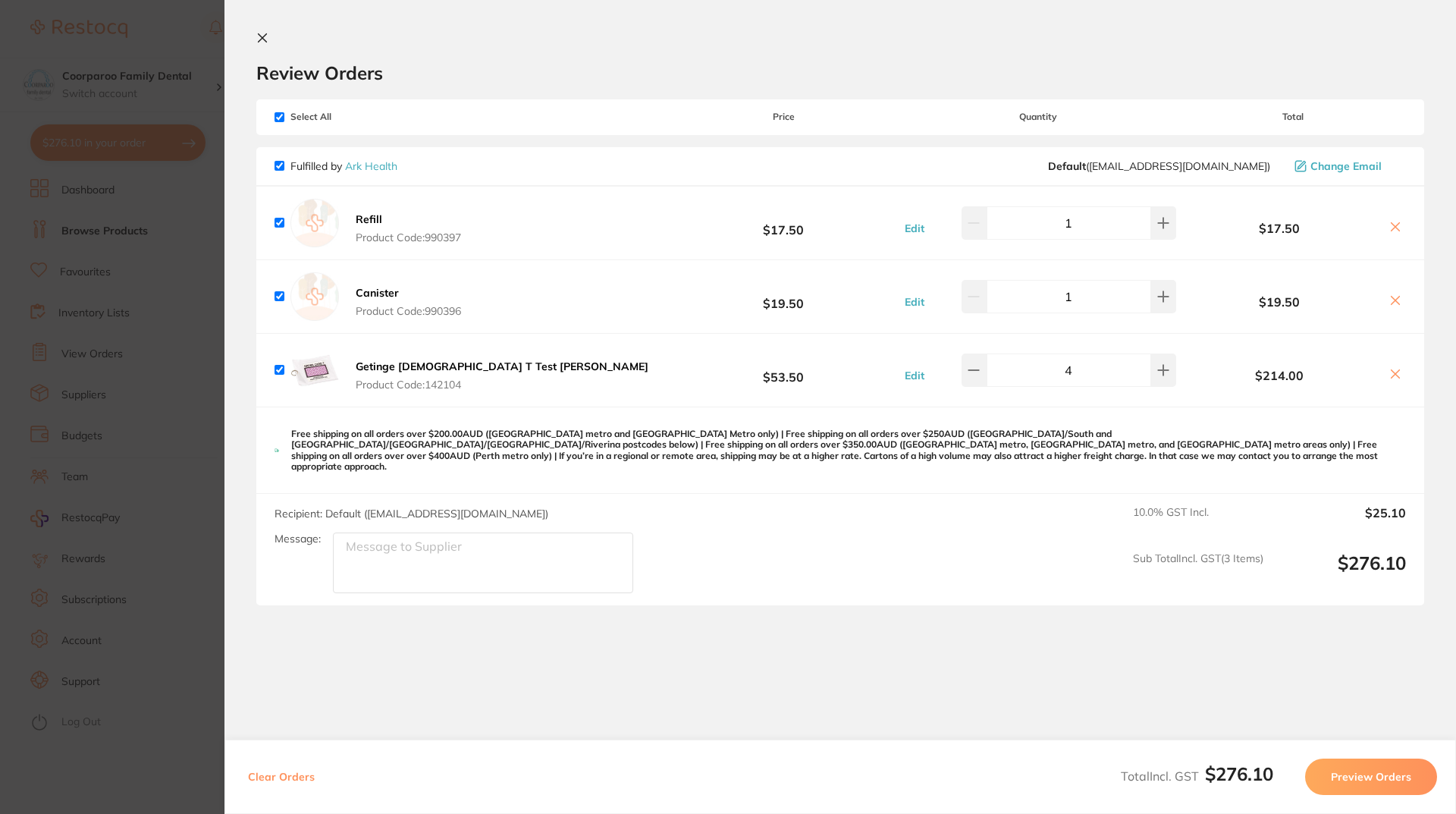
click at [259, 47] on div "Review Orders" at bounding box center [840, 58] width 1168 height 53
click at [266, 35] on icon at bounding box center [263, 39] width 9 height 9
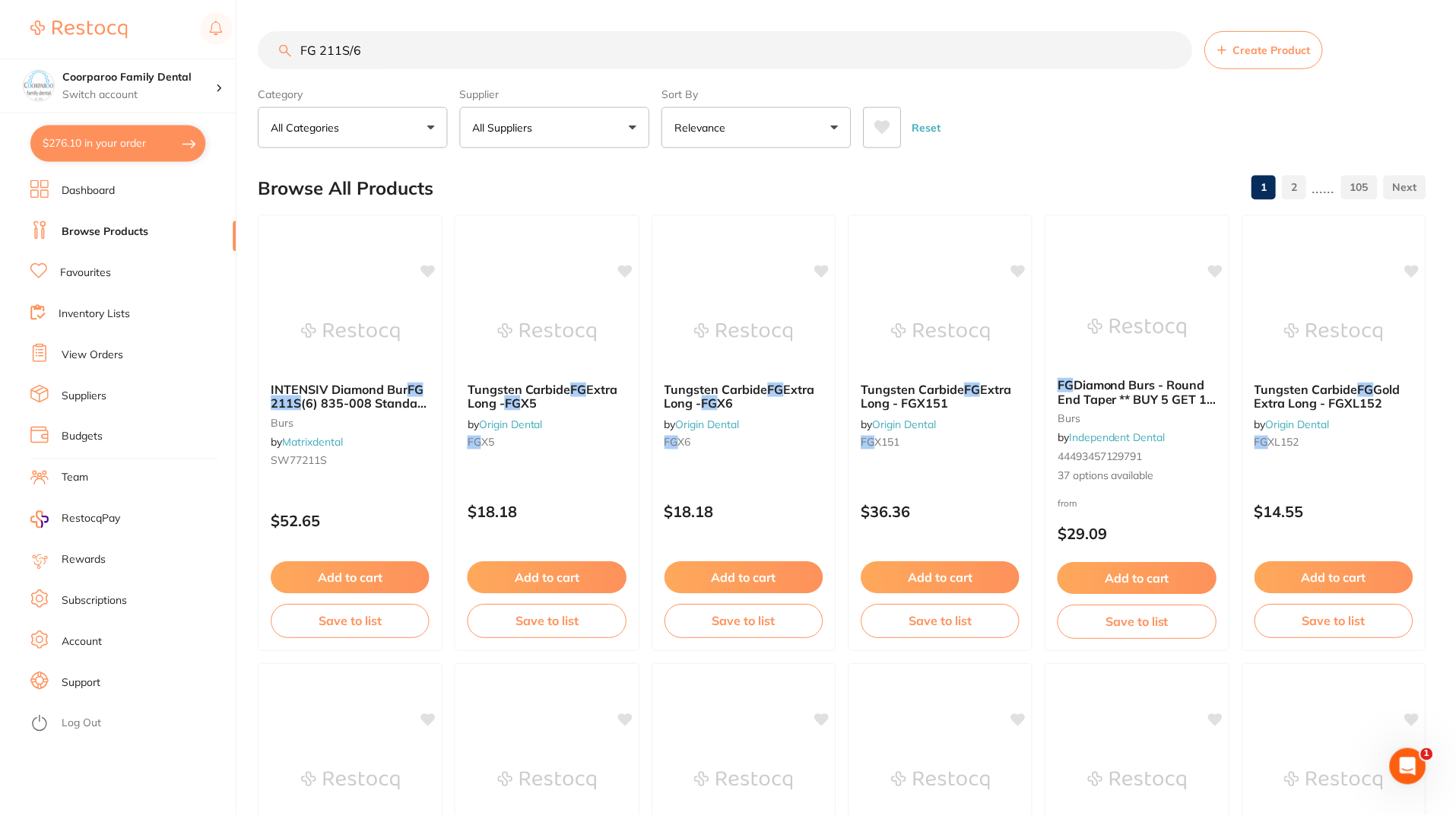
scroll to position [17, 0]
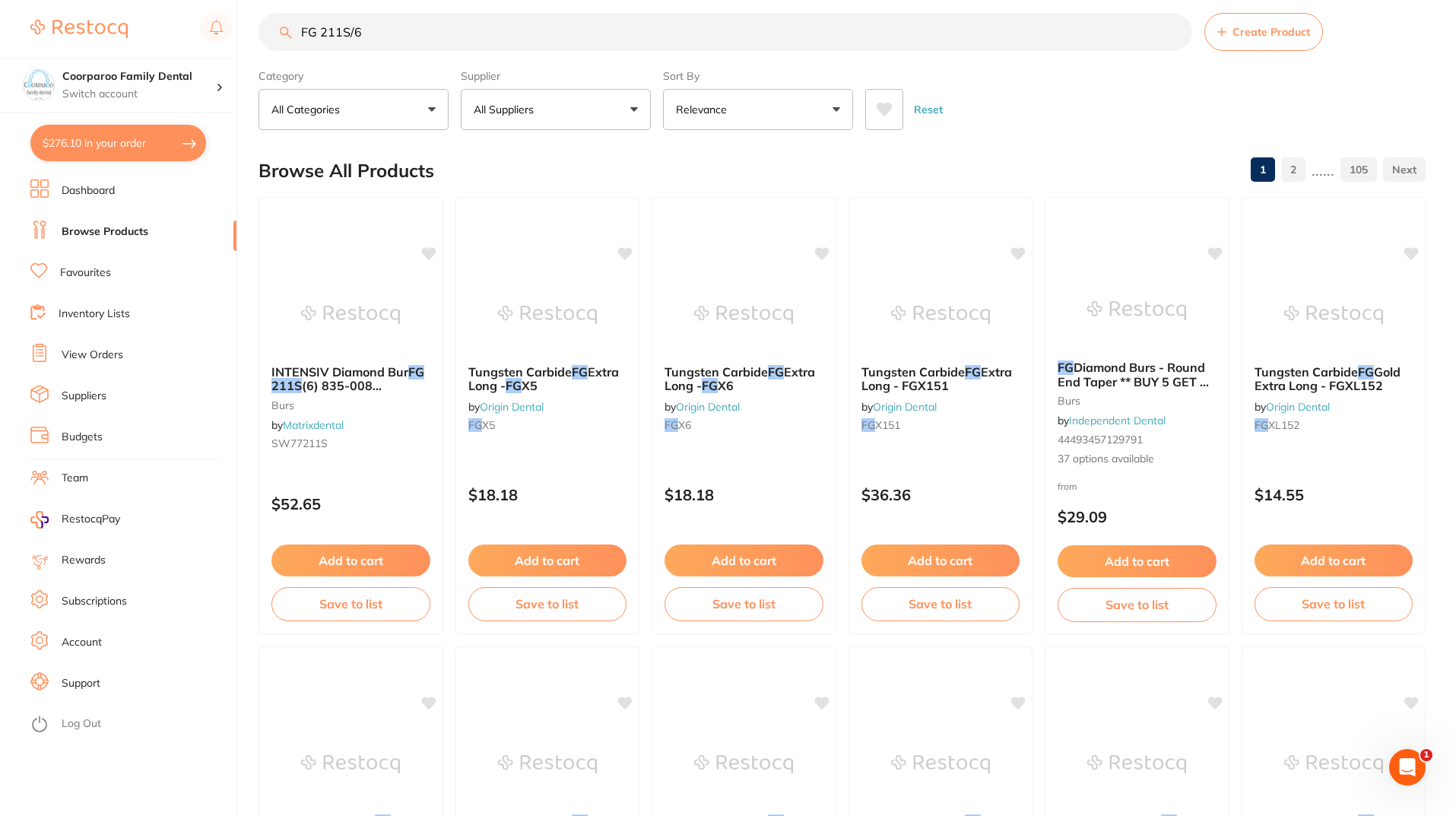
drag, startPoint x: 443, startPoint y: 34, endPoint x: 0, endPoint y: 34, distance: 443.0
click at [0, 34] on div "$276.10 Coorparoo Family Dental Switch account Coorparoo Family Dental $276.10 …" at bounding box center [728, 390] width 1456 height 816
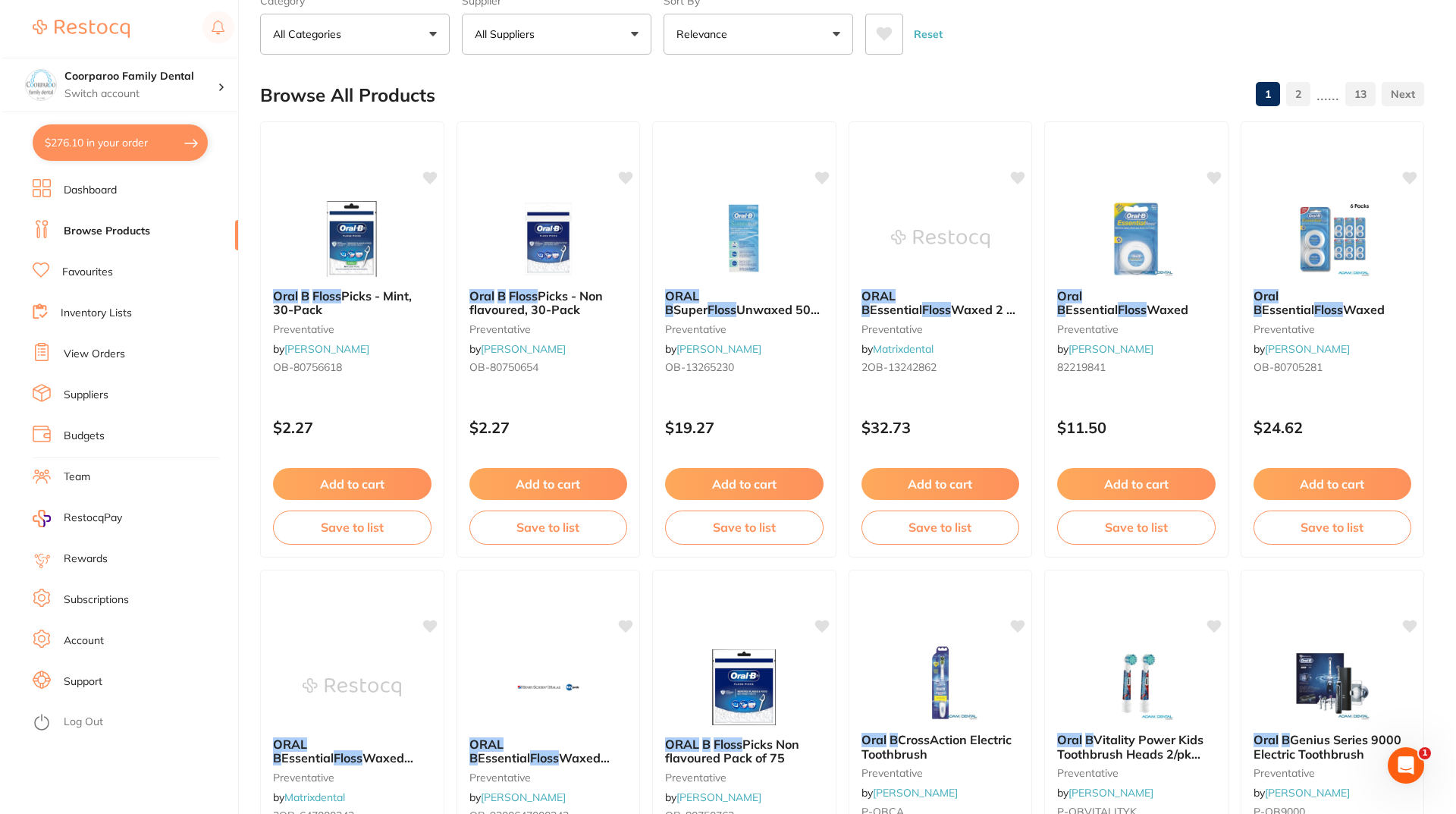
scroll to position [0, 0]
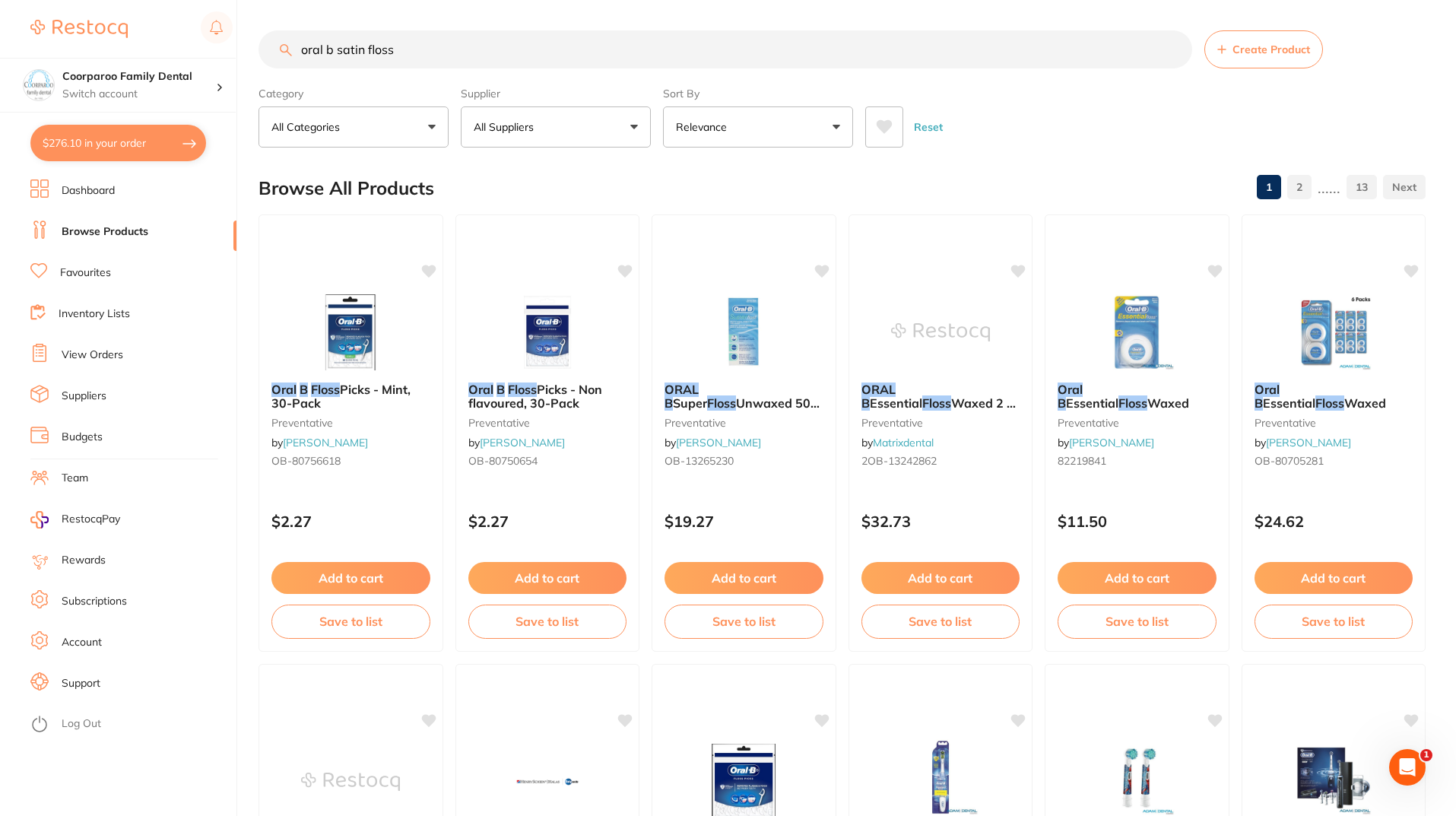
type input "oral b satin floss"
click at [157, 132] on button "$276.10 in your order" at bounding box center [118, 143] width 176 height 36
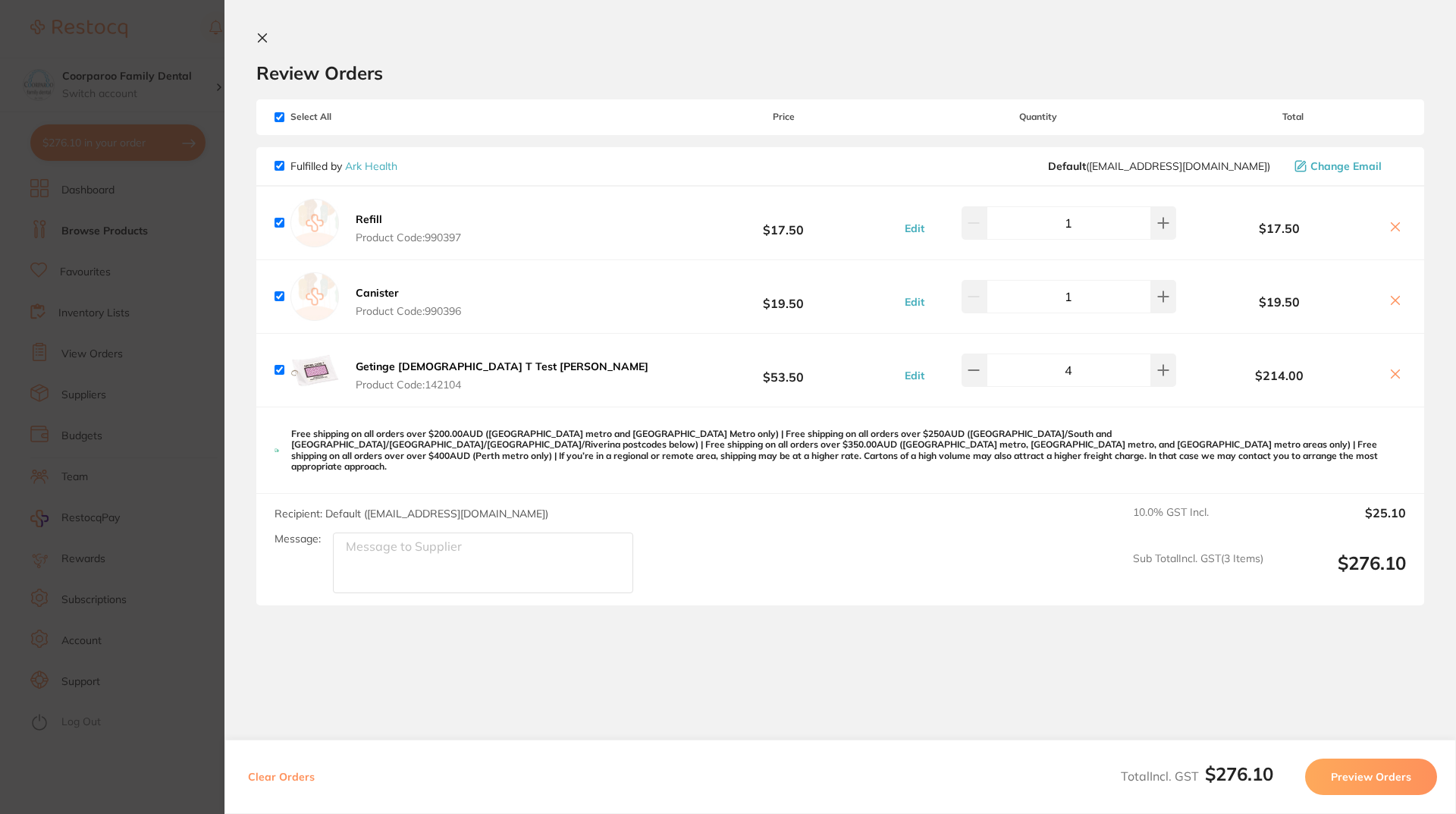
click at [1376, 779] on button "Preview Orders" at bounding box center [1371, 776] width 132 height 36
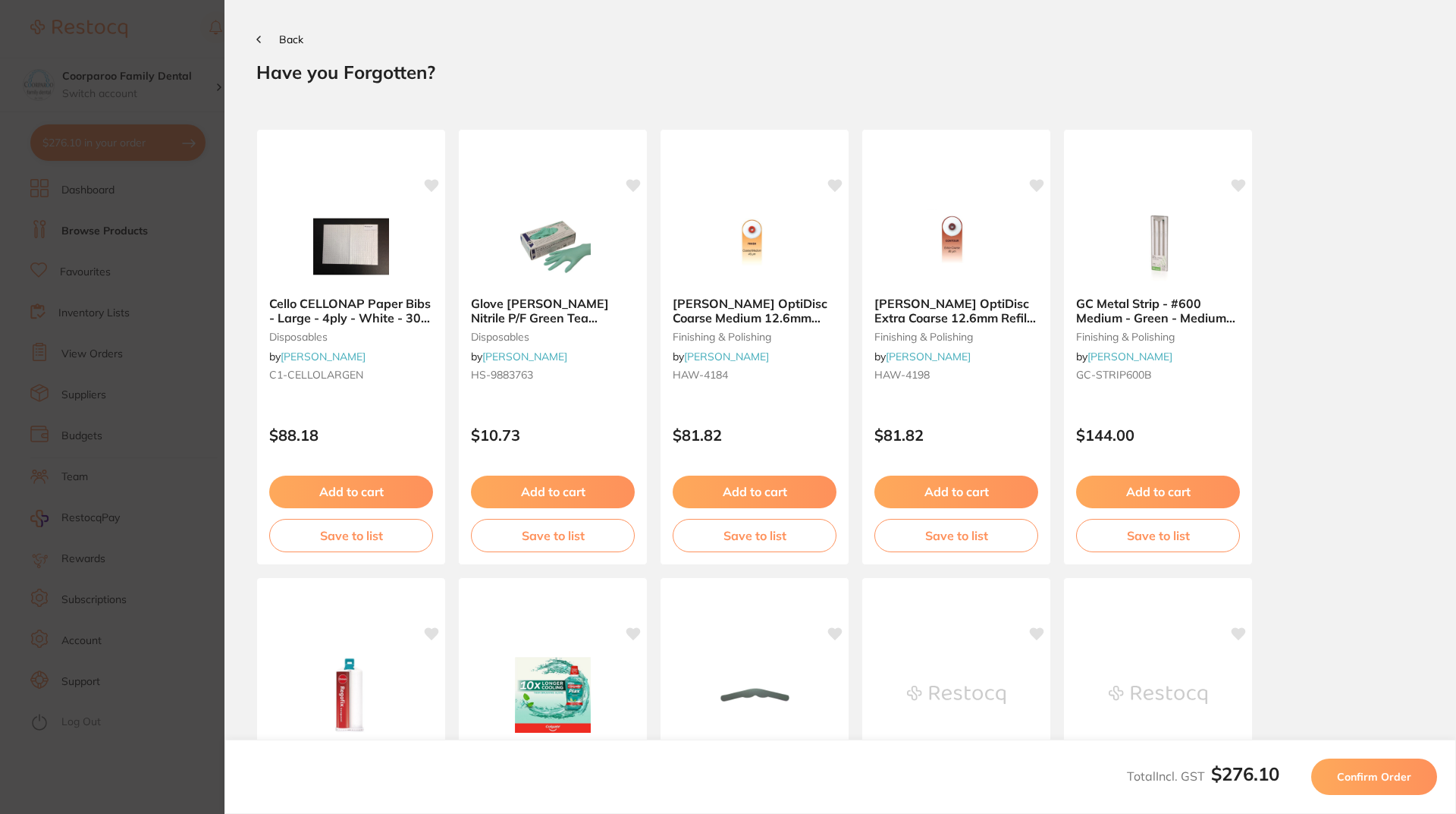
click at [1384, 783] on span "Confirm Order" at bounding box center [1374, 777] width 74 height 14
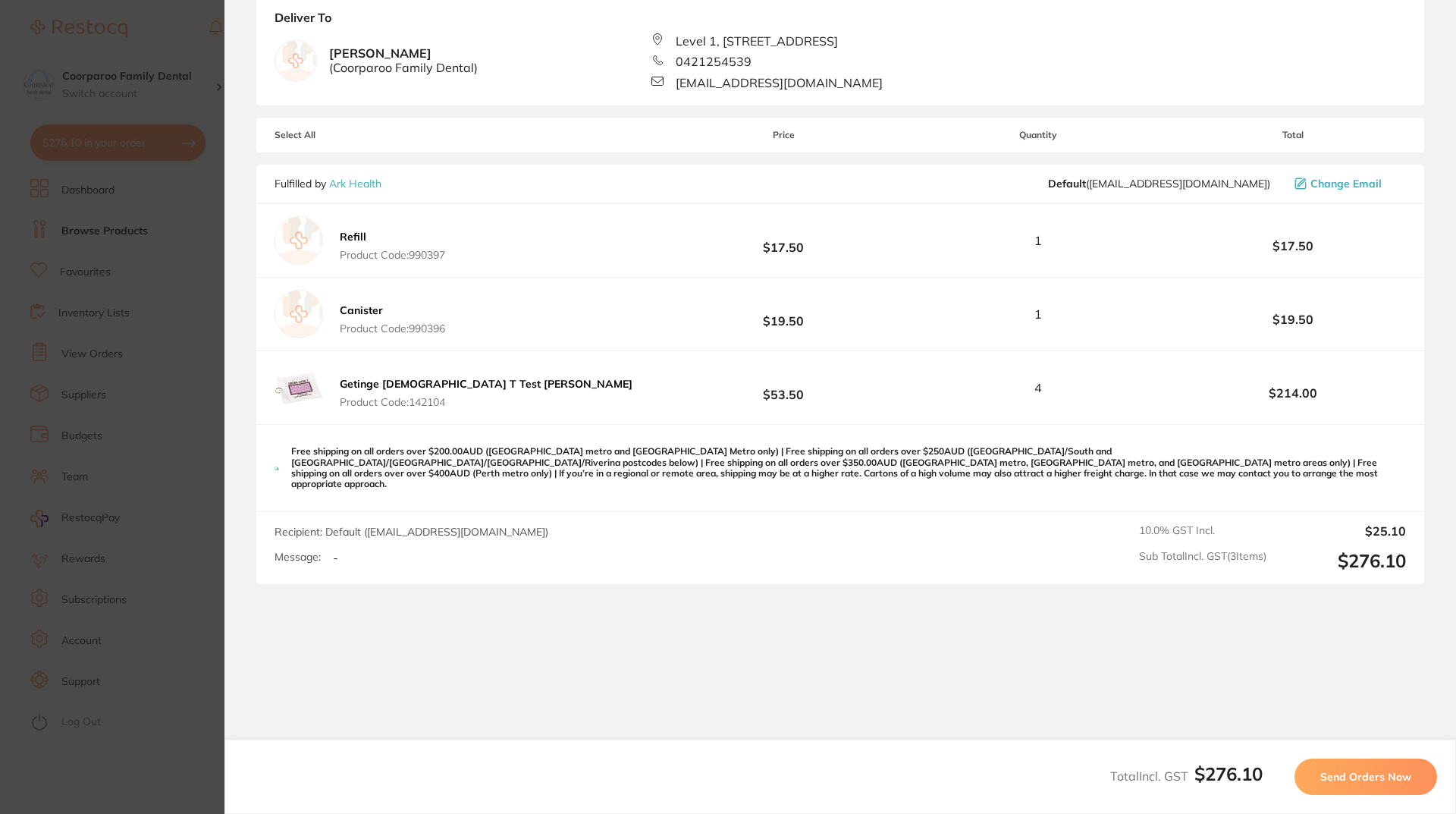
scroll to position [145, 0]
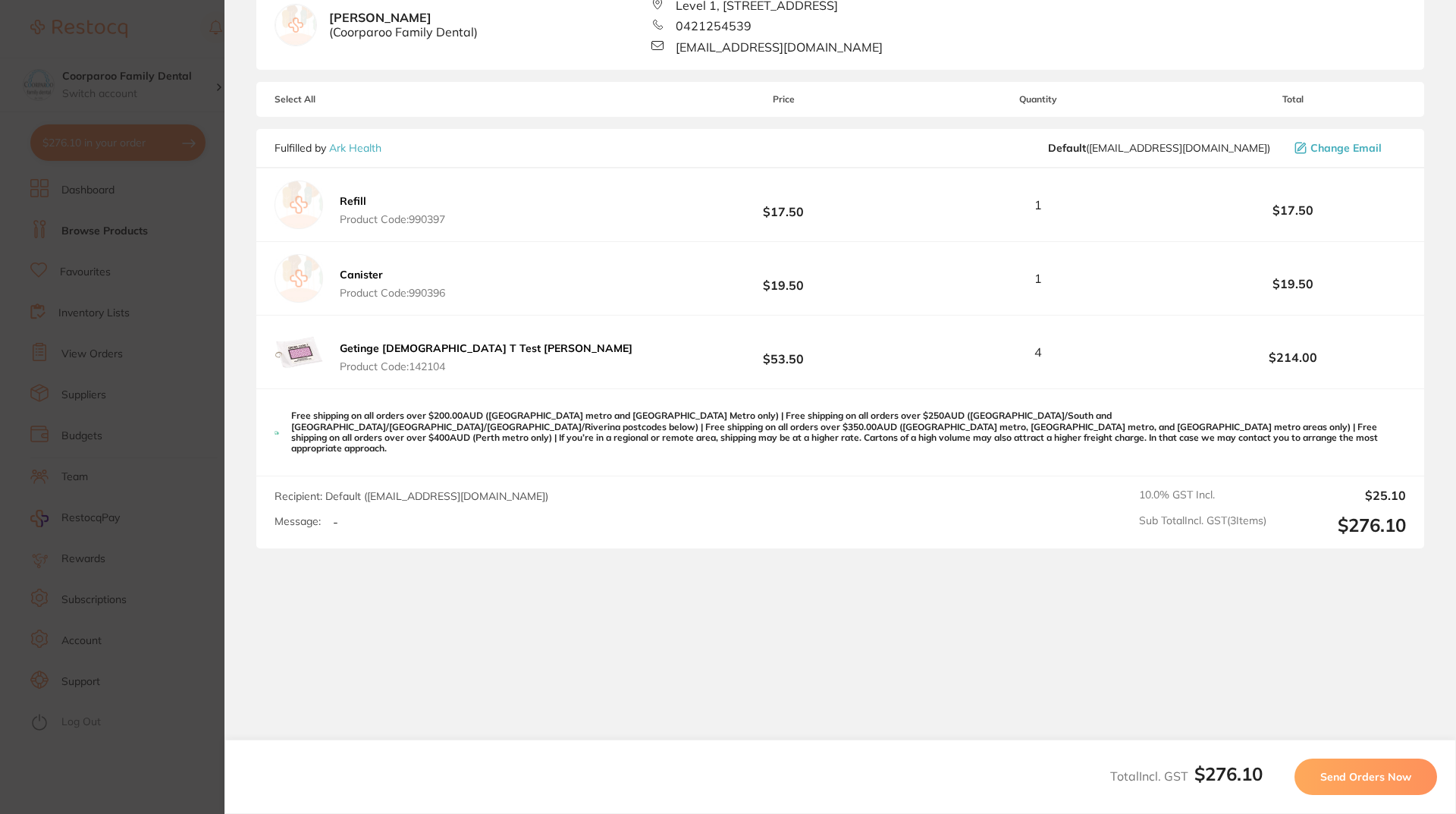
click at [1372, 780] on span "Send Orders Now" at bounding box center [1365, 777] width 91 height 14
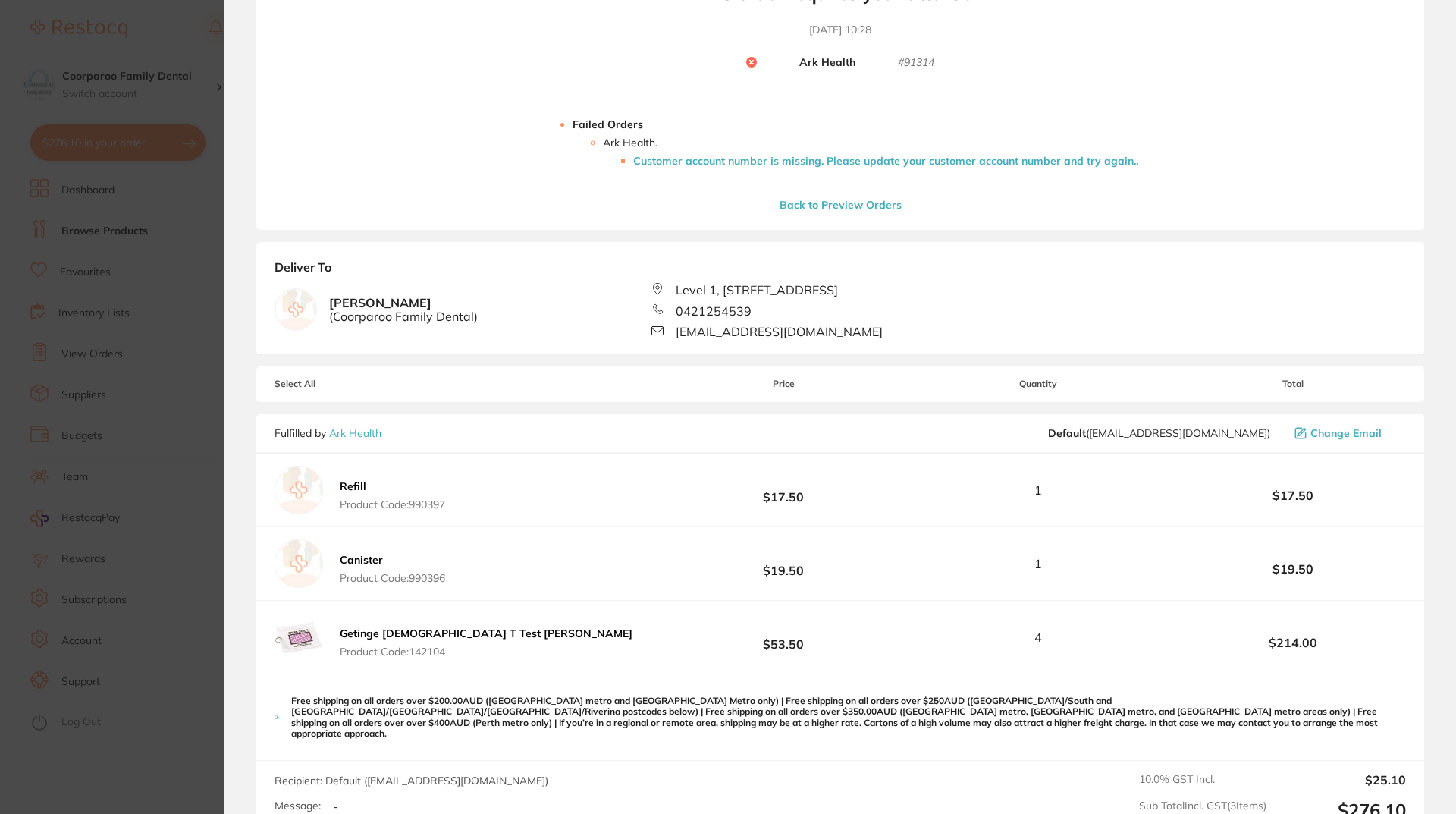
scroll to position [0, 0]
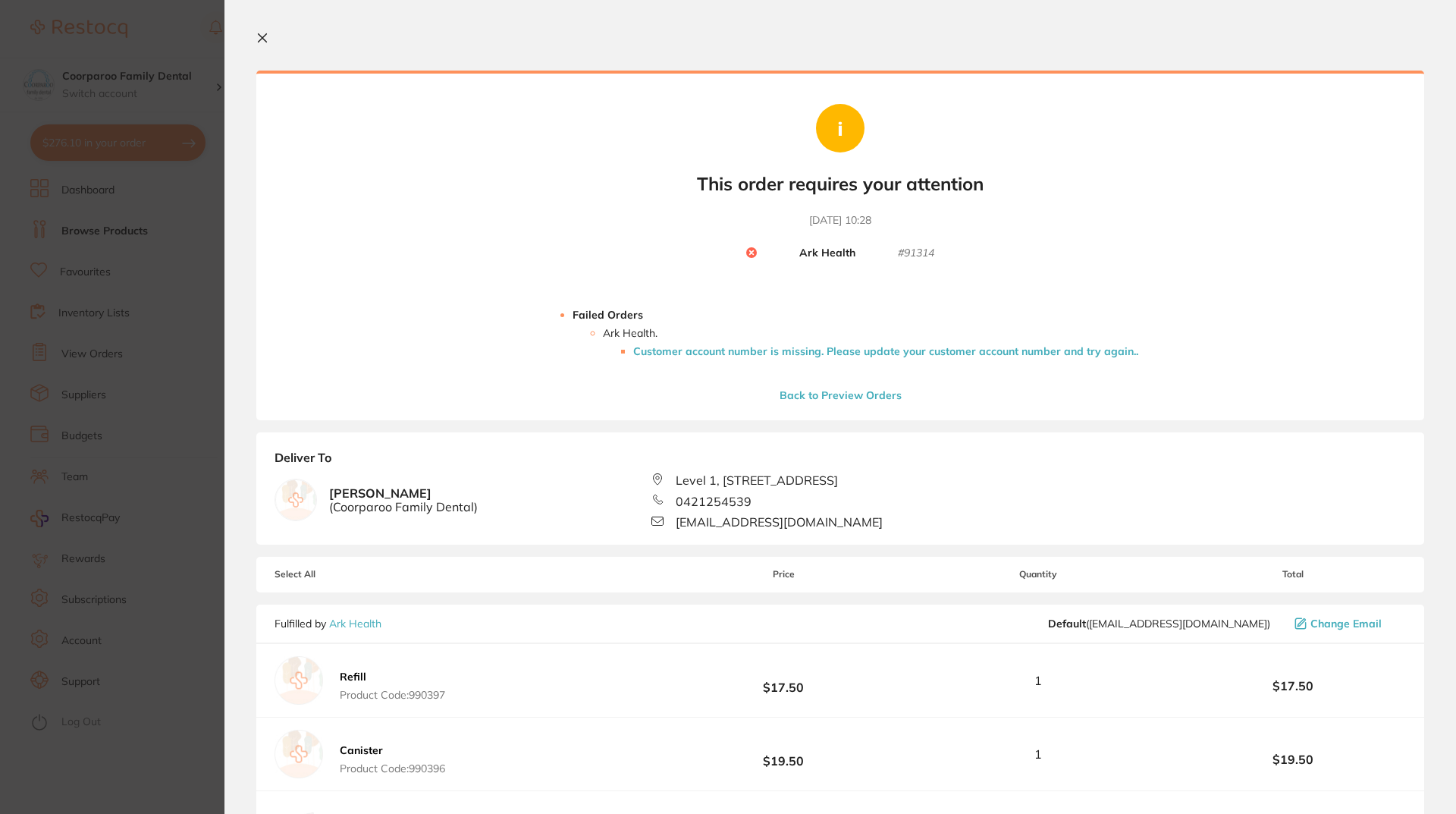
click at [851, 351] on li "Customer account number is missing. Please update your customer account number …" at bounding box center [886, 351] width 505 height 12
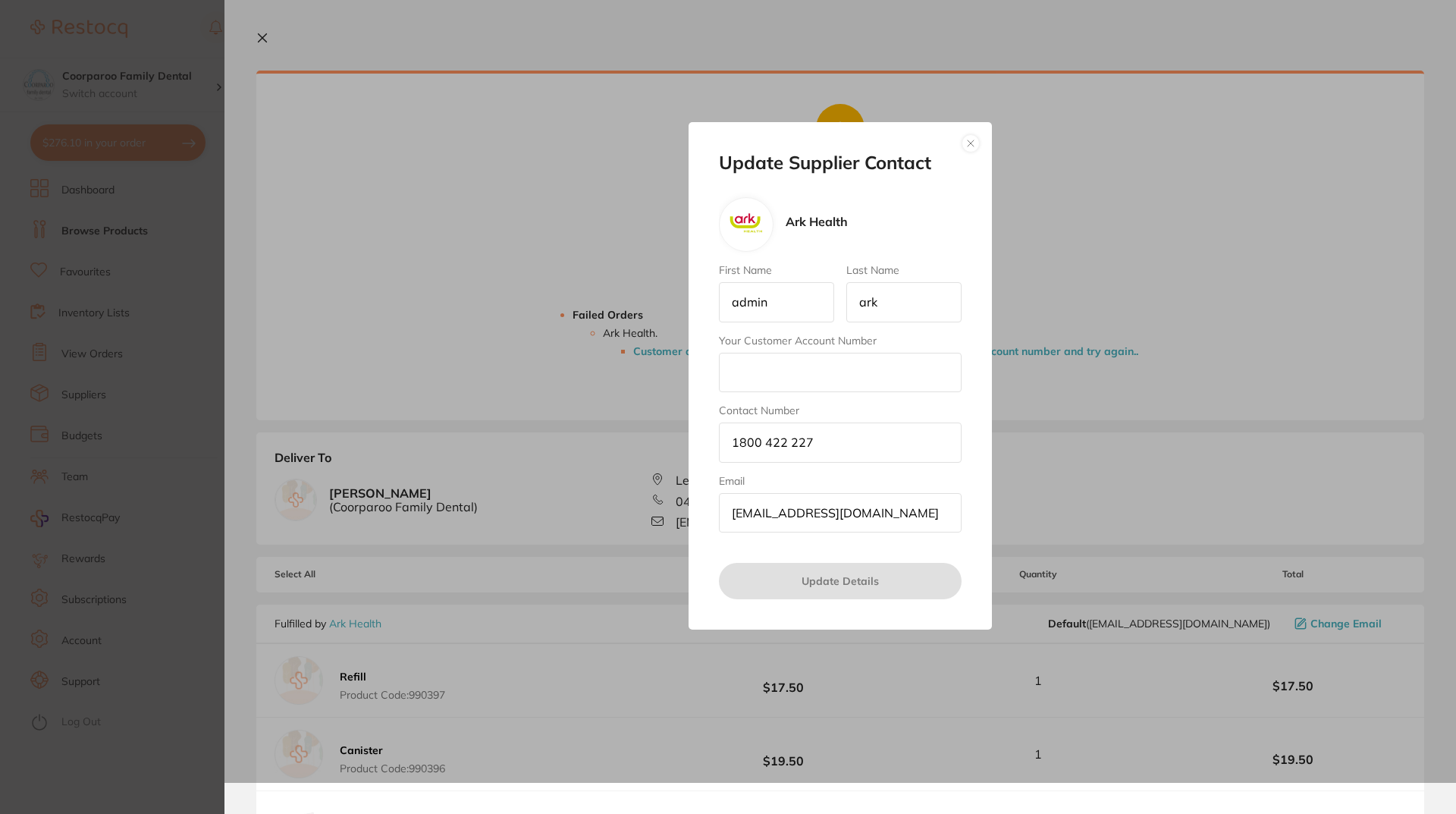
click at [795, 367] on input "Your Customer Account Number" at bounding box center [840, 372] width 243 height 40
paste input "A214360"
type input "A214360"
click at [851, 582] on button "Update Details" at bounding box center [840, 581] width 243 height 36
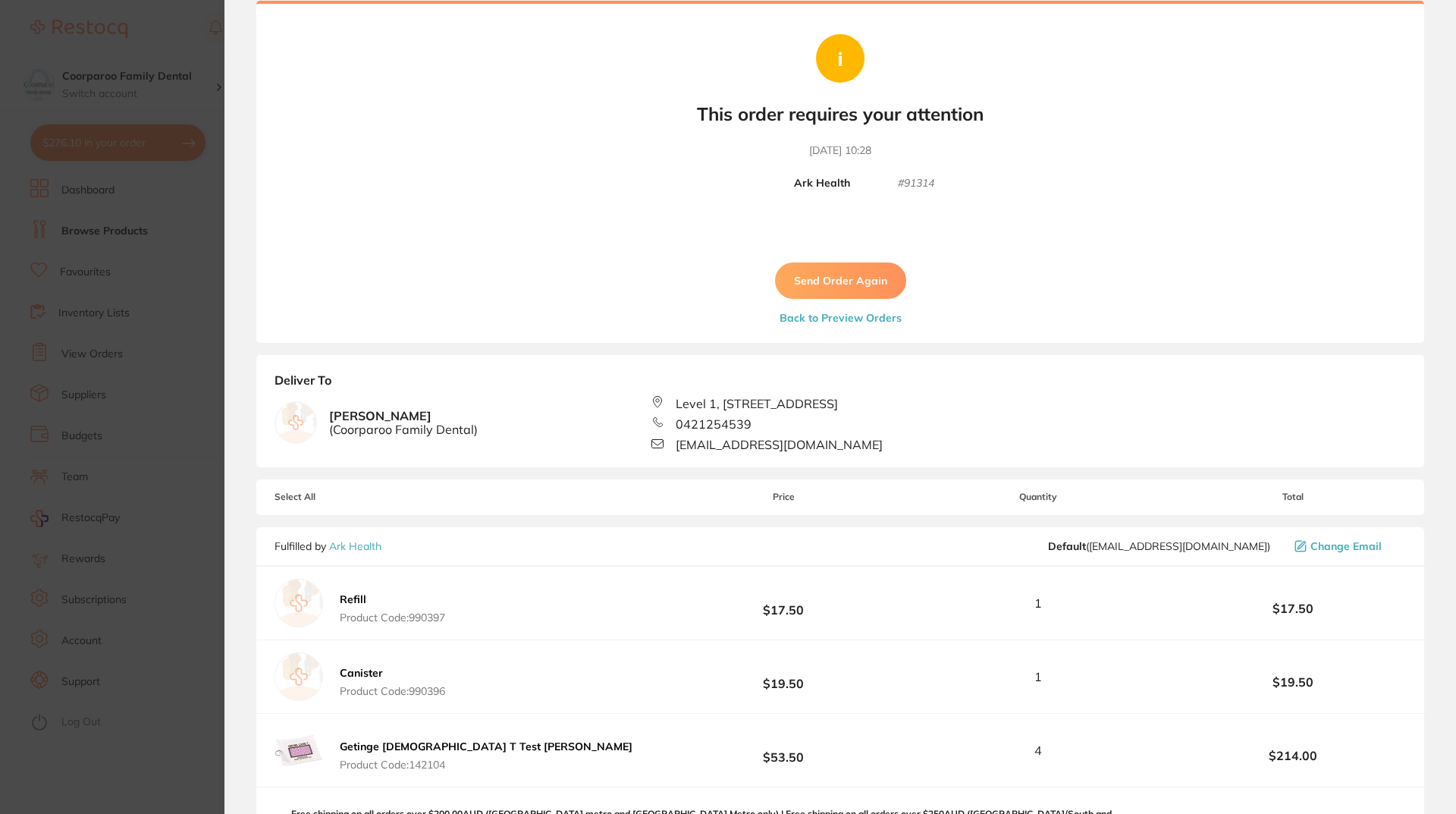
scroll to position [12, 0]
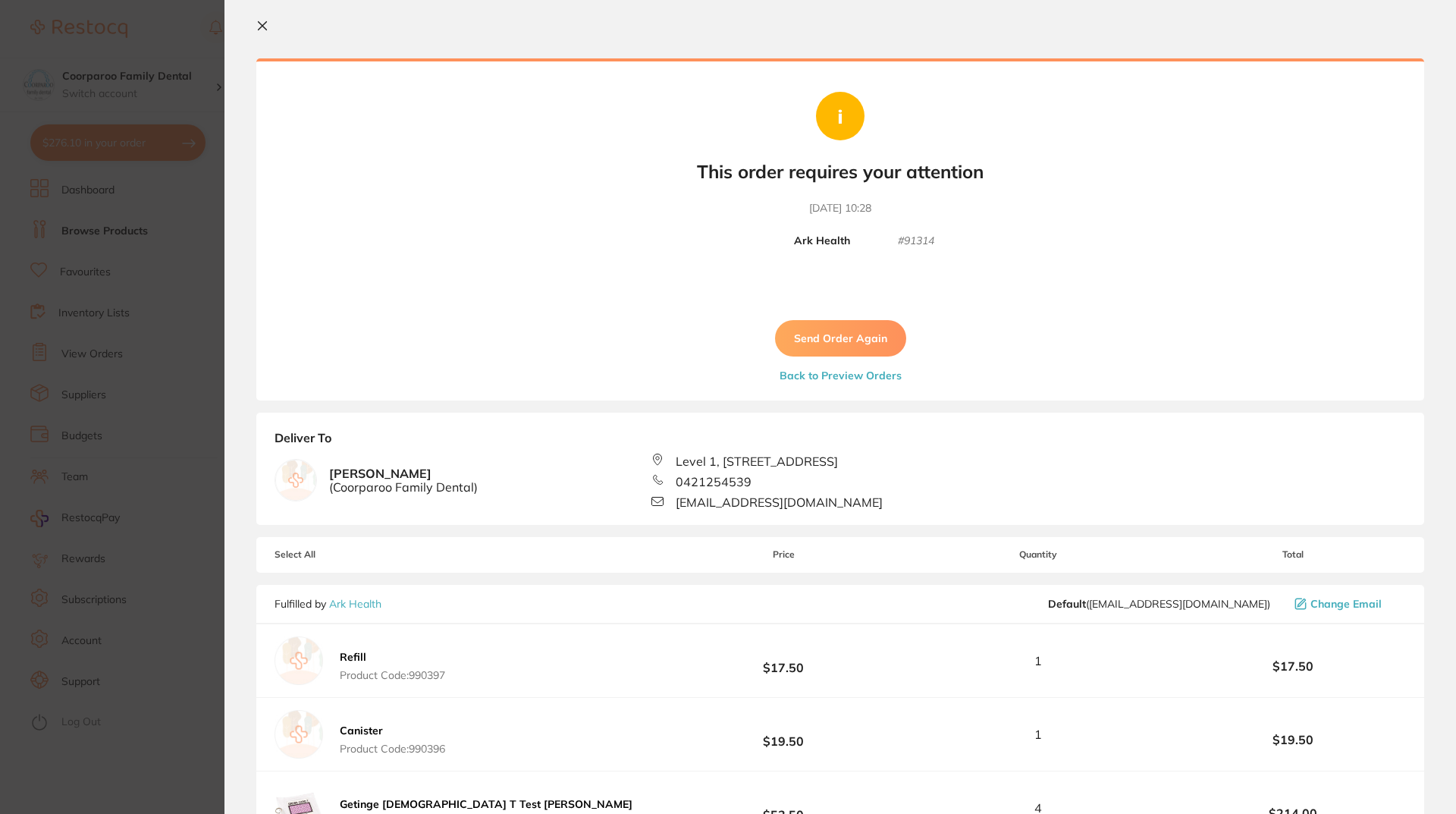
click at [850, 344] on button "Send Order Again" at bounding box center [841, 338] width 131 height 36
